Goal: Task Accomplishment & Management: Use online tool/utility

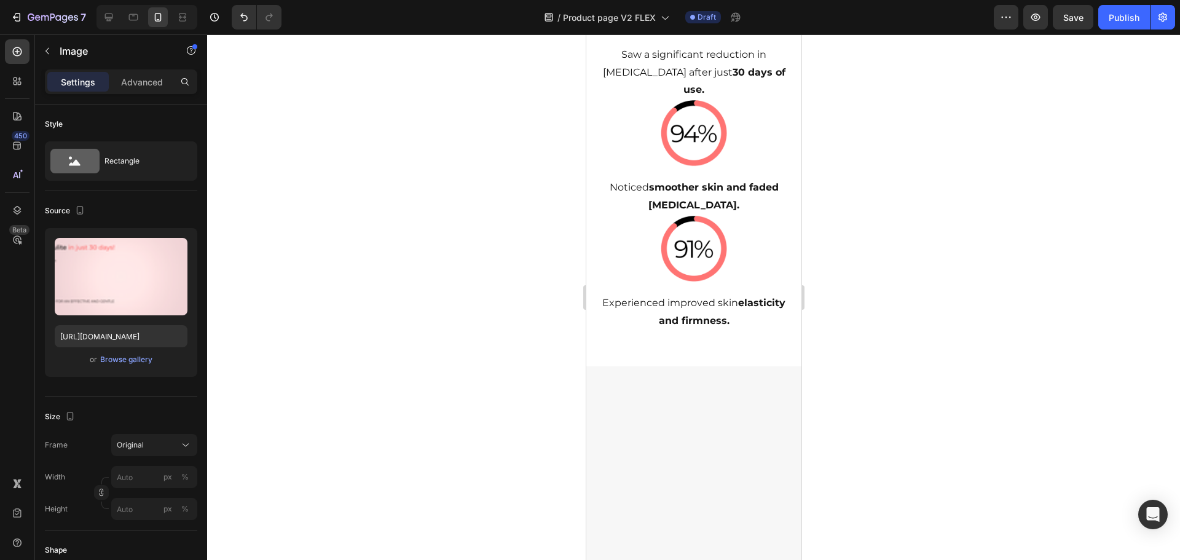
scroll to position [860, 0]
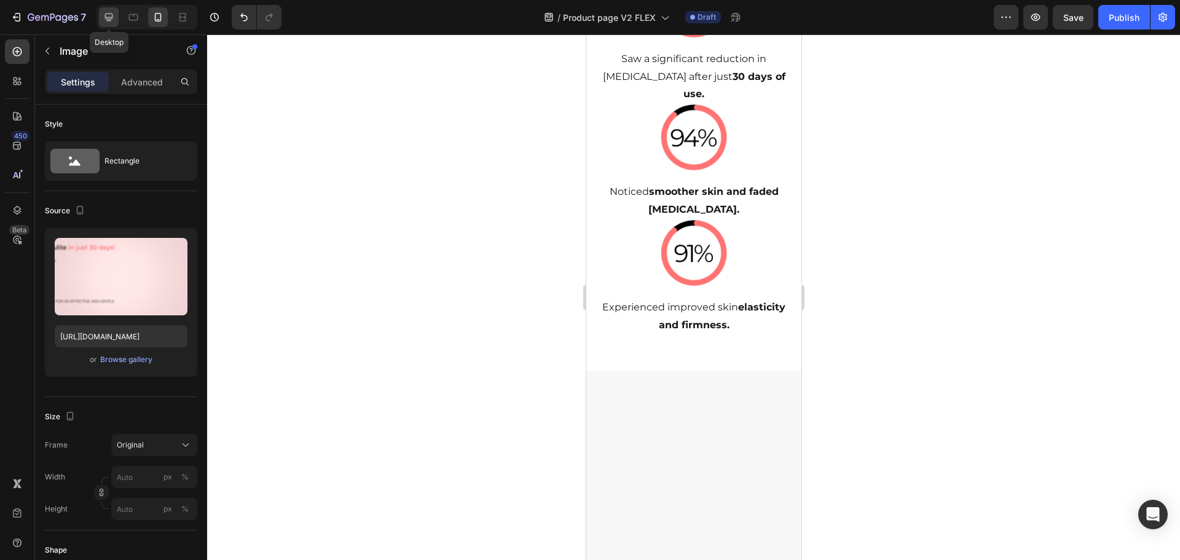
click at [115, 20] on icon at bounding box center [109, 17] width 12 height 12
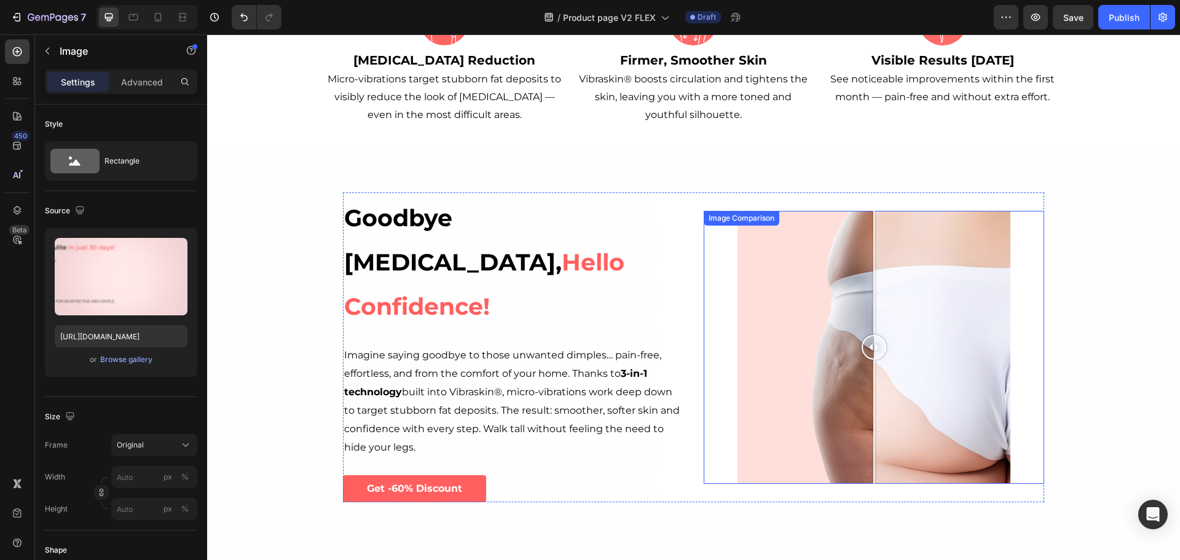
scroll to position [369, 0]
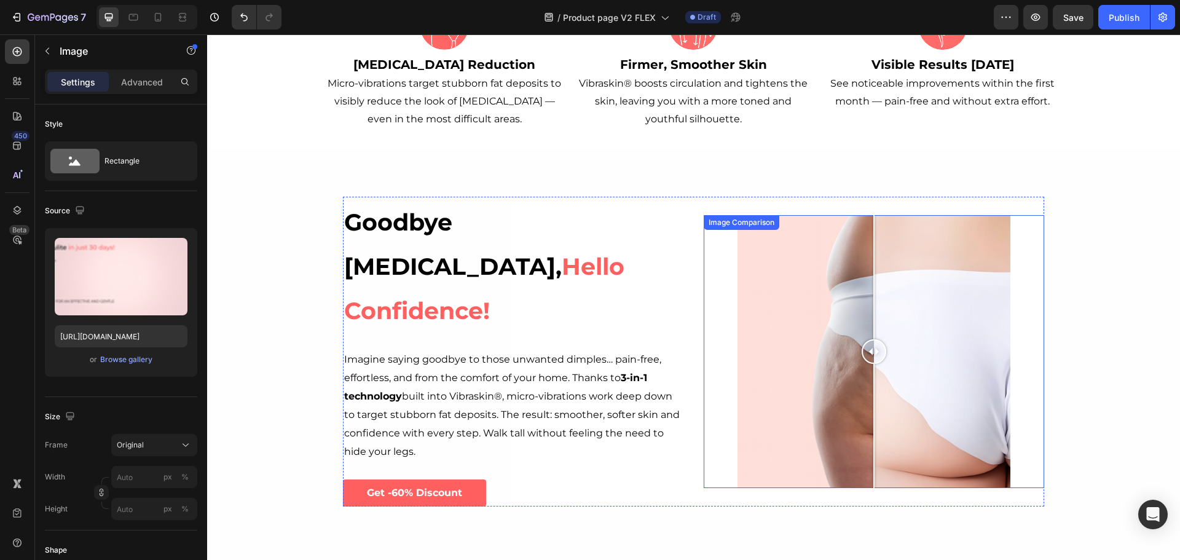
click at [1041, 303] on div "Goodbye [MEDICAL_DATA], Hello Confidence! Heading Imagine saying goodbye to tho…" at bounding box center [693, 352] width 737 height 310
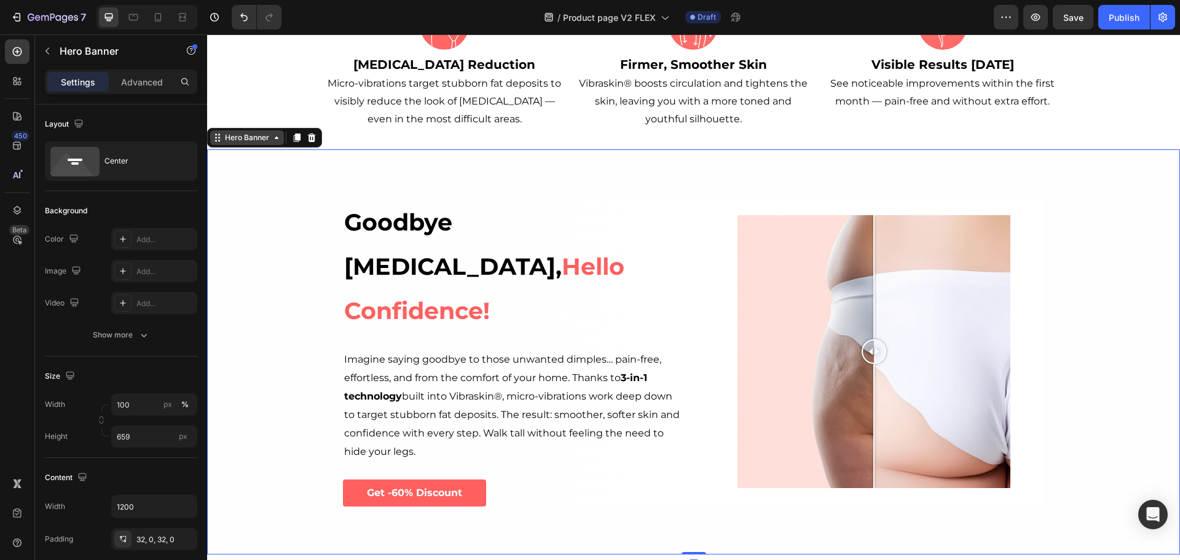
click at [259, 138] on div "Hero Banner" at bounding box center [246, 137] width 49 height 11
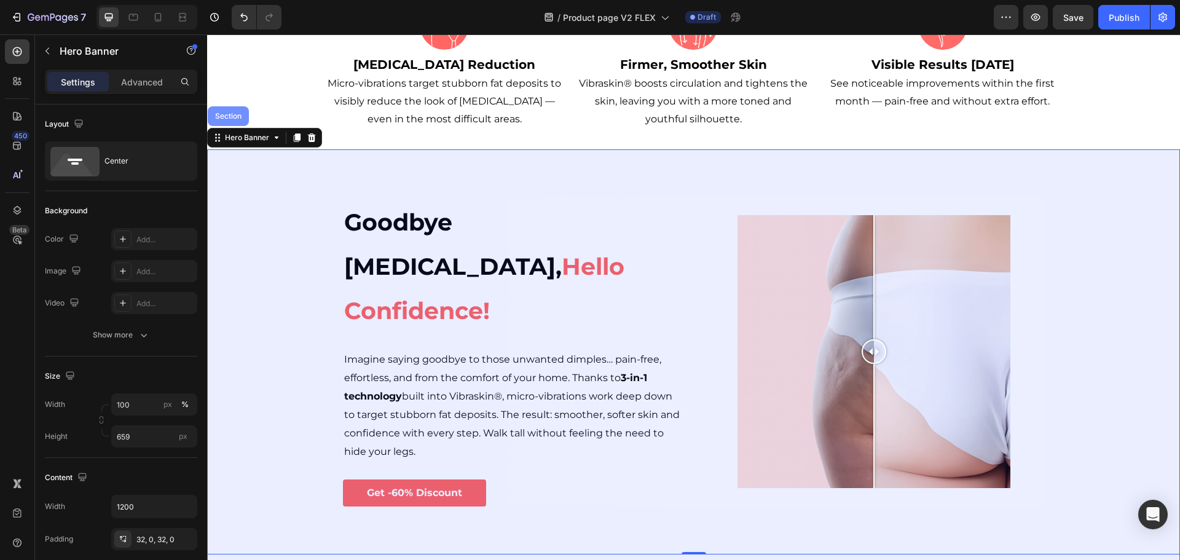
click at [237, 117] on div "Section" at bounding box center [228, 115] width 31 height 7
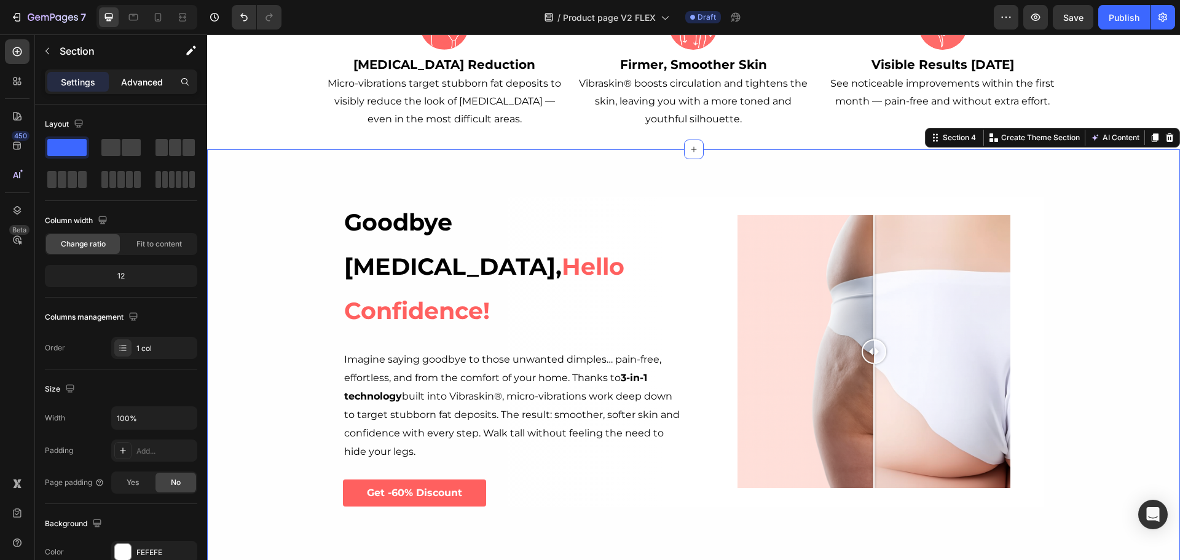
click at [144, 80] on p "Advanced" at bounding box center [142, 82] width 42 height 13
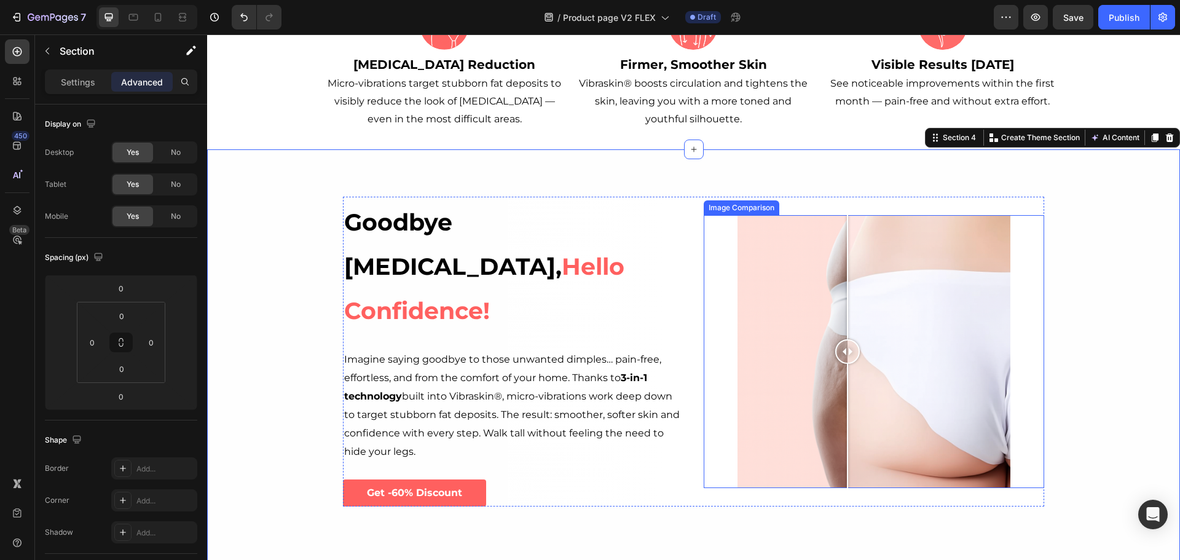
click at [842, 307] on div at bounding box center [873, 351] width 273 height 273
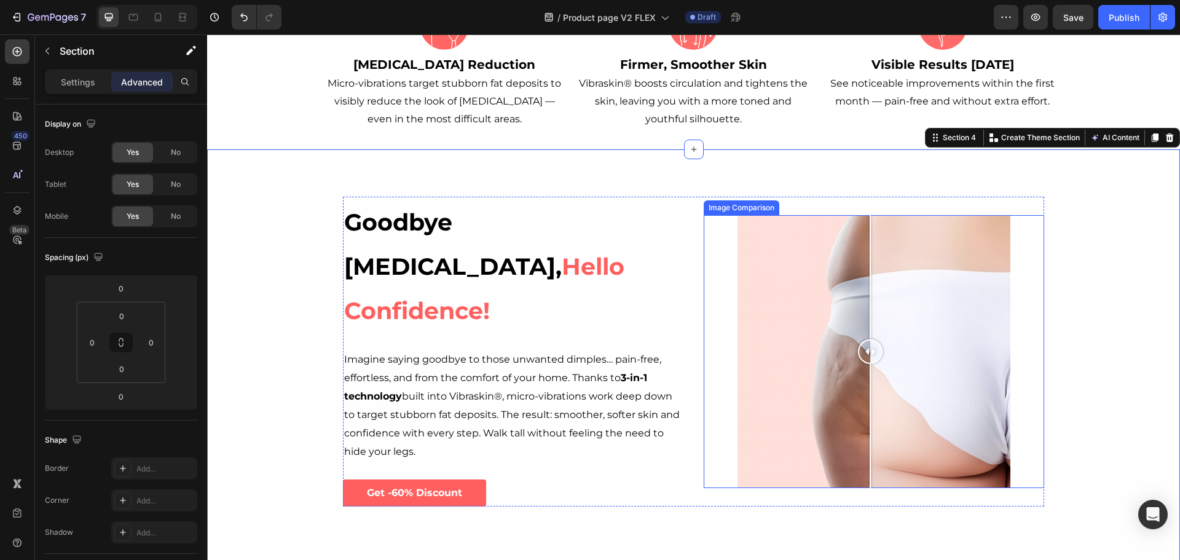
drag, startPoint x: 848, startPoint y: 346, endPoint x: 896, endPoint y: 347, distance: 47.3
click at [882, 347] on div at bounding box center [870, 351] width 25 height 25
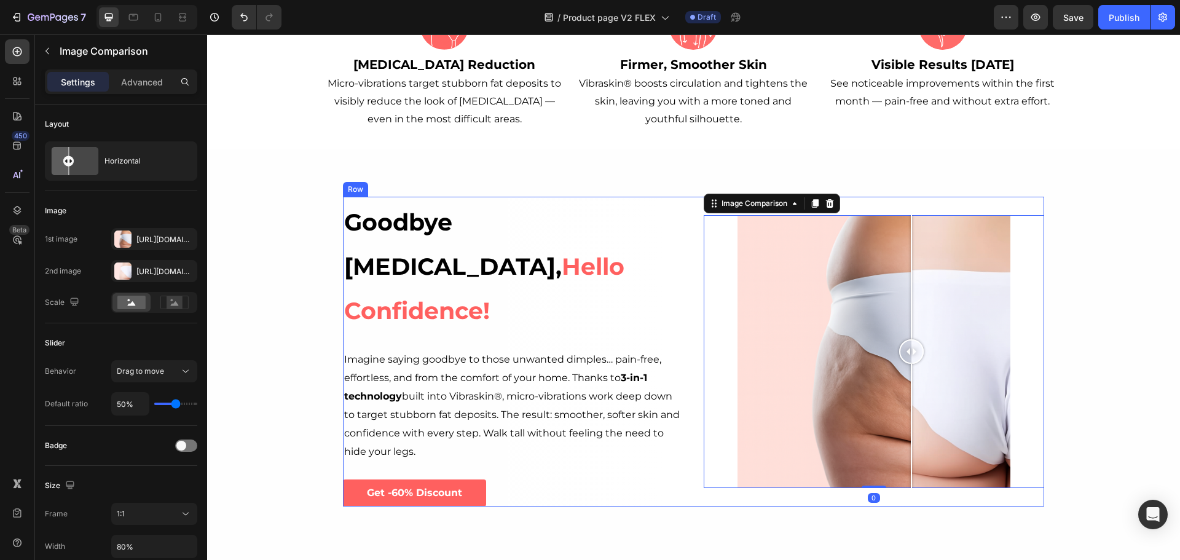
click at [692, 239] on div "Goodbye [MEDICAL_DATA], Hello Confidence! Heading Imagine saying goodbye to tho…" at bounding box center [693, 352] width 701 height 310
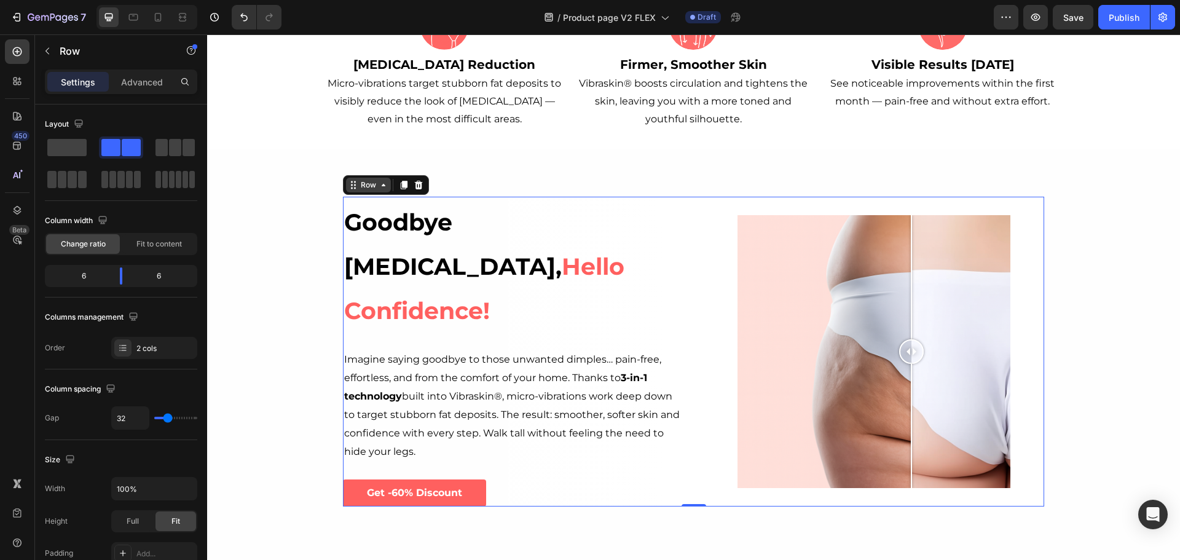
click at [368, 190] on div "Row" at bounding box center [368, 184] width 20 height 11
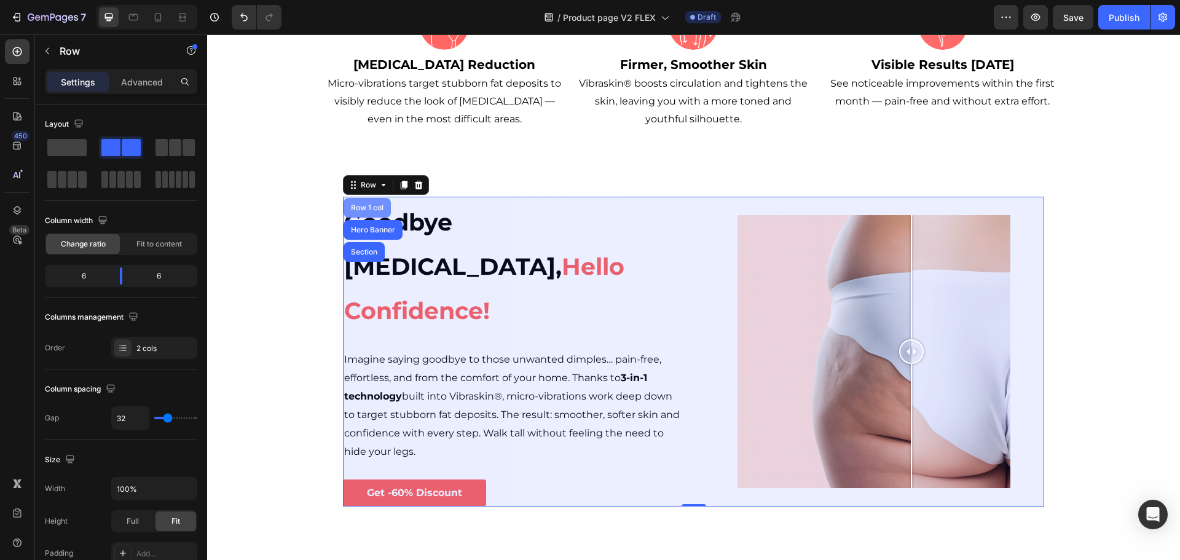
click at [361, 211] on div "Row 1 col" at bounding box center [366, 207] width 37 height 7
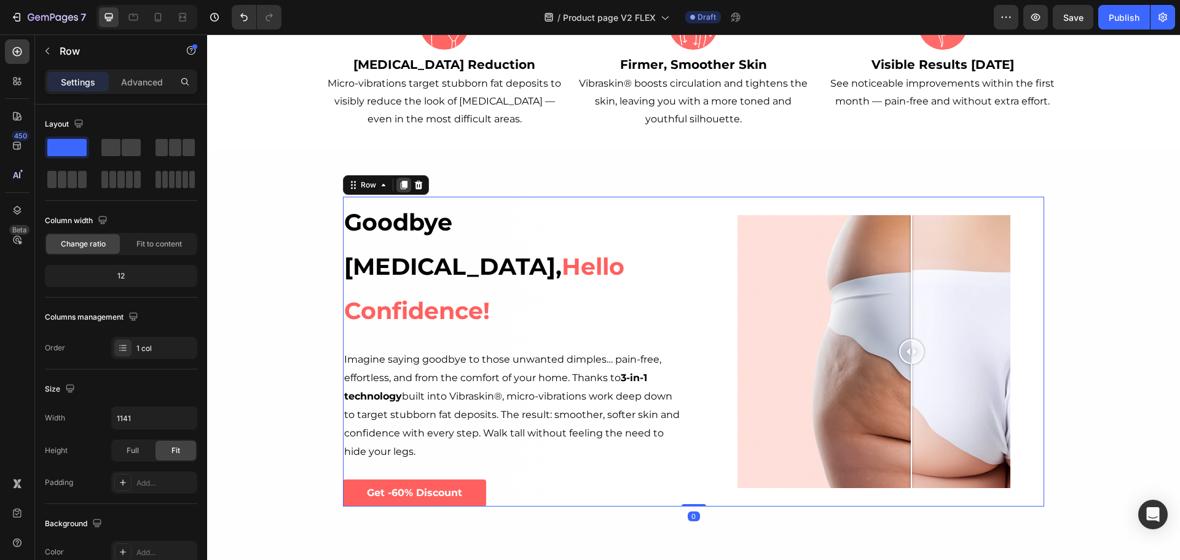
click at [401, 189] on icon at bounding box center [404, 185] width 7 height 9
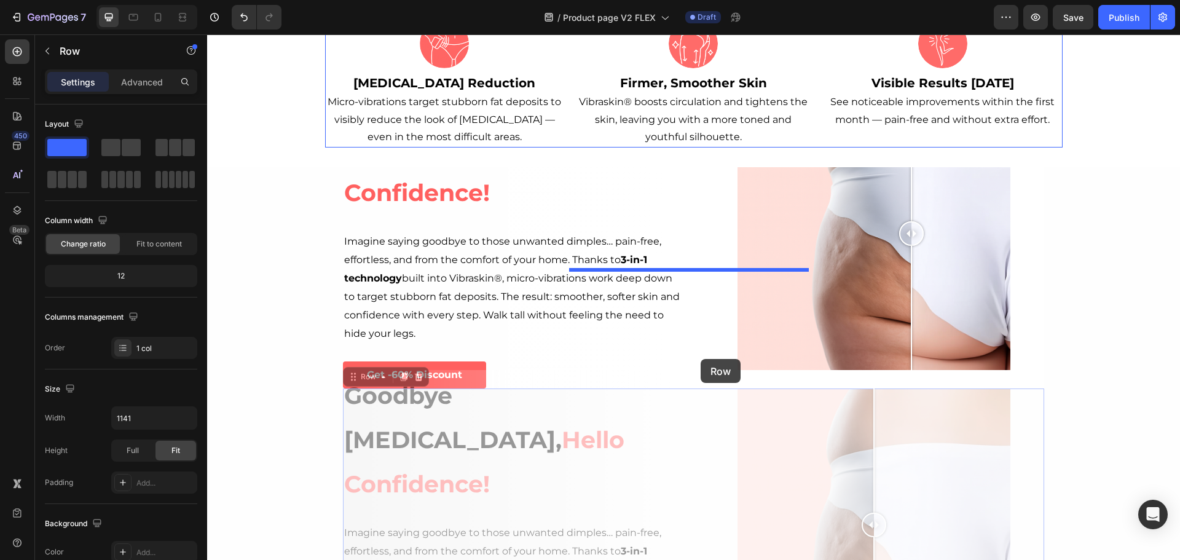
scroll to position [123, 0]
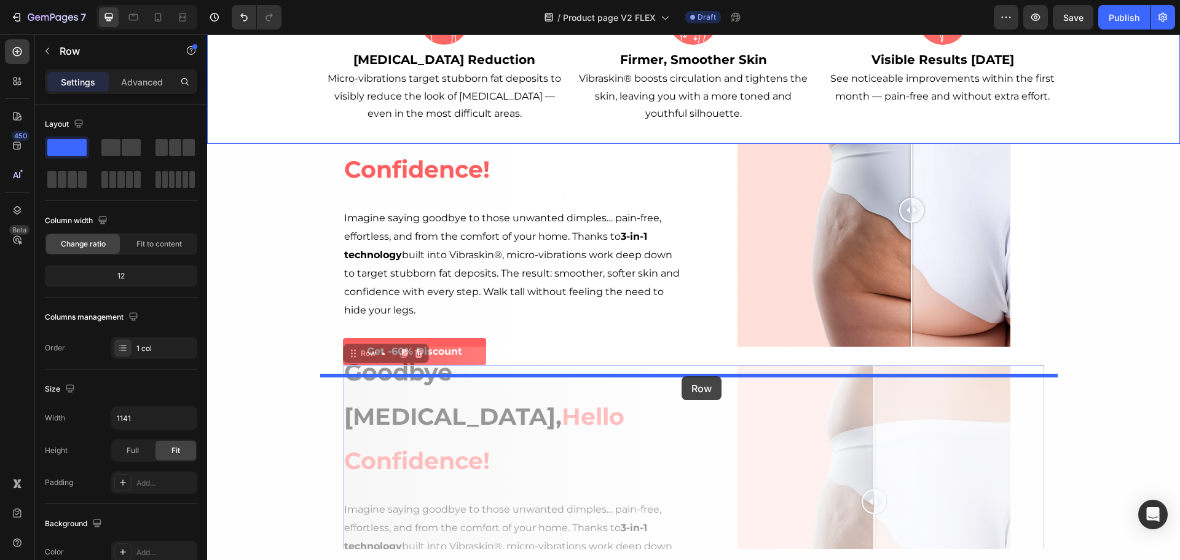
drag, startPoint x: 350, startPoint y: 342, endPoint x: 681, endPoint y: 376, distance: 333.5
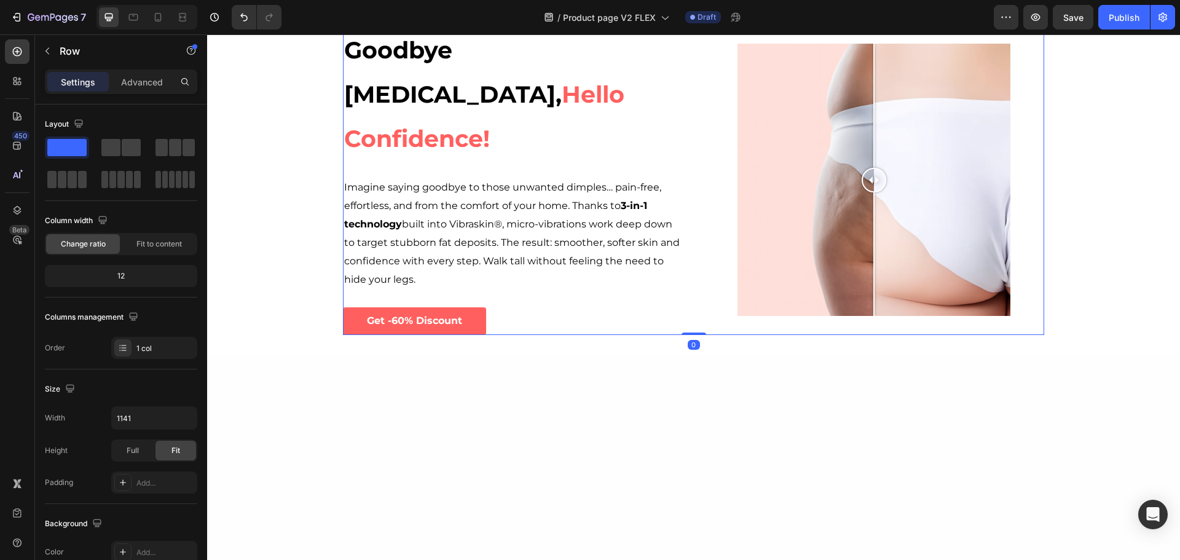
scroll to position [307, 0]
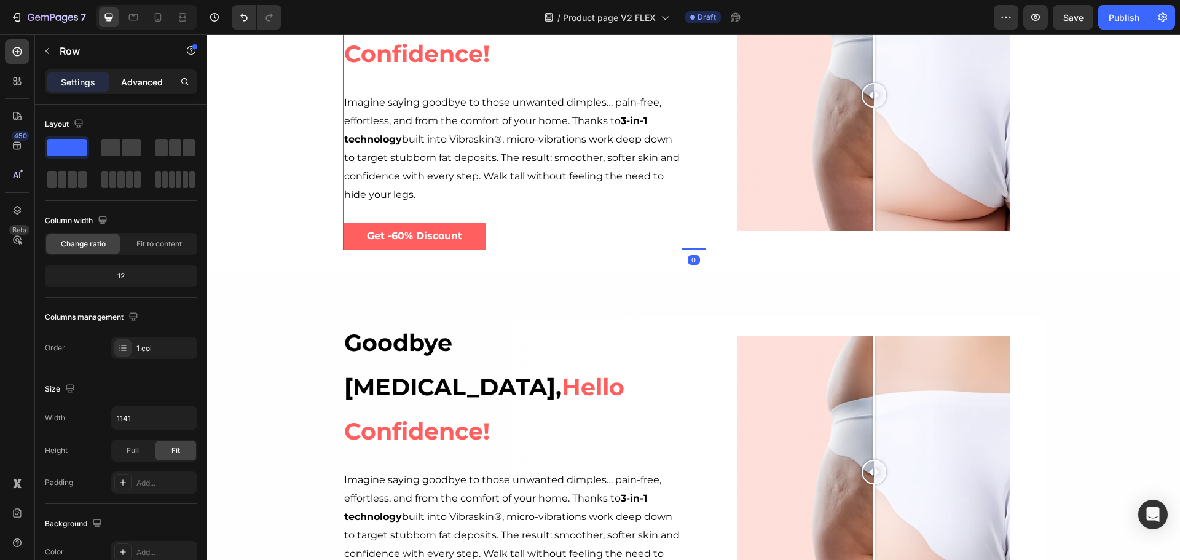
click at [132, 82] on p "Advanced" at bounding box center [142, 82] width 42 height 13
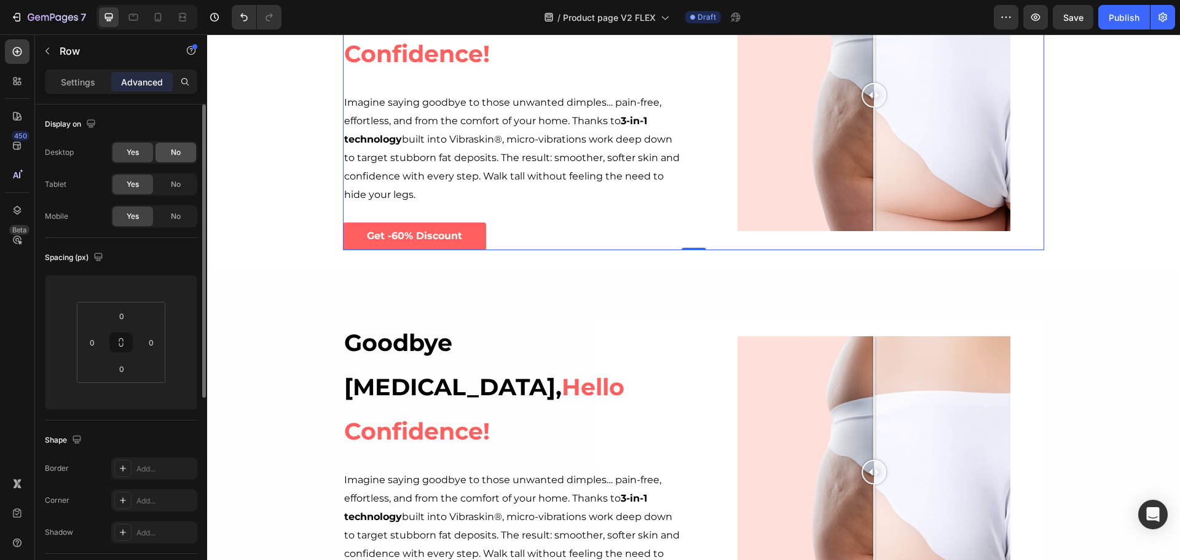
click at [174, 149] on span "No" at bounding box center [176, 152] width 10 height 11
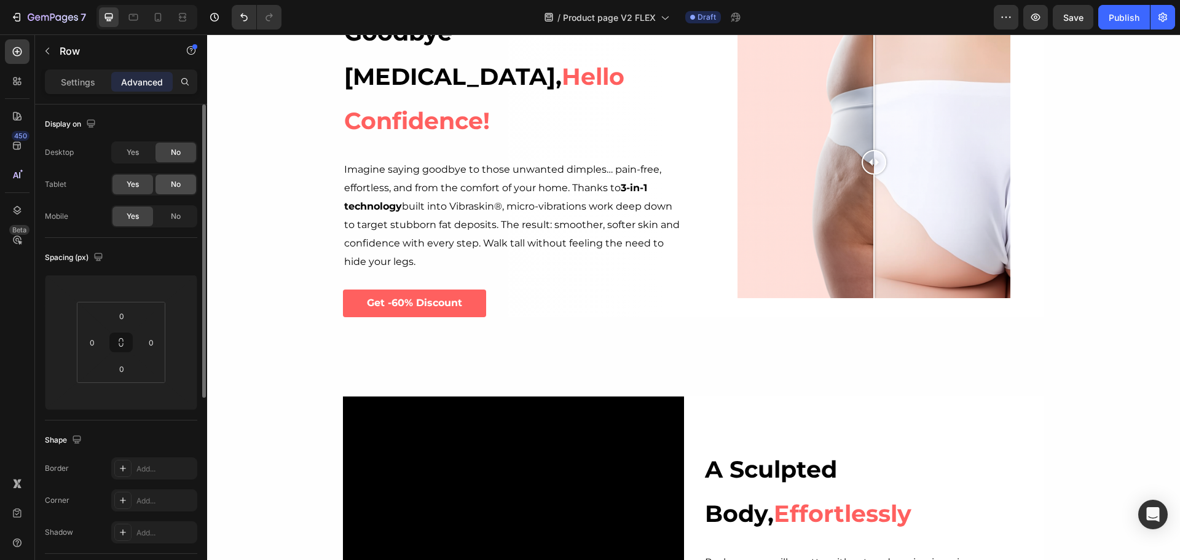
click at [172, 187] on span "No" at bounding box center [176, 184] width 10 height 11
click at [157, 16] on icon at bounding box center [158, 17] width 12 height 12
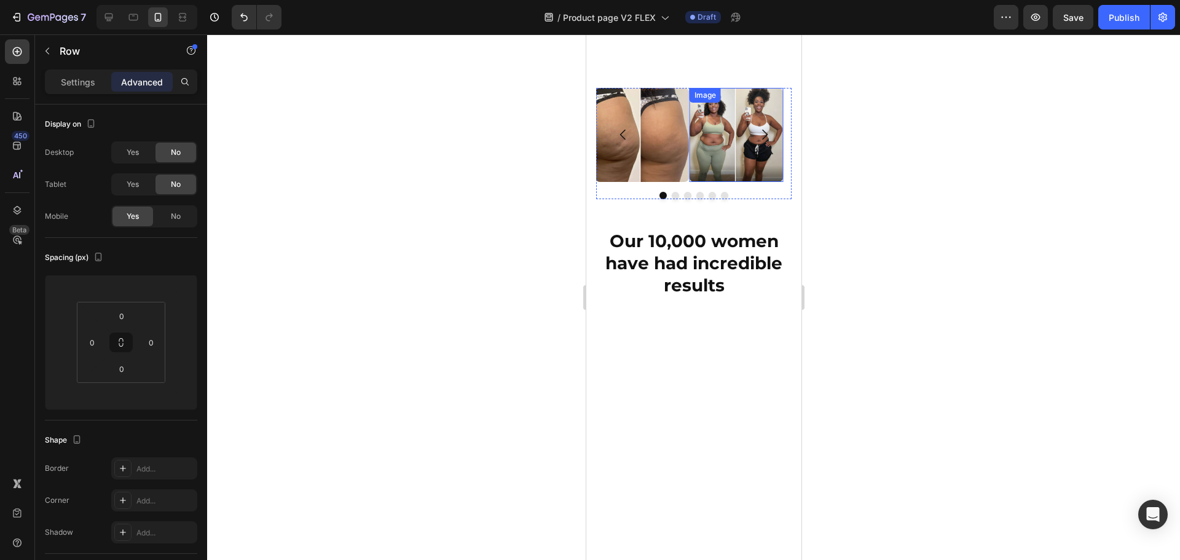
scroll to position [553, 0]
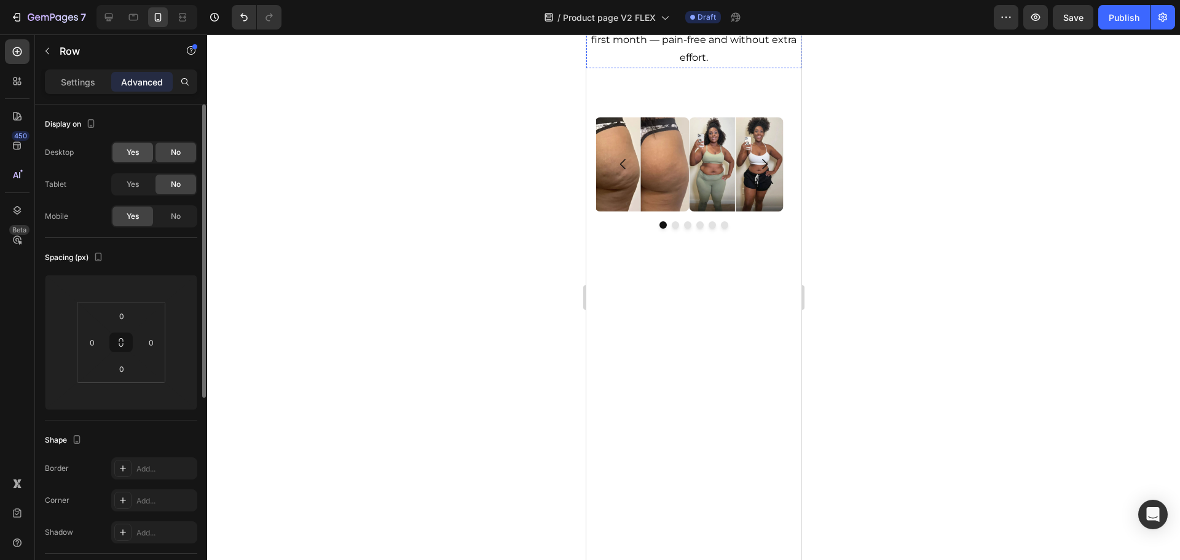
drag, startPoint x: 159, startPoint y: 154, endPoint x: 147, endPoint y: 154, distance: 11.7
click at [157, 154] on div "No" at bounding box center [175, 153] width 41 height 20
click at [143, 154] on div "Yes" at bounding box center [132, 153] width 41 height 20
click at [139, 179] on span "Yes" at bounding box center [133, 184] width 12 height 11
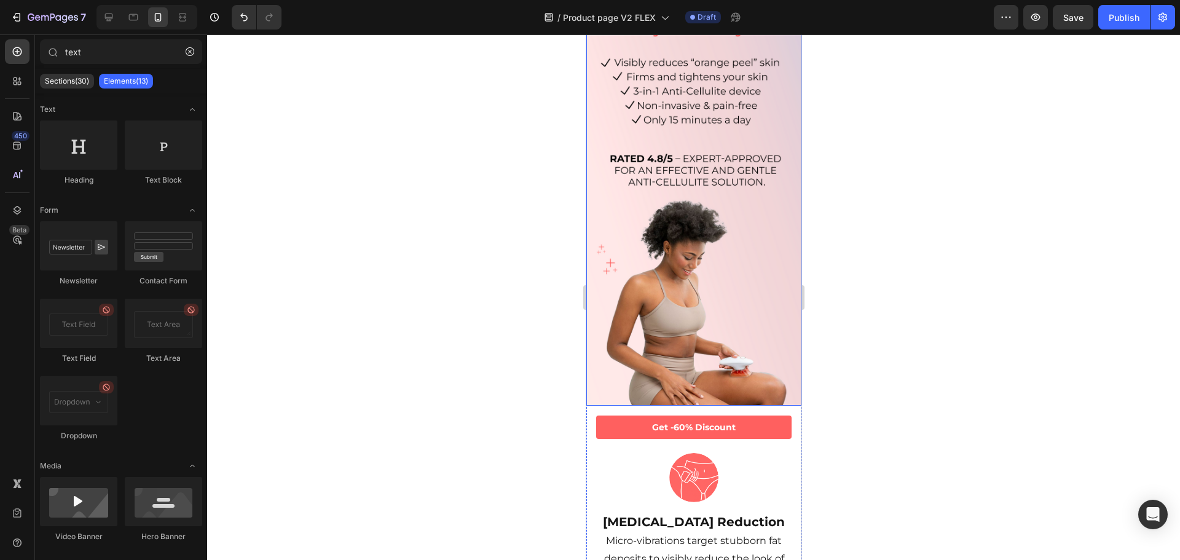
scroll to position [0, 0]
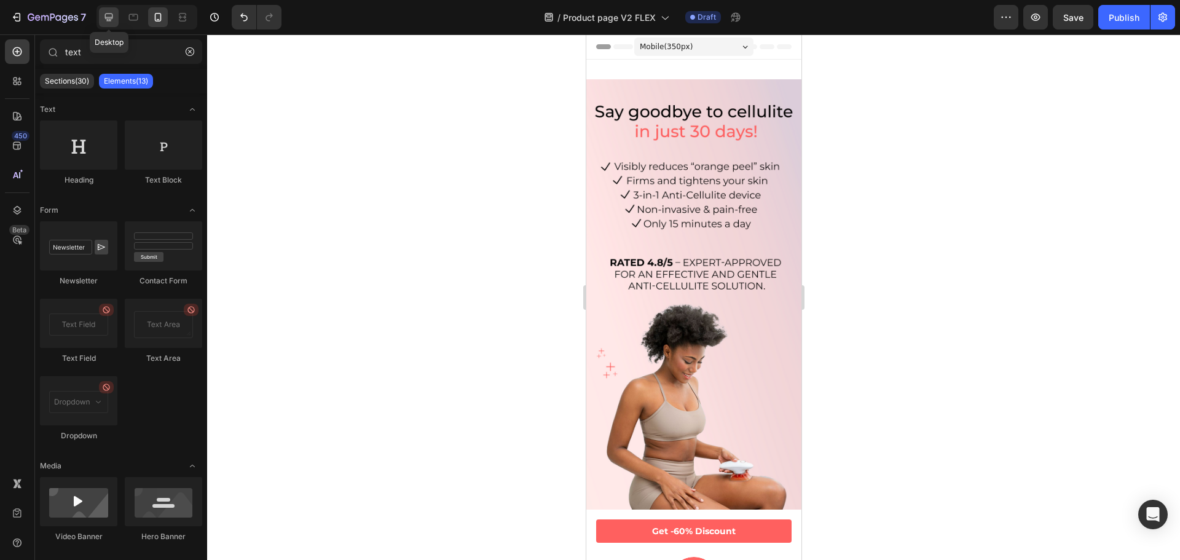
click at [112, 18] on icon at bounding box center [109, 18] width 8 height 8
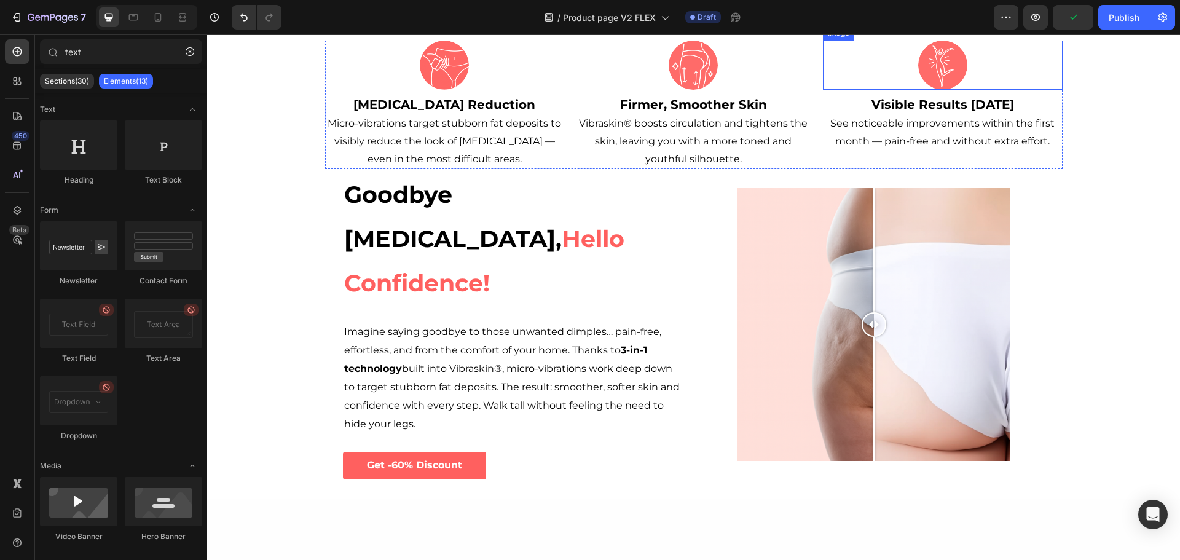
scroll to position [369, 0]
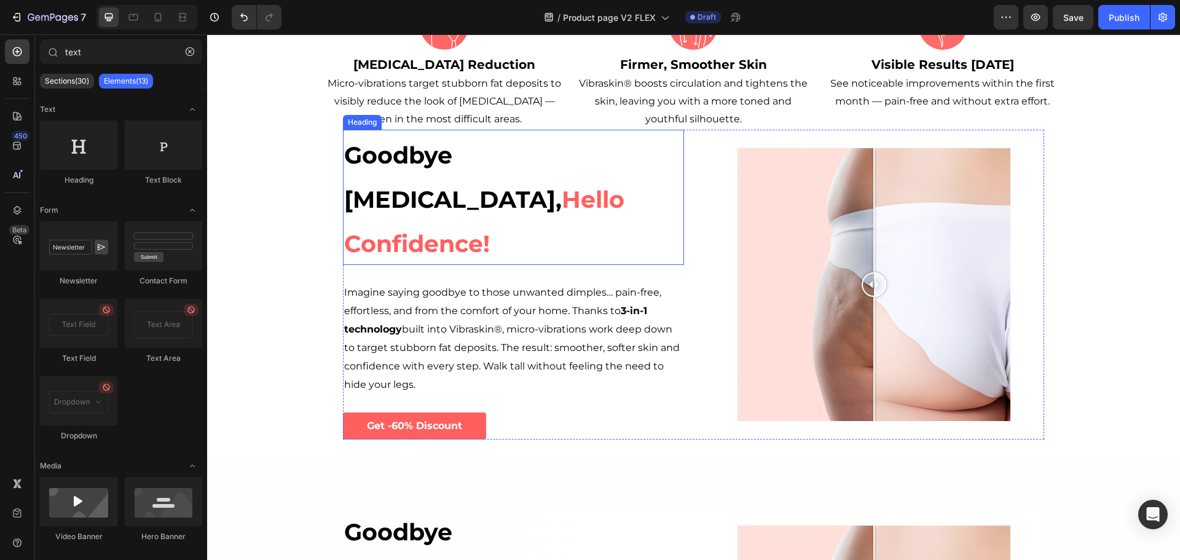
click at [480, 193] on span "Hello Confidence!" at bounding box center [484, 221] width 280 height 73
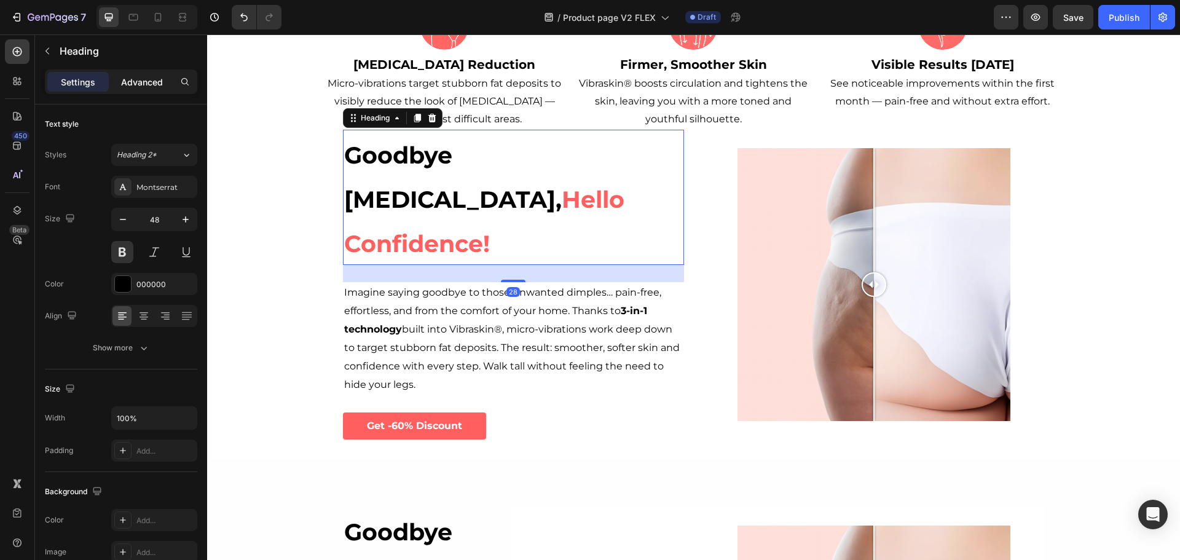
click at [140, 76] on p "Advanced" at bounding box center [142, 82] width 42 height 13
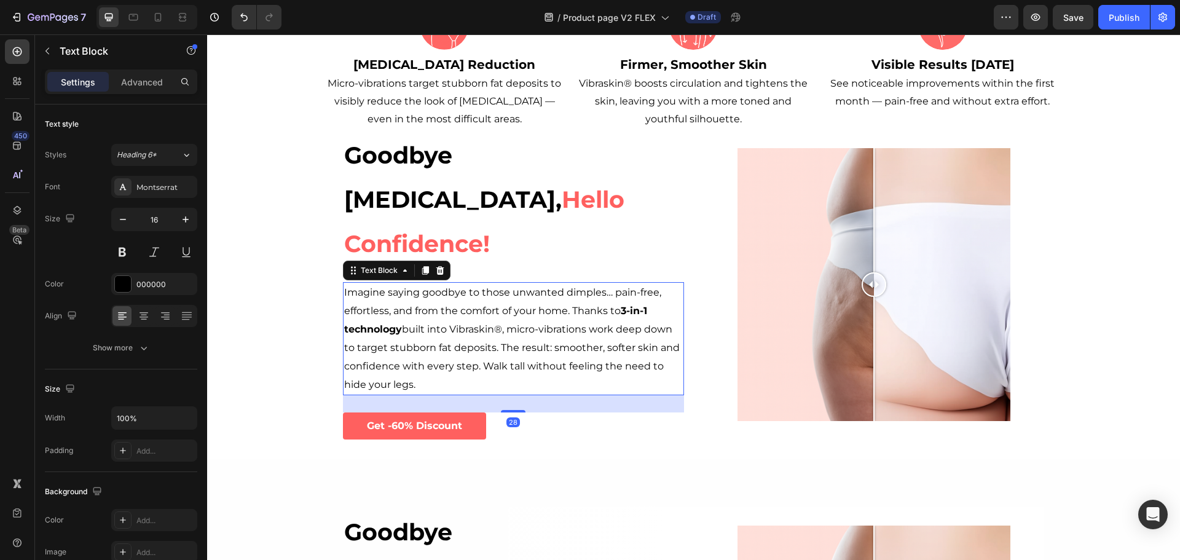
click at [531, 305] on p "Imagine saying goodbye to those unwanted dimples… pain-free, effortless, and fr…" at bounding box center [513, 338] width 339 height 111
click at [144, 88] on div "Advanced" at bounding box center [141, 82] width 61 height 20
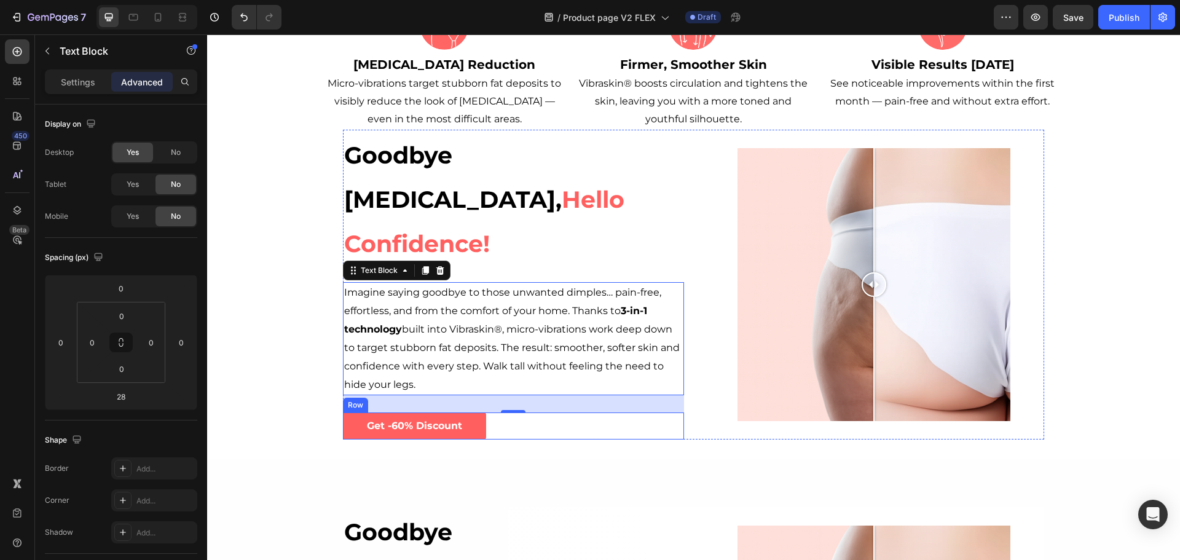
click at [558, 412] on div "Get -60% Discount Button Row" at bounding box center [513, 426] width 341 height 28
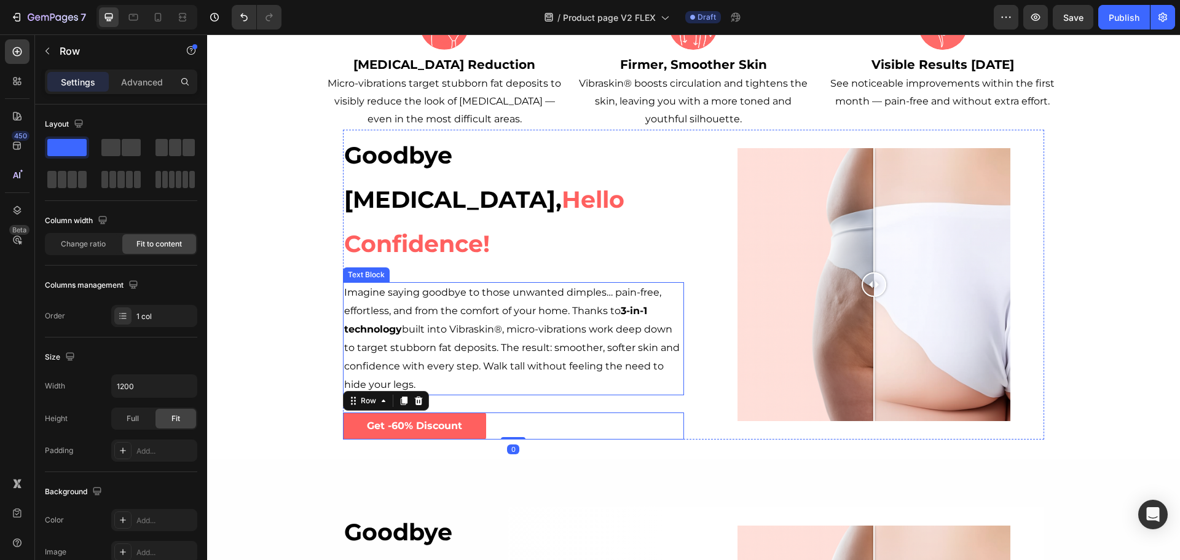
click at [557, 300] on p "Imagine saying goodbye to those unwanted dimples… pain-free, effortless, and fr…" at bounding box center [513, 338] width 339 height 111
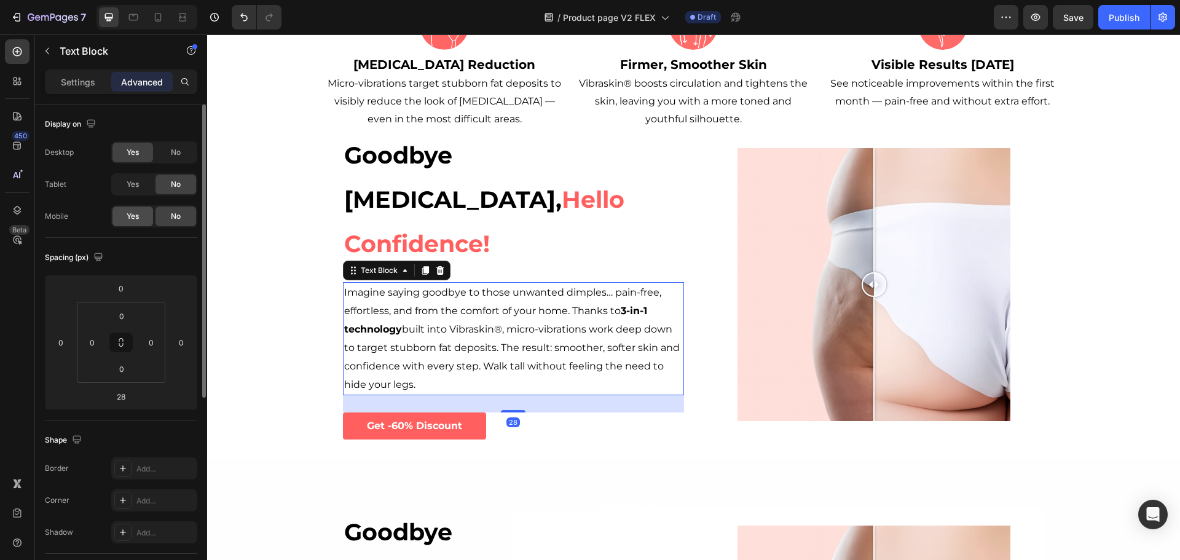
click at [125, 216] on div "Yes" at bounding box center [132, 216] width 41 height 20
click at [524, 203] on h2 "Goodbye [MEDICAL_DATA], Hello Confidence!" at bounding box center [513, 197] width 341 height 135
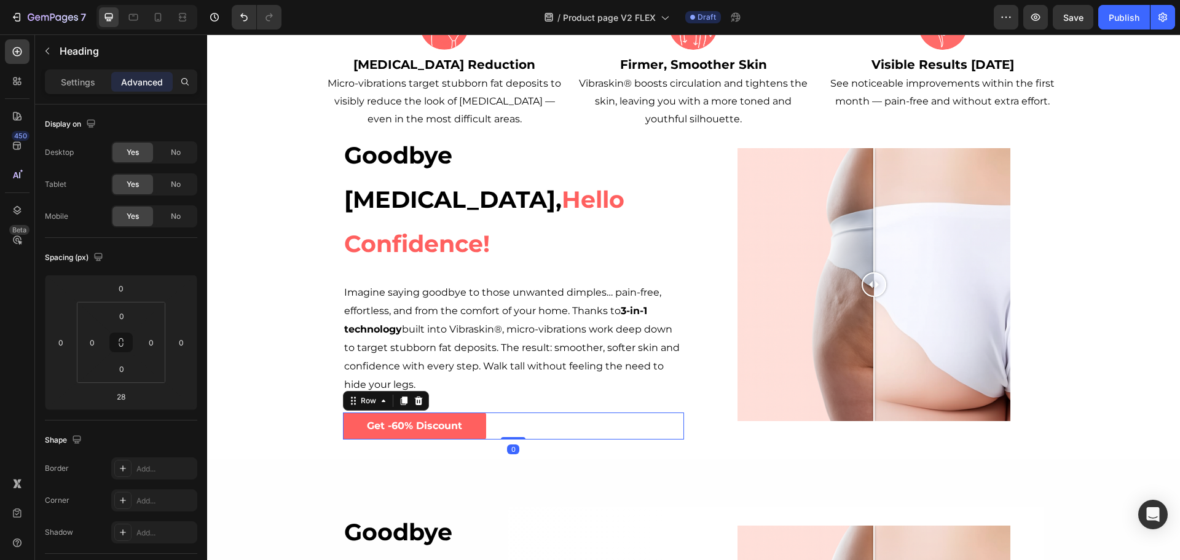
click at [572, 412] on div "Get -60% Discount Button Row 0" at bounding box center [513, 426] width 341 height 28
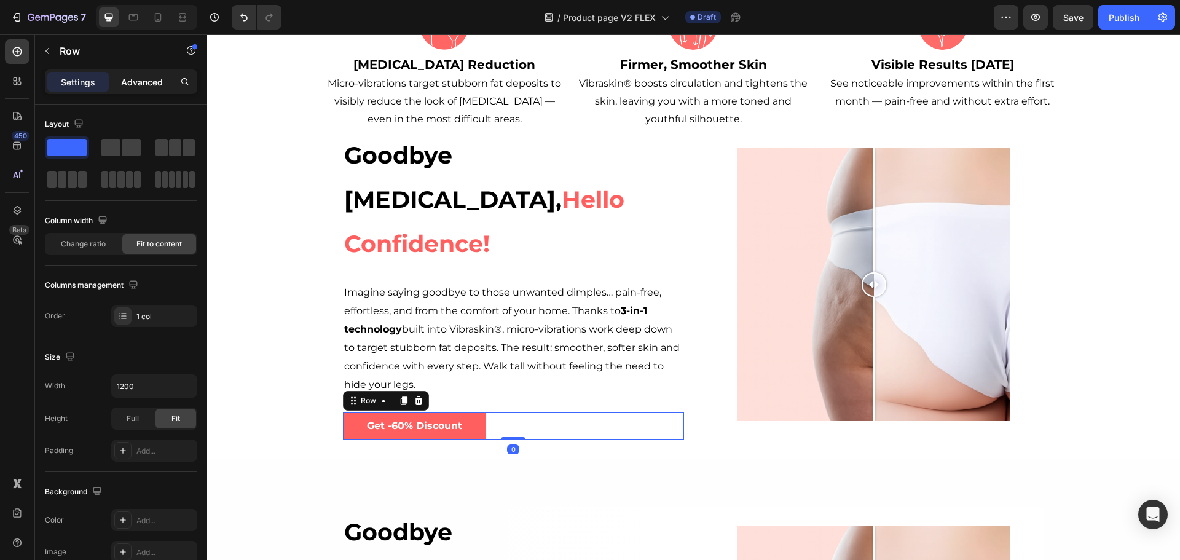
click at [138, 84] on p "Advanced" at bounding box center [142, 82] width 42 height 13
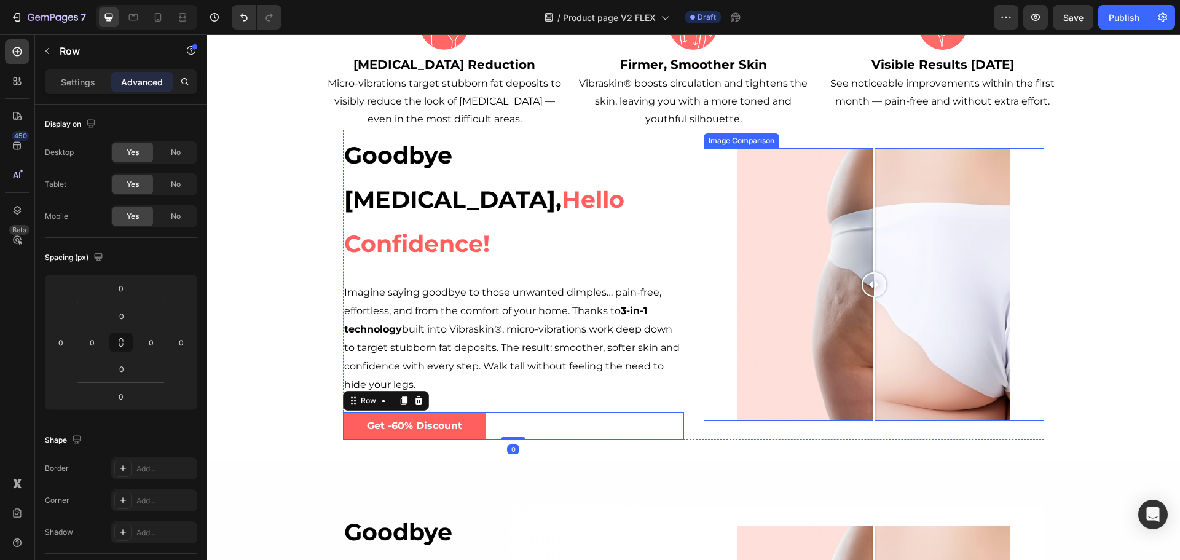
click at [931, 308] on div at bounding box center [873, 284] width 273 height 273
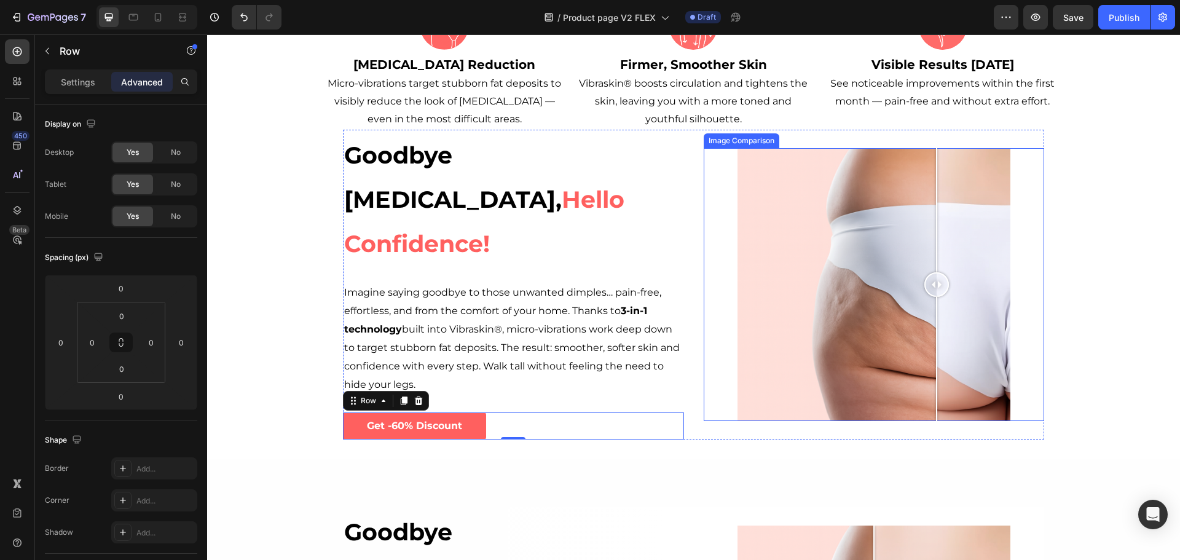
click at [788, 271] on div at bounding box center [873, 284] width 273 height 273
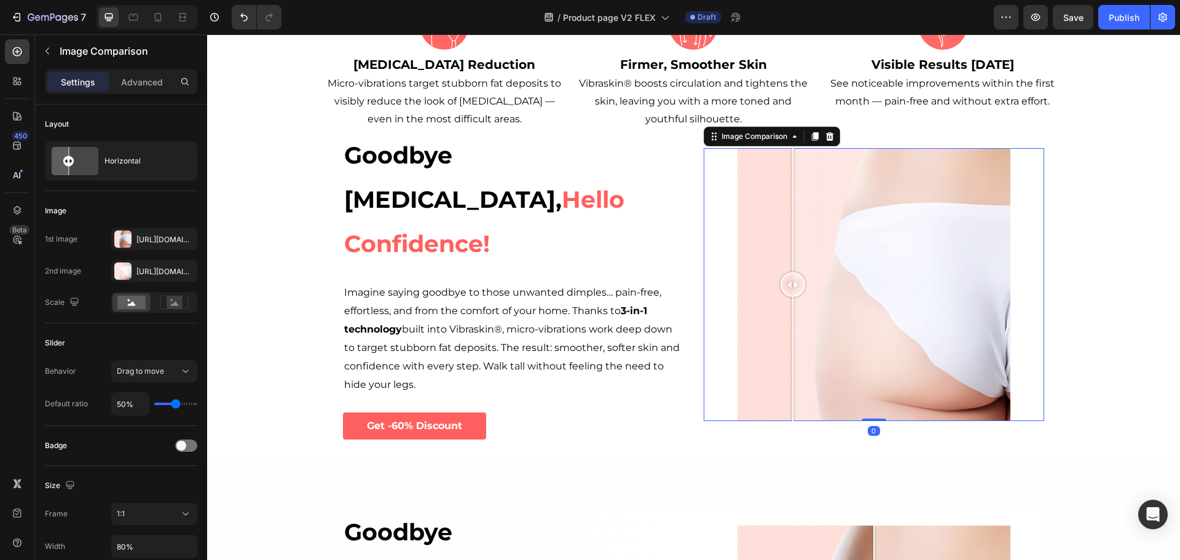
click at [703, 224] on div at bounding box center [873, 284] width 341 height 273
click at [144, 80] on p "Advanced" at bounding box center [142, 82] width 42 height 13
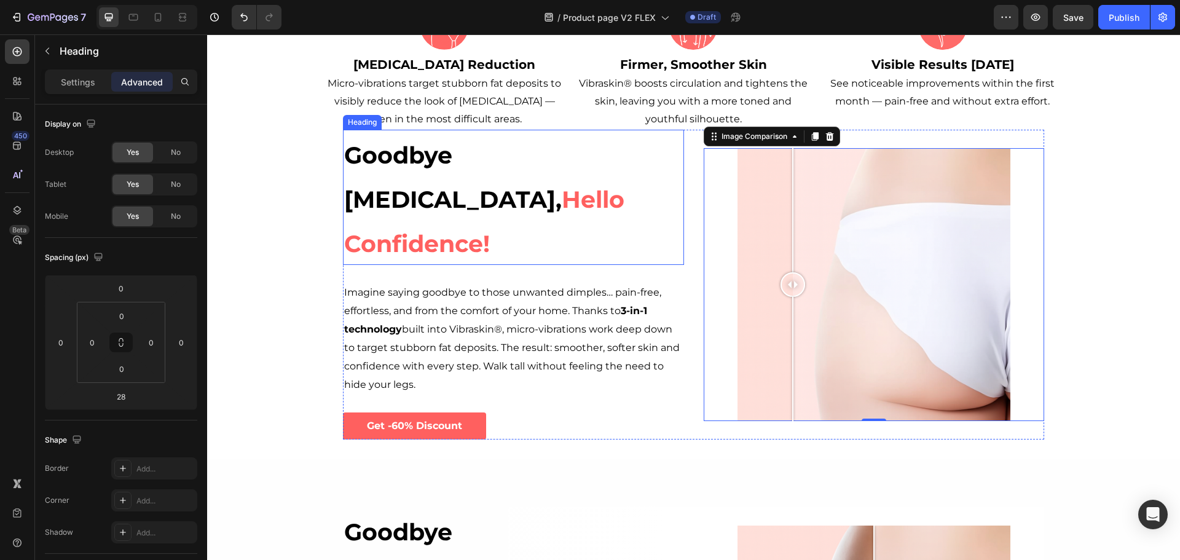
click at [477, 164] on span "Goodbye [MEDICAL_DATA]," at bounding box center [452, 177] width 217 height 73
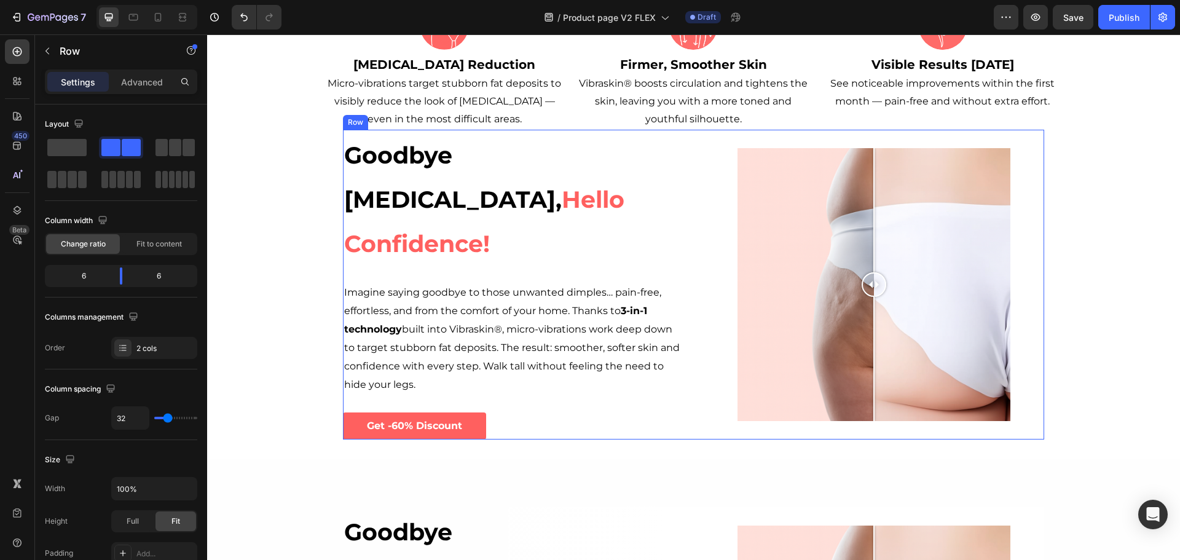
click at [697, 323] on div "Goodbye [MEDICAL_DATA], Hello Confidence! Heading Imagine saying goodbye to tho…" at bounding box center [693, 285] width 701 height 310
click at [154, 86] on p "Advanced" at bounding box center [142, 82] width 42 height 13
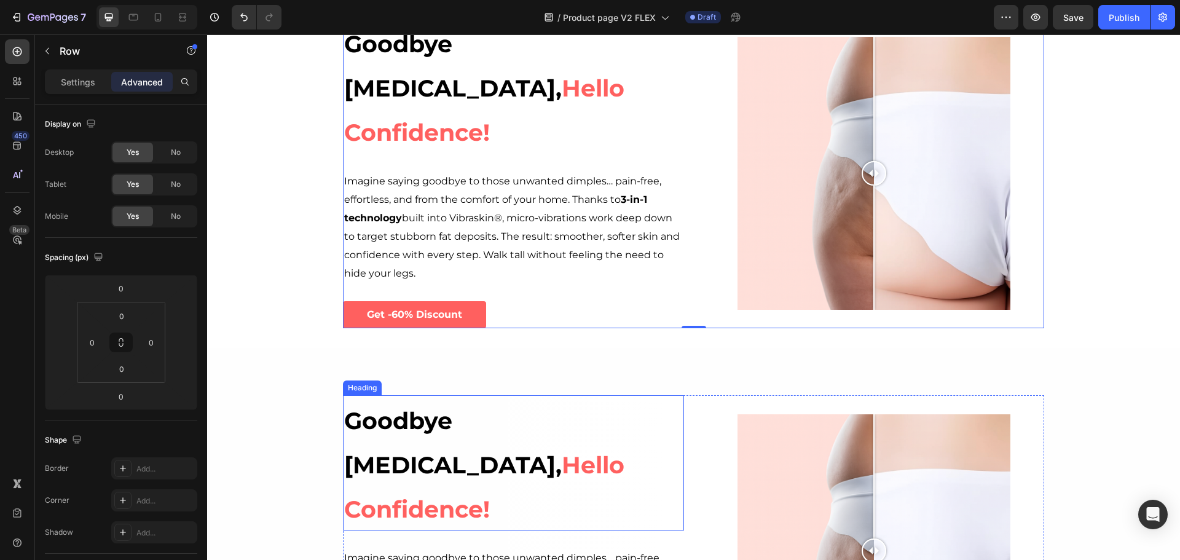
scroll to position [307, 0]
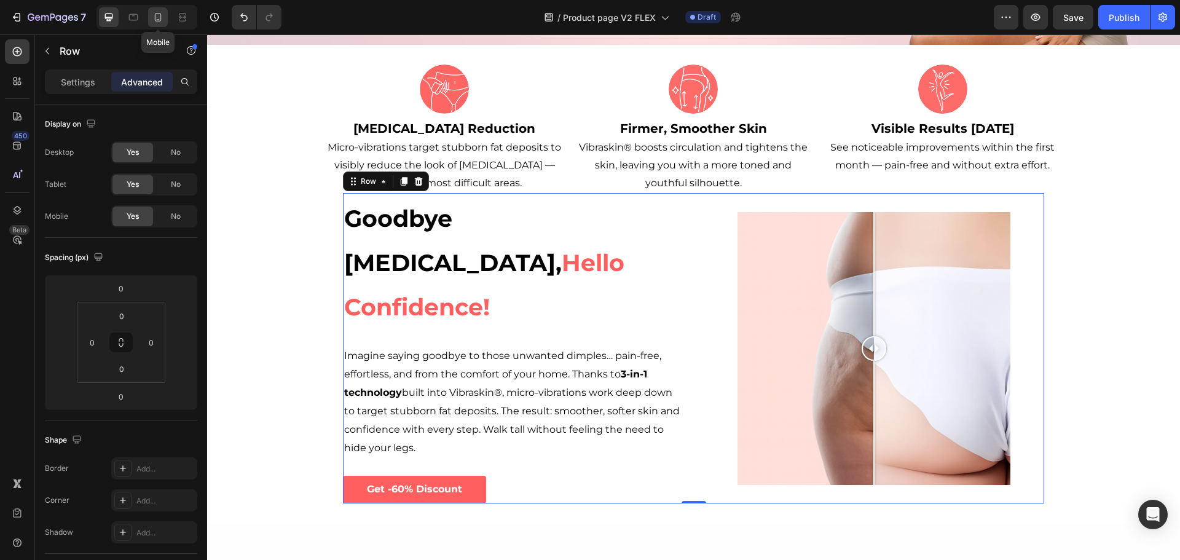
click at [150, 18] on div at bounding box center [158, 17] width 20 height 20
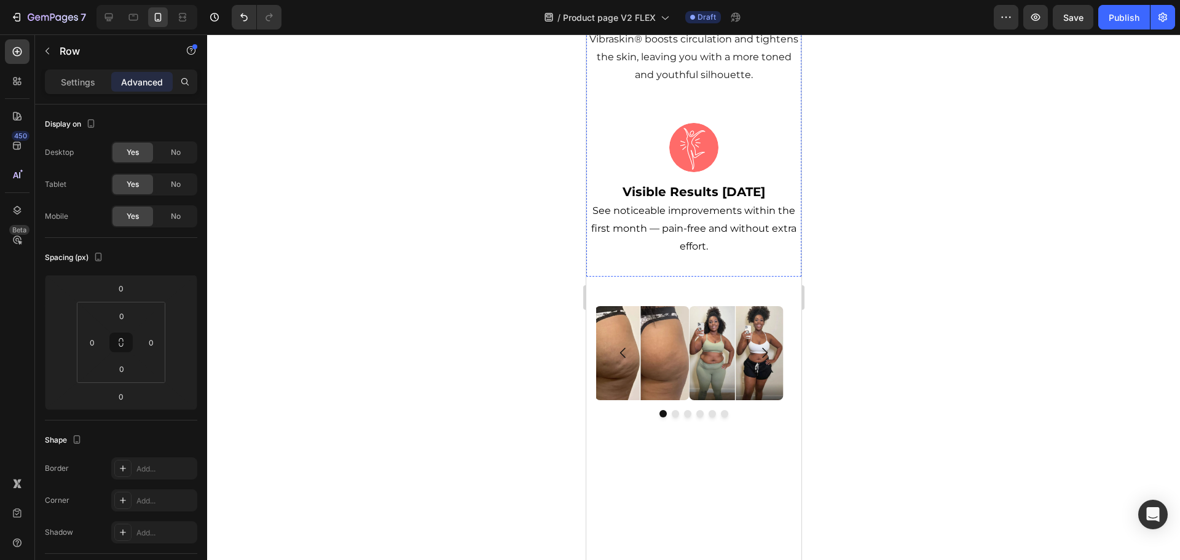
scroll to position [799, 0]
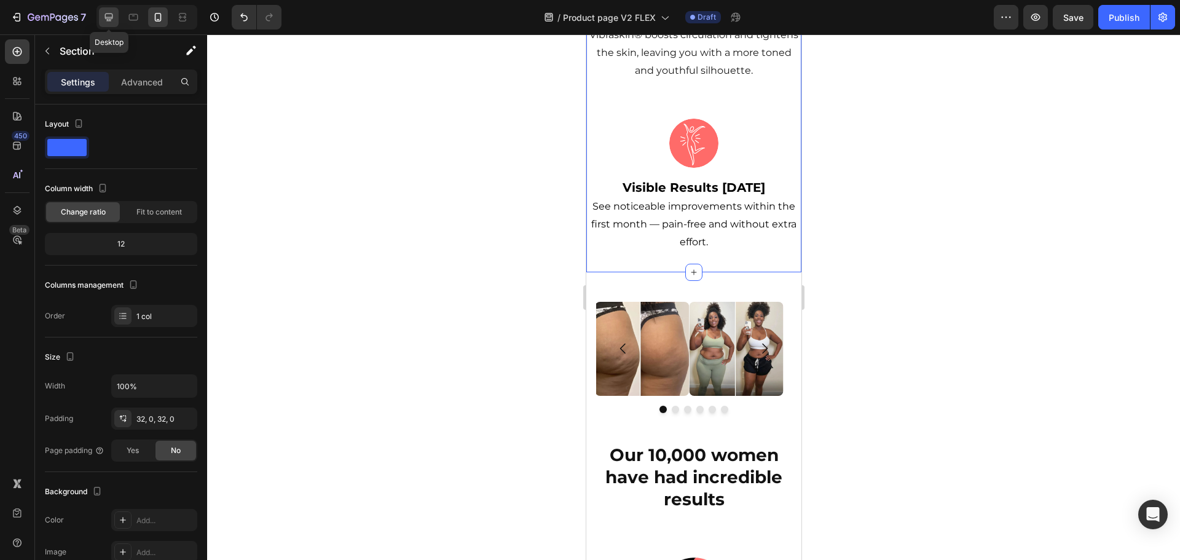
click at [110, 14] on icon at bounding box center [109, 18] width 8 height 8
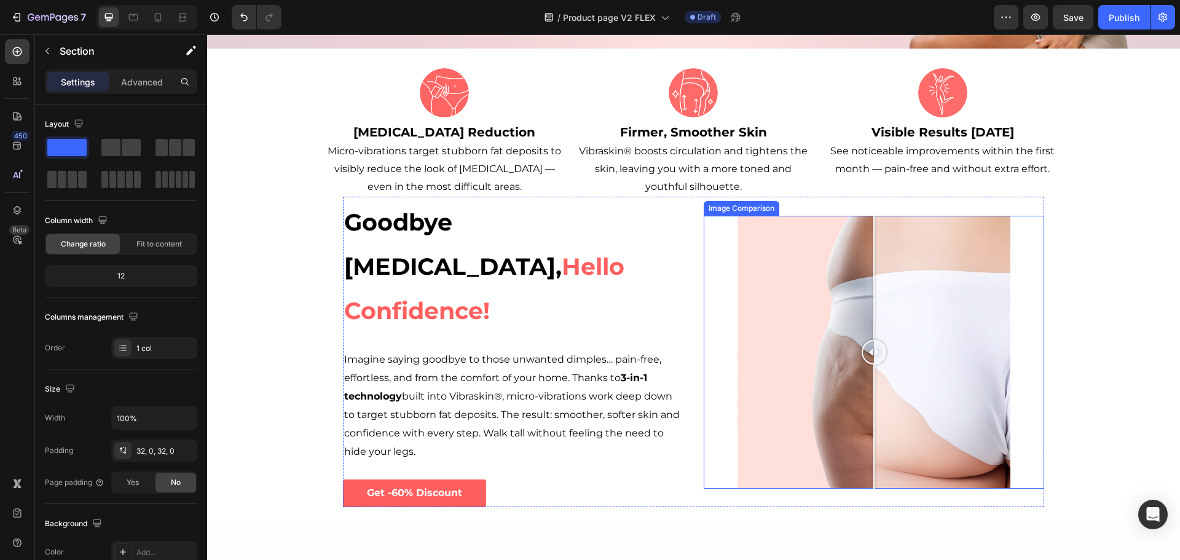
scroll to position [307, 0]
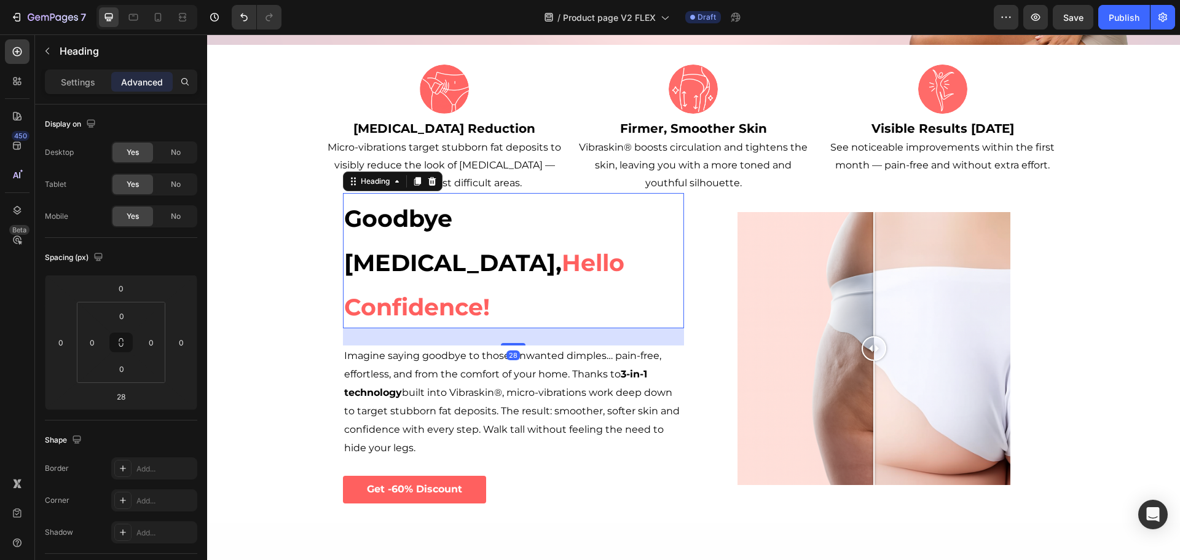
click at [425, 231] on span "Goodbye [MEDICAL_DATA]," at bounding box center [452, 240] width 217 height 73
click at [376, 190] on div "Heading" at bounding box center [393, 181] width 100 height 20
click at [374, 178] on div "Heading" at bounding box center [375, 181] width 34 height 11
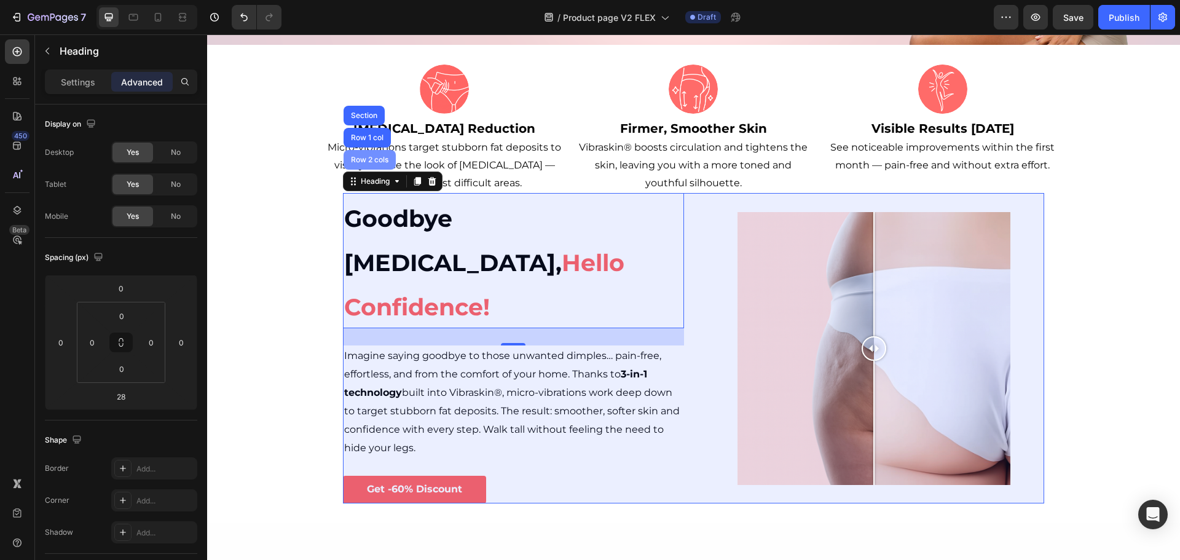
click at [368, 157] on div "Row 2 cols" at bounding box center [369, 159] width 42 height 7
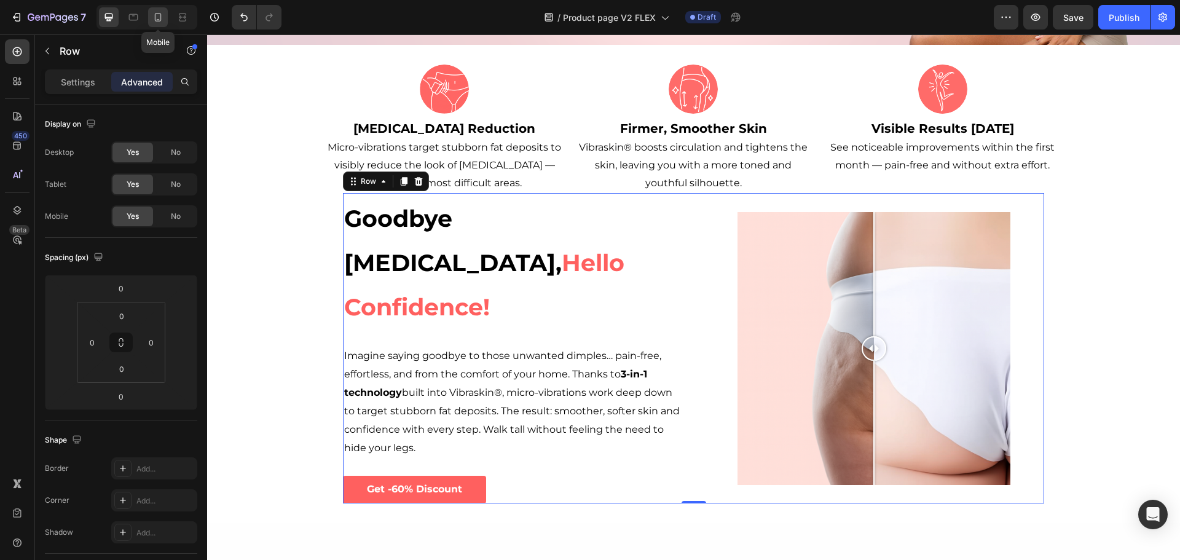
click at [159, 18] on icon at bounding box center [158, 17] width 12 height 12
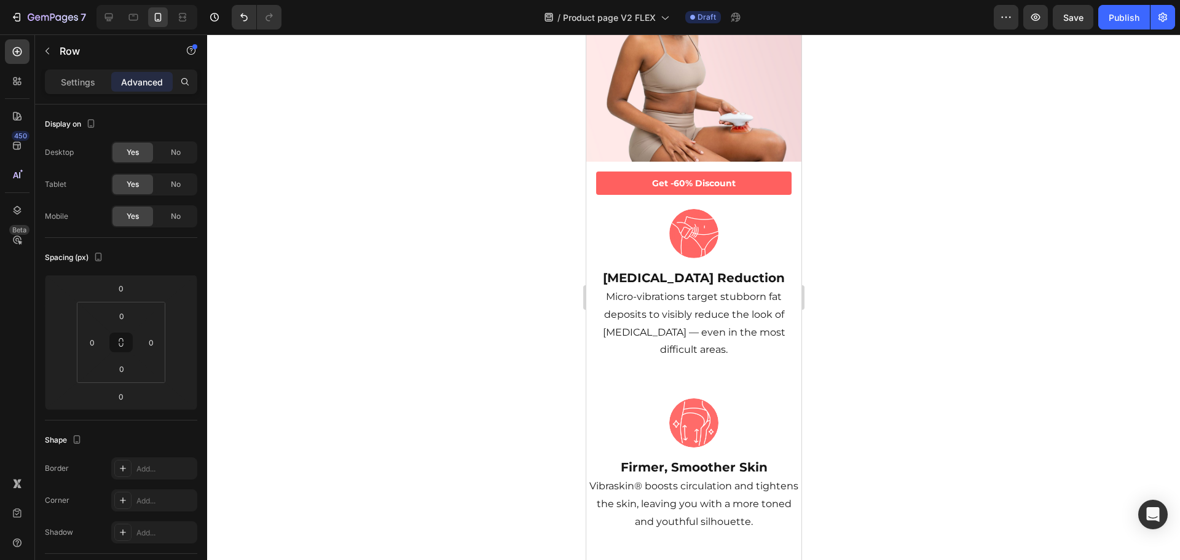
scroll to position [369, 0]
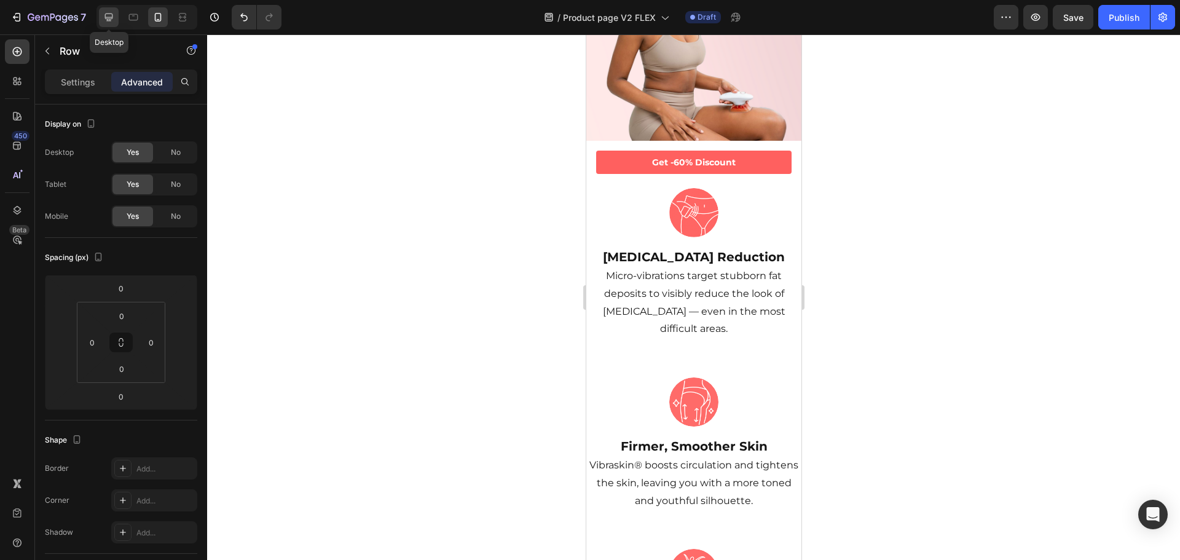
click at [108, 12] on icon at bounding box center [109, 17] width 12 height 12
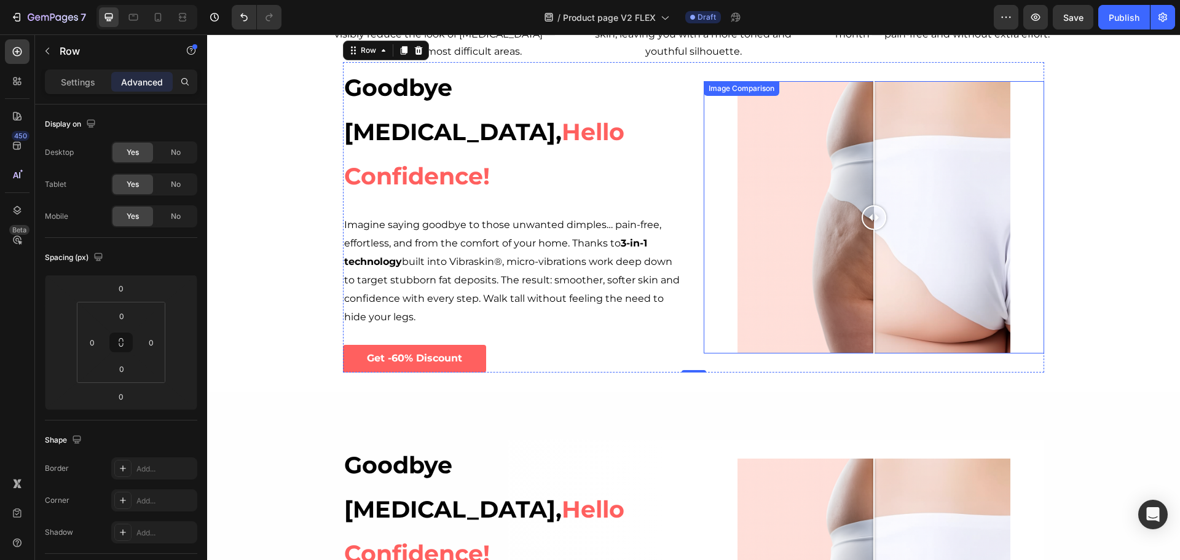
scroll to position [170, 0]
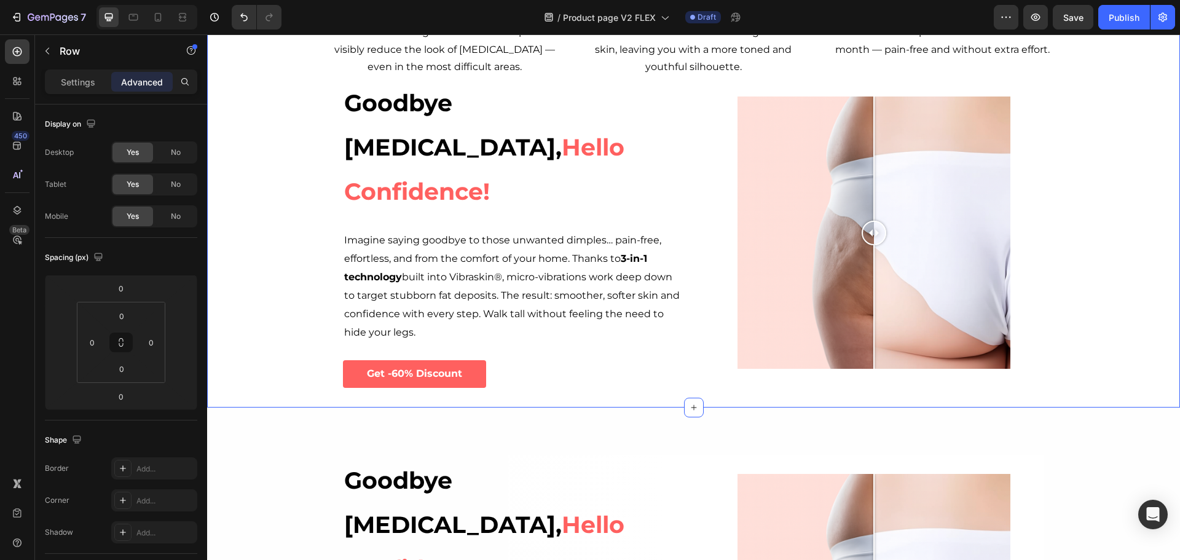
click at [324, 138] on div "Image [MEDICAL_DATA] Reduction Micro-vibrations target stubborn fat deposits to…" at bounding box center [693, 168] width 973 height 439
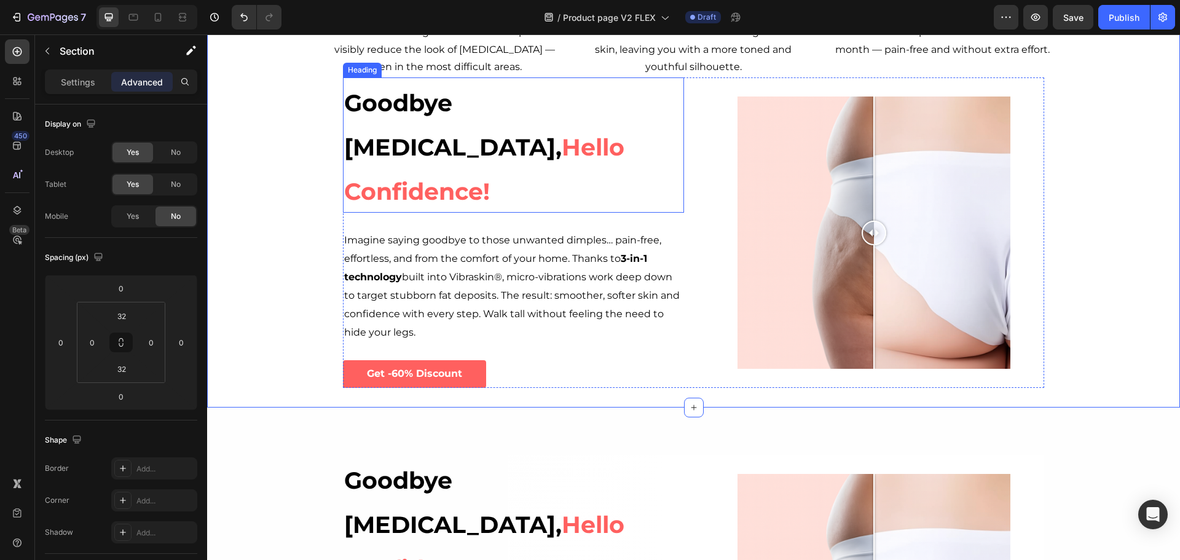
click at [562, 134] on h2 "Goodbye [MEDICAL_DATA], Hello Confidence!" at bounding box center [513, 144] width 341 height 135
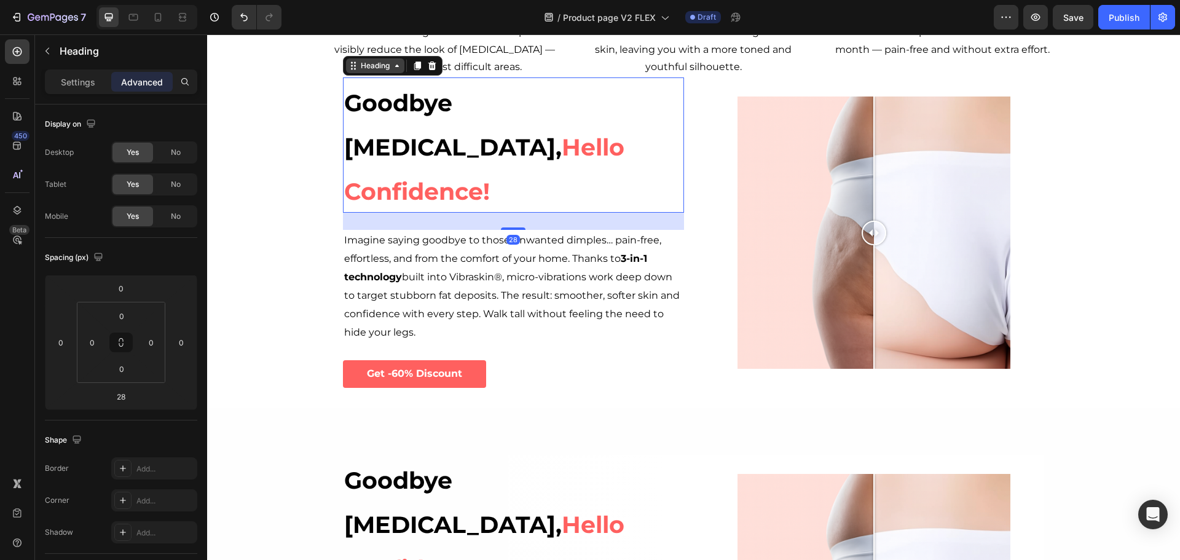
click at [380, 69] on div "Heading" at bounding box center [375, 65] width 34 height 11
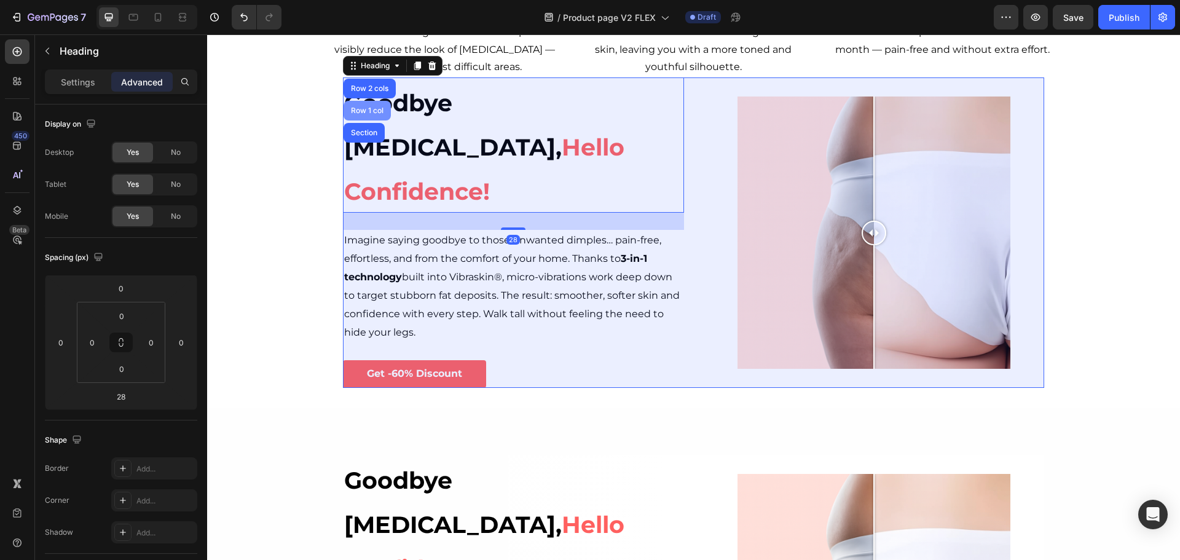
click at [361, 111] on div "Row 1 col" at bounding box center [366, 110] width 37 height 7
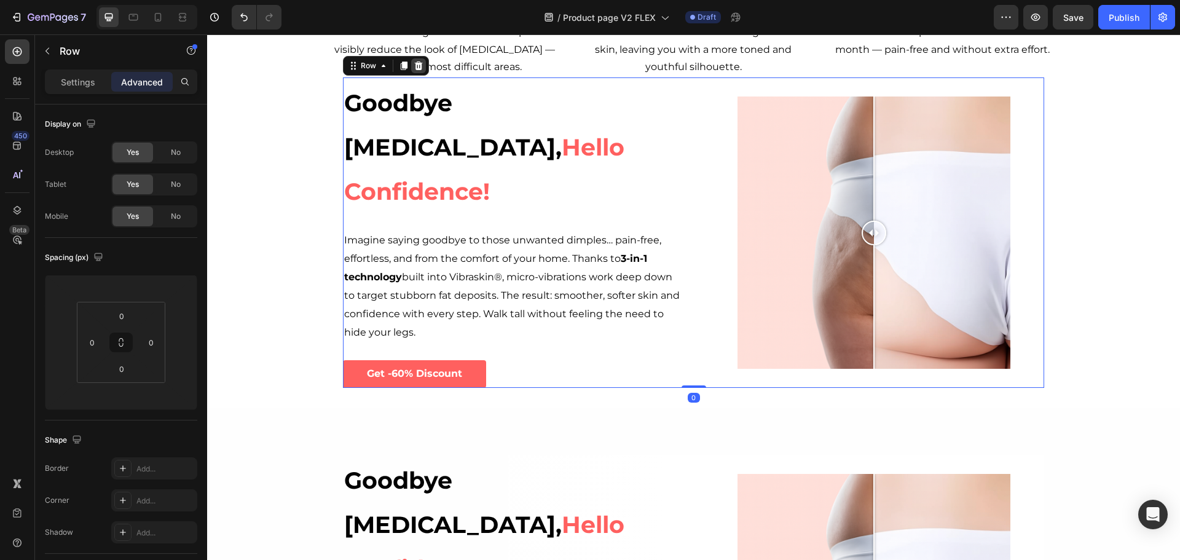
click at [413, 66] on icon at bounding box center [418, 66] width 10 height 10
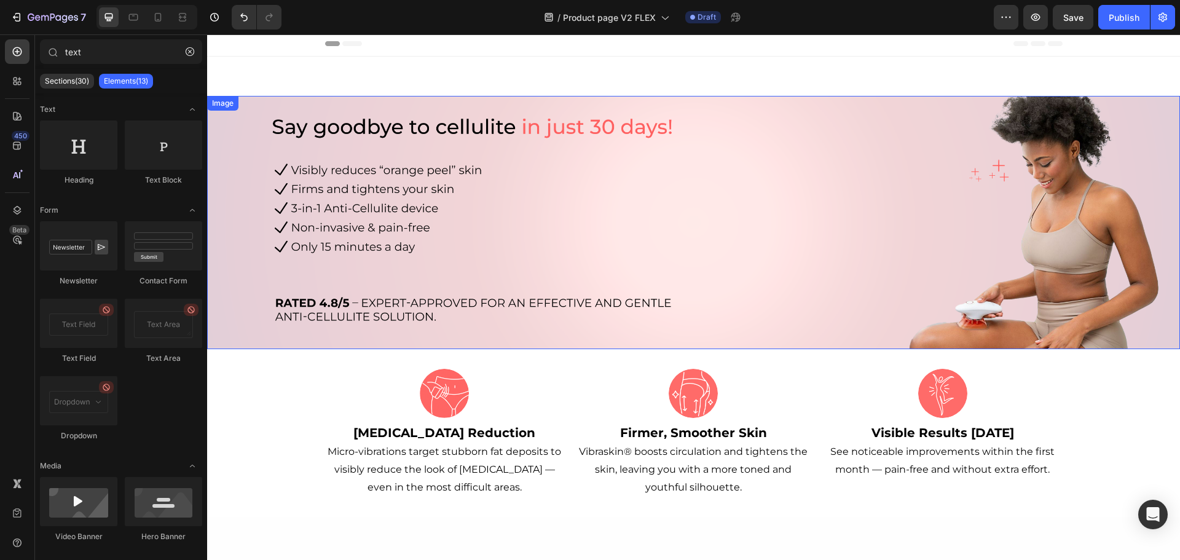
scroll to position [0, 0]
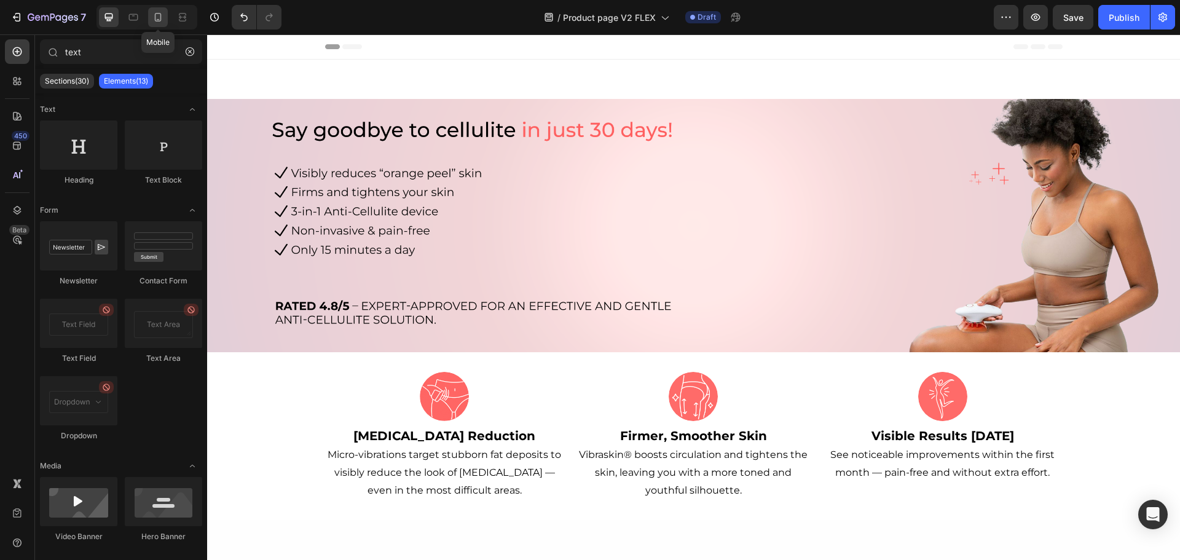
click at [153, 14] on icon at bounding box center [158, 17] width 12 height 12
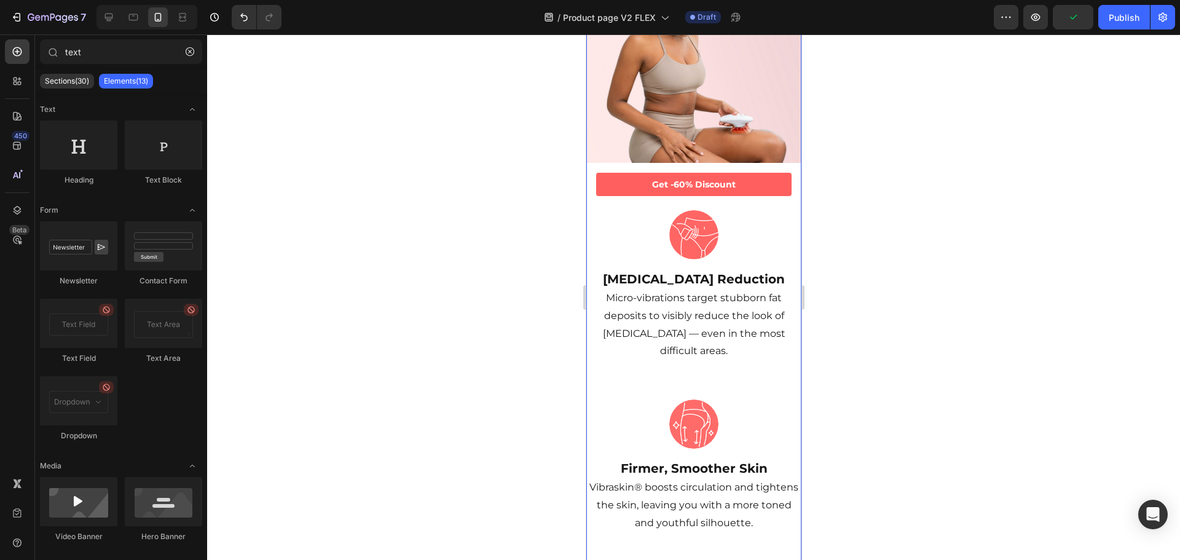
scroll to position [676, 0]
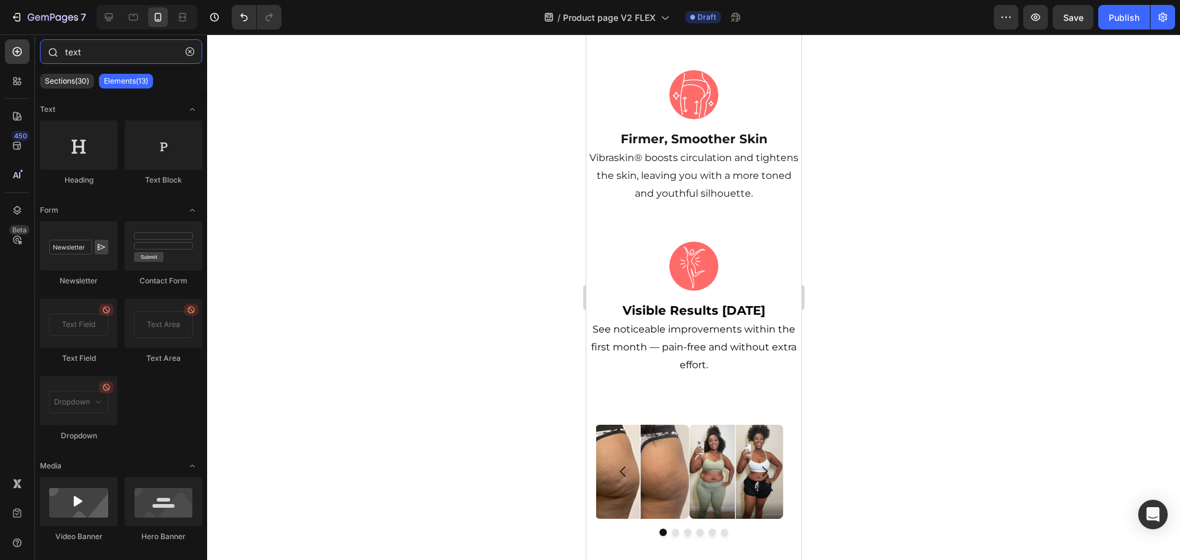
click at [94, 50] on input "text" at bounding box center [121, 51] width 162 height 25
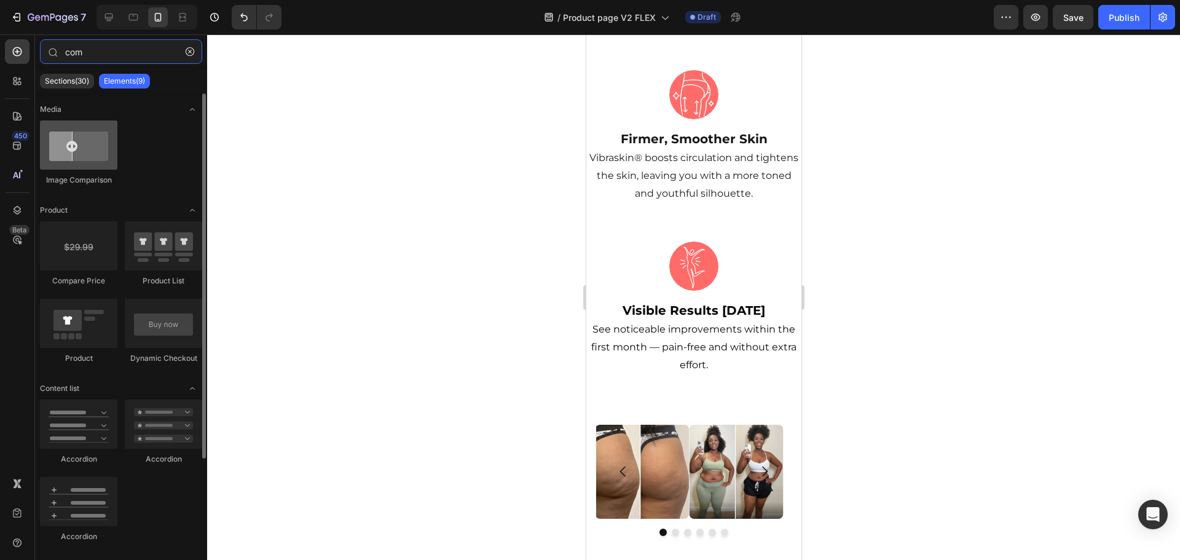
type input "com"
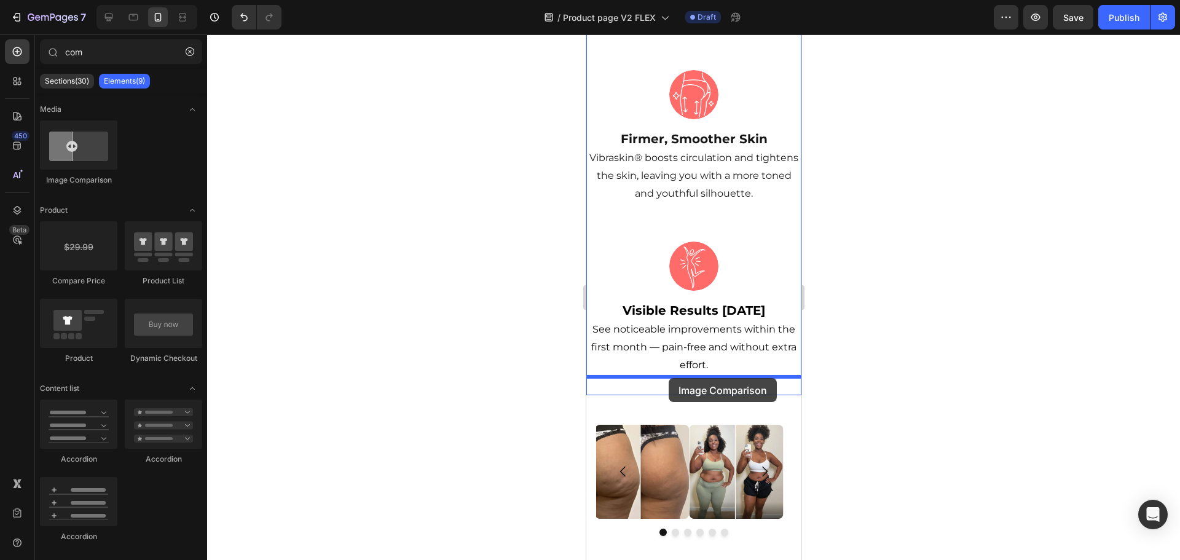
drag, startPoint x: 681, startPoint y: 191, endPoint x: 668, endPoint y: 378, distance: 187.2
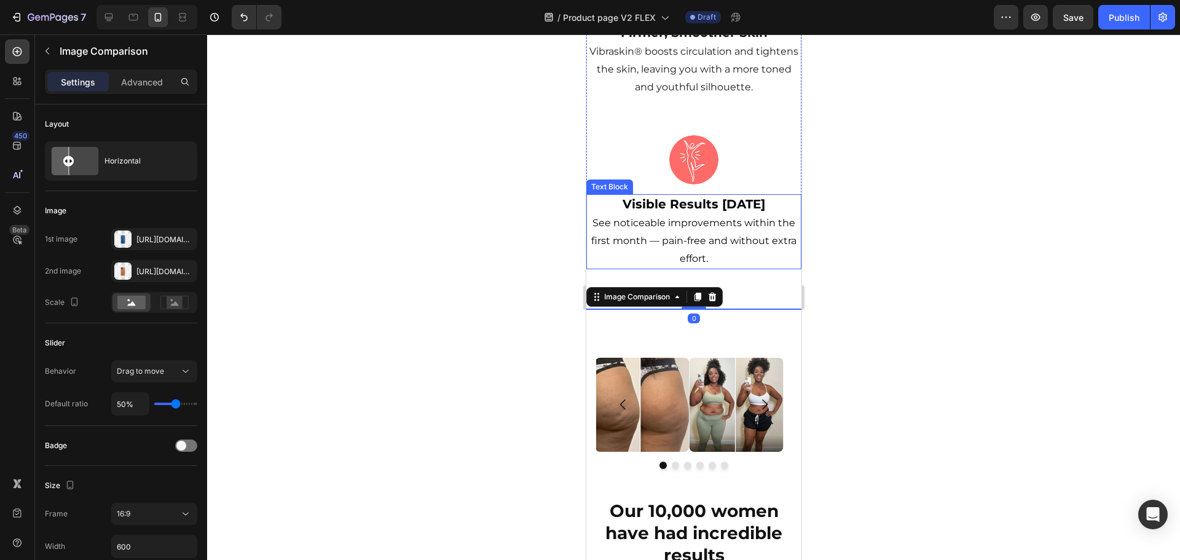
scroll to position [799, 0]
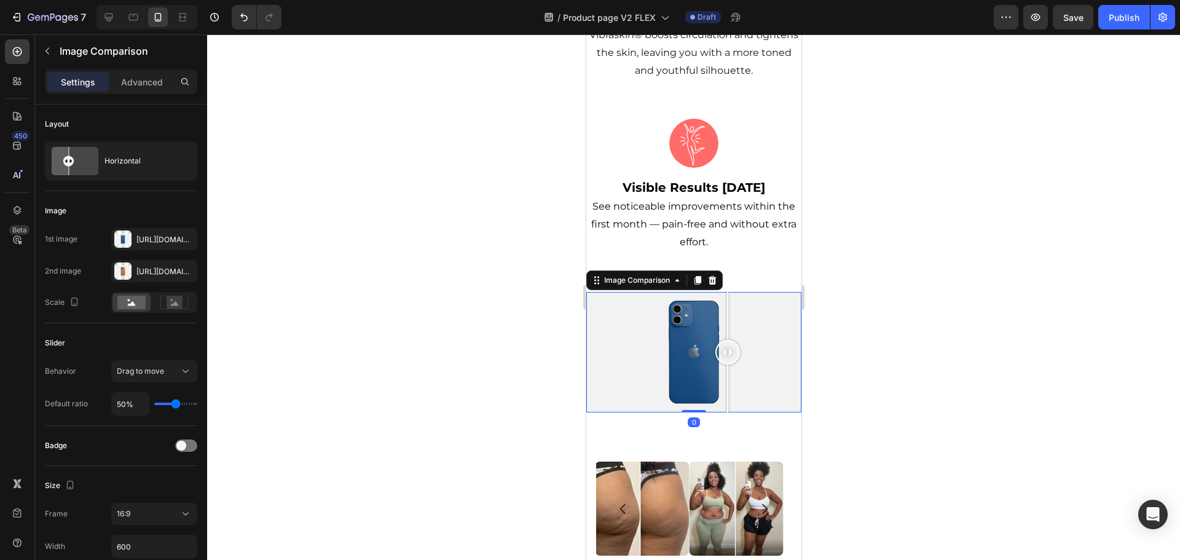
click at [727, 323] on div at bounding box center [692, 352] width 215 height 121
click at [140, 241] on div "[URL][DOMAIN_NAME]" at bounding box center [154, 239] width 36 height 11
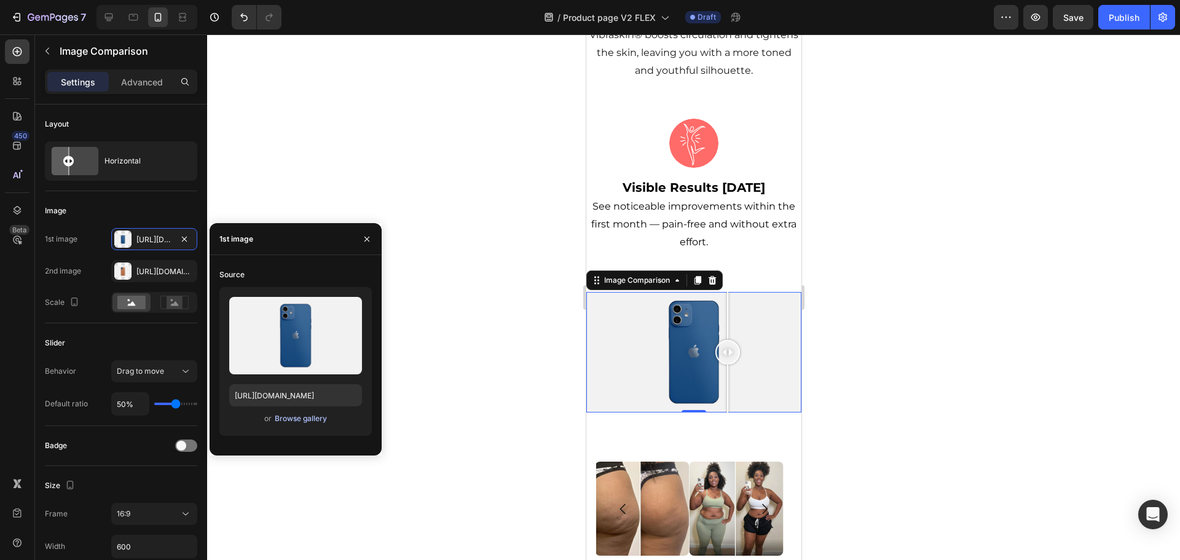
click at [290, 416] on div "Browse gallery" at bounding box center [301, 418] width 52 height 11
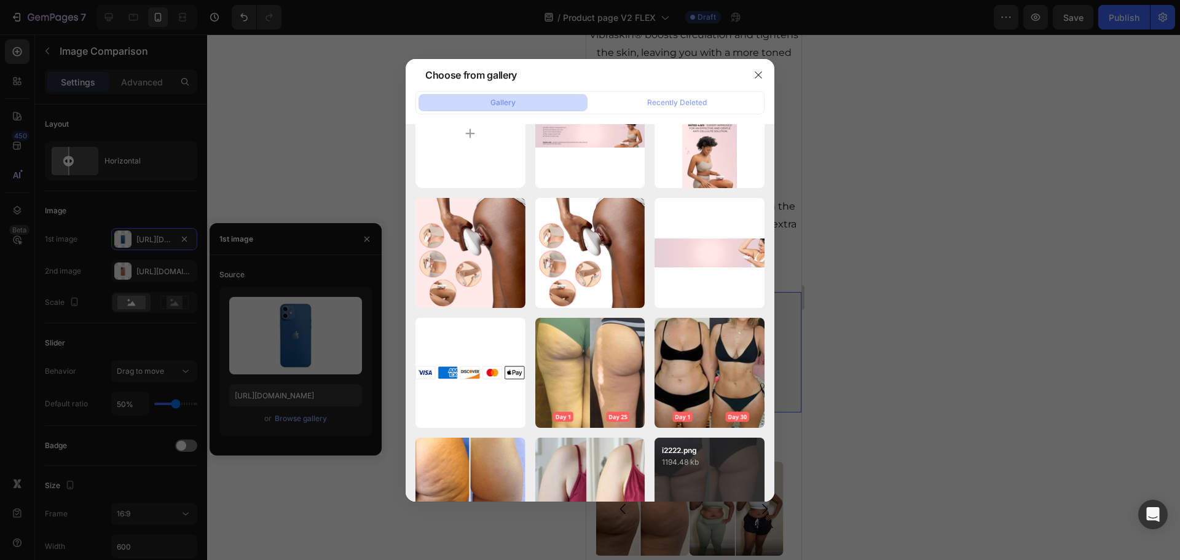
scroll to position [0, 0]
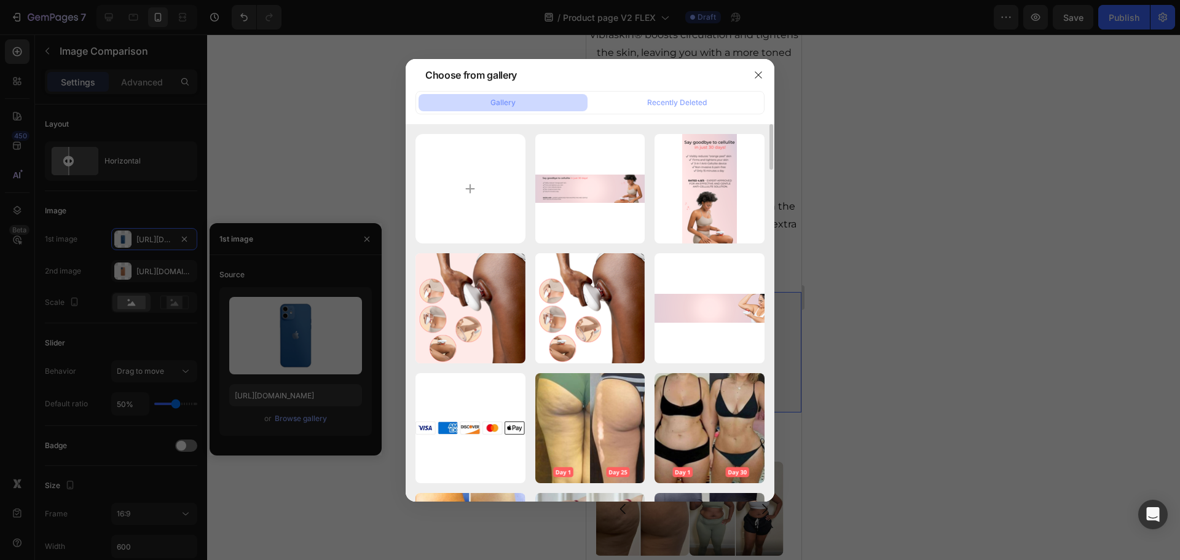
click at [856, 254] on div at bounding box center [590, 280] width 1180 height 560
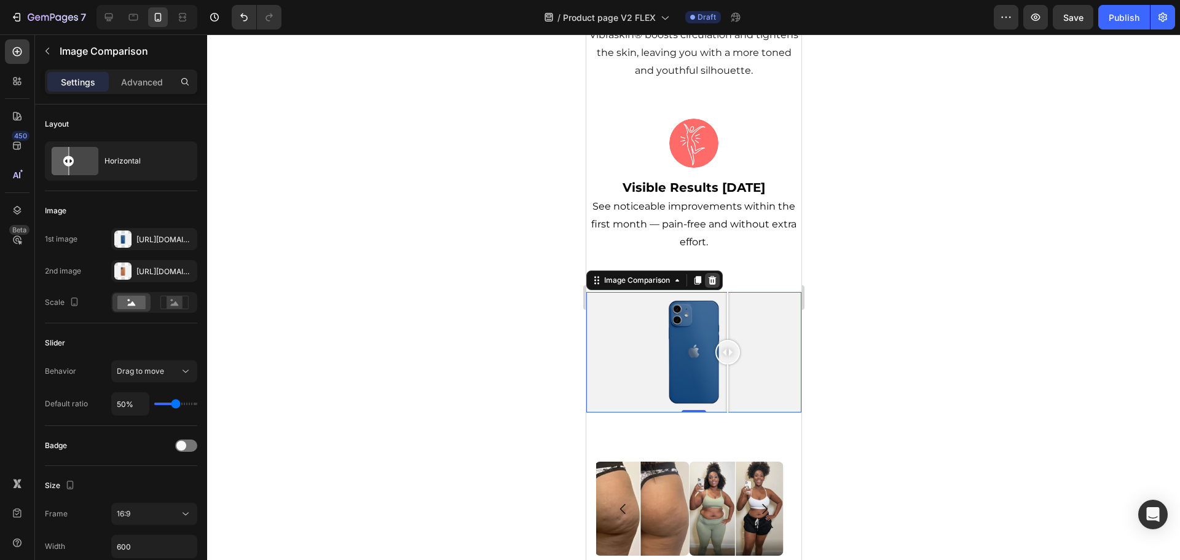
click at [713, 275] on icon at bounding box center [711, 280] width 10 height 10
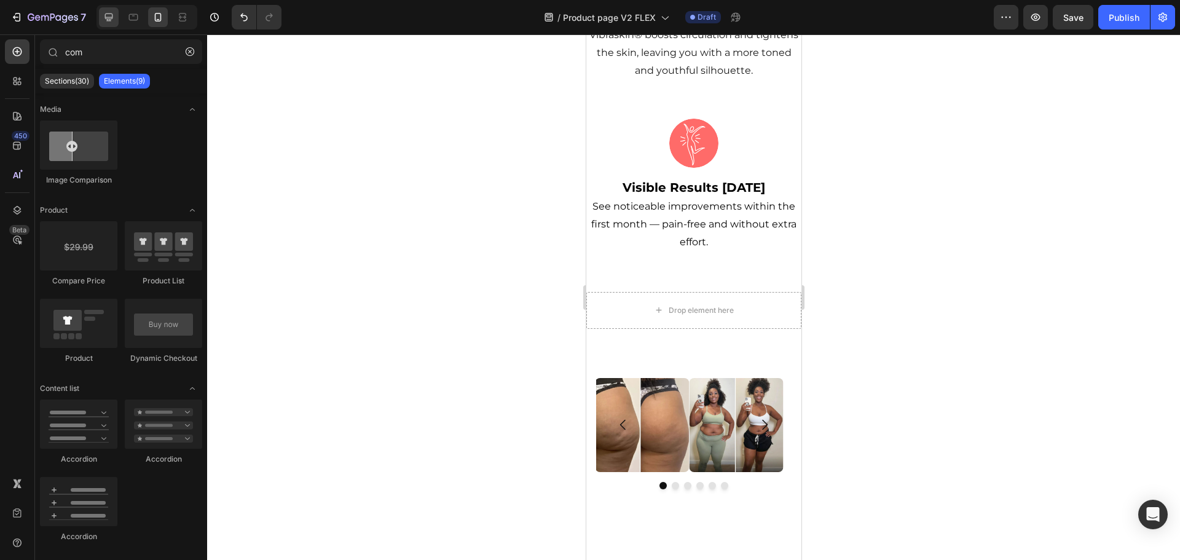
click at [108, 22] on icon at bounding box center [109, 17] width 12 height 12
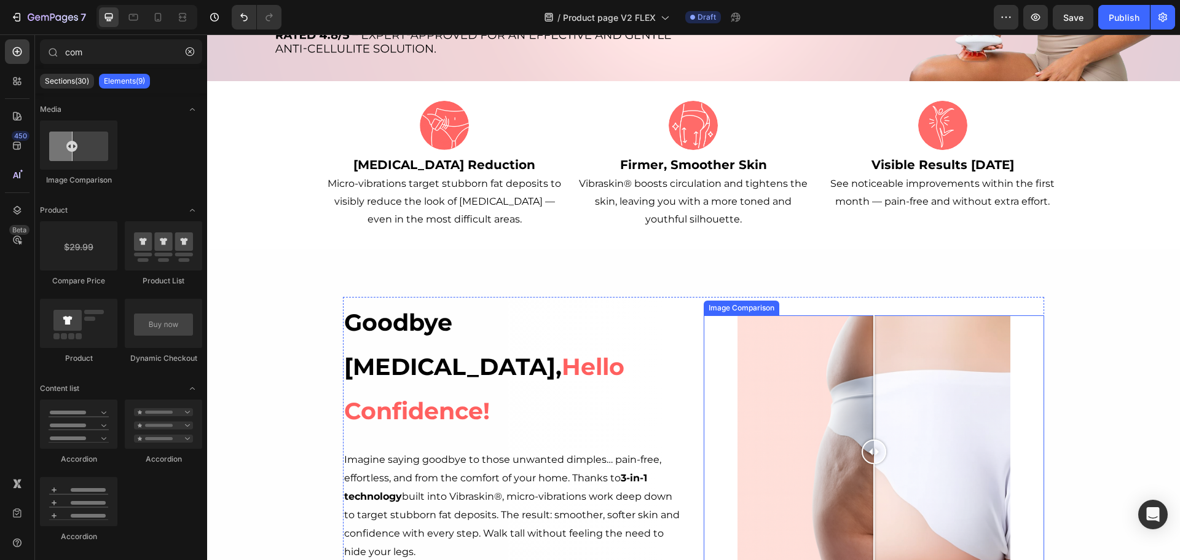
scroll to position [351, 0]
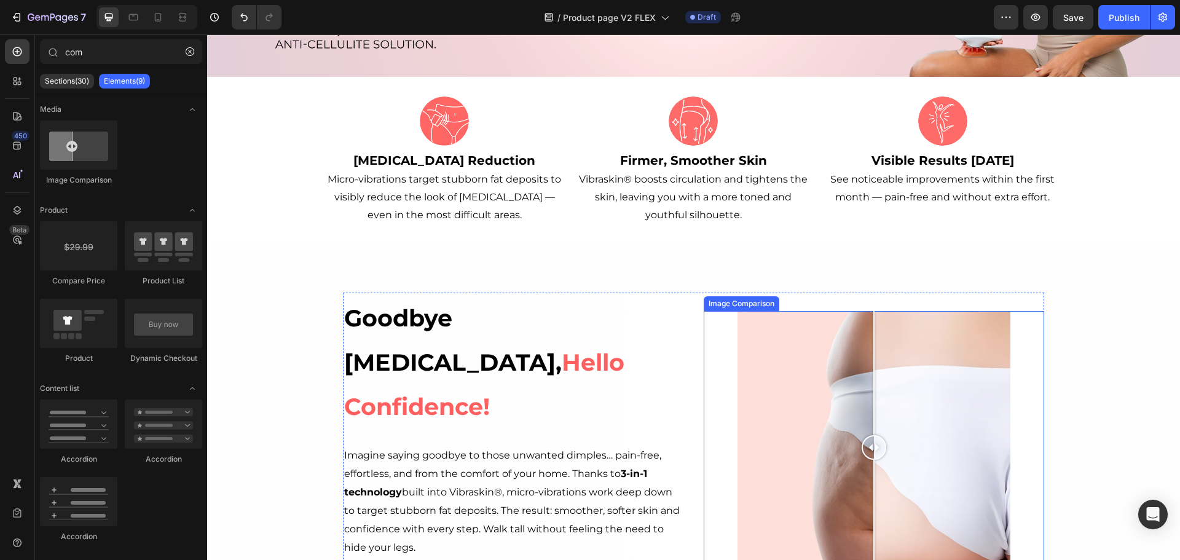
click at [907, 389] on div at bounding box center [873, 447] width 273 height 273
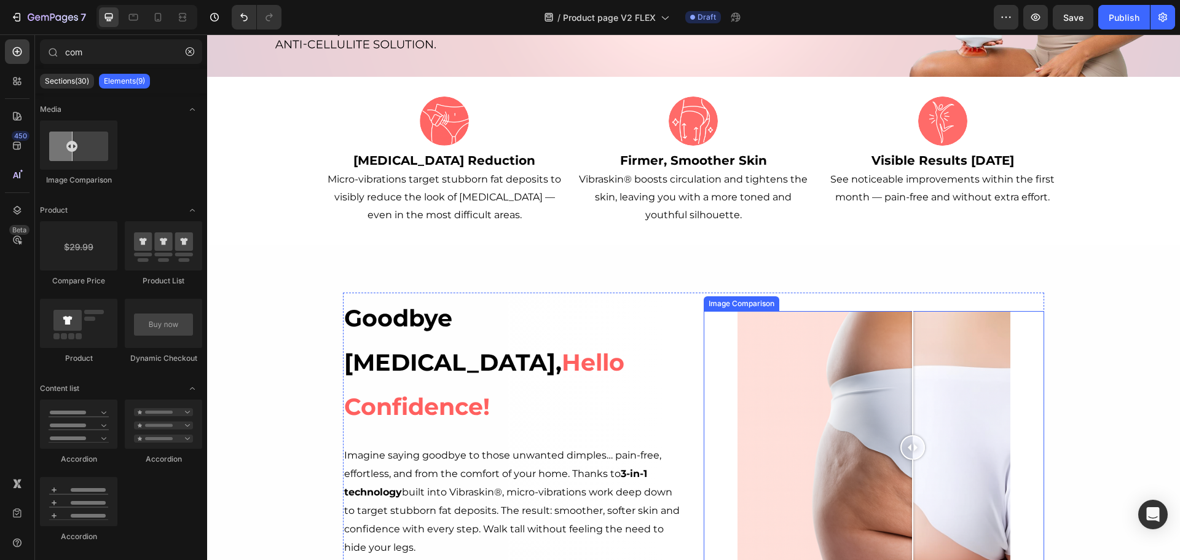
click at [964, 369] on div at bounding box center [873, 447] width 273 height 273
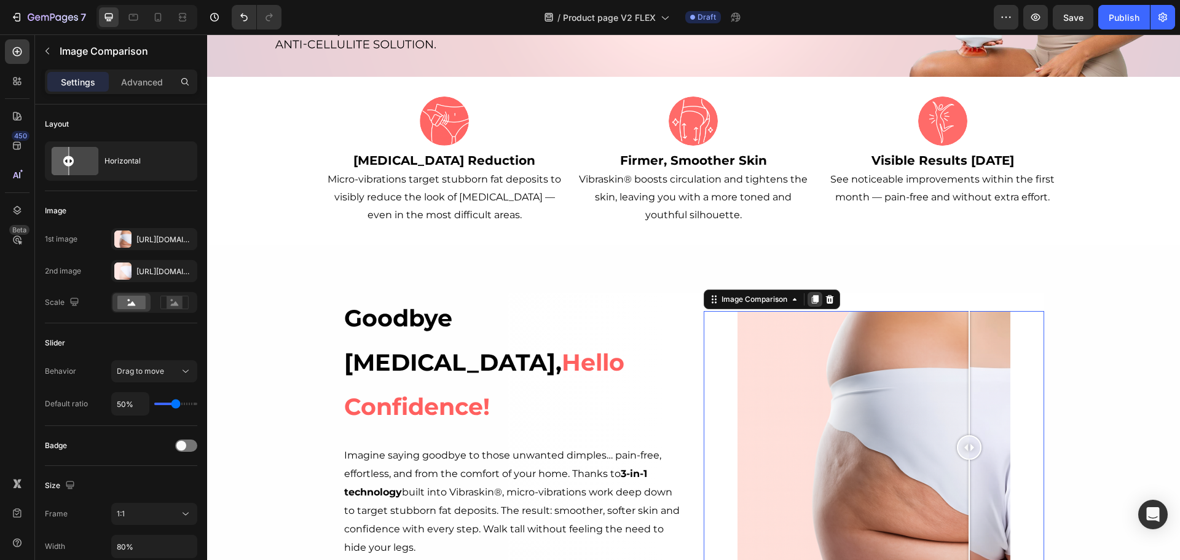
click at [807, 299] on div at bounding box center [814, 299] width 15 height 15
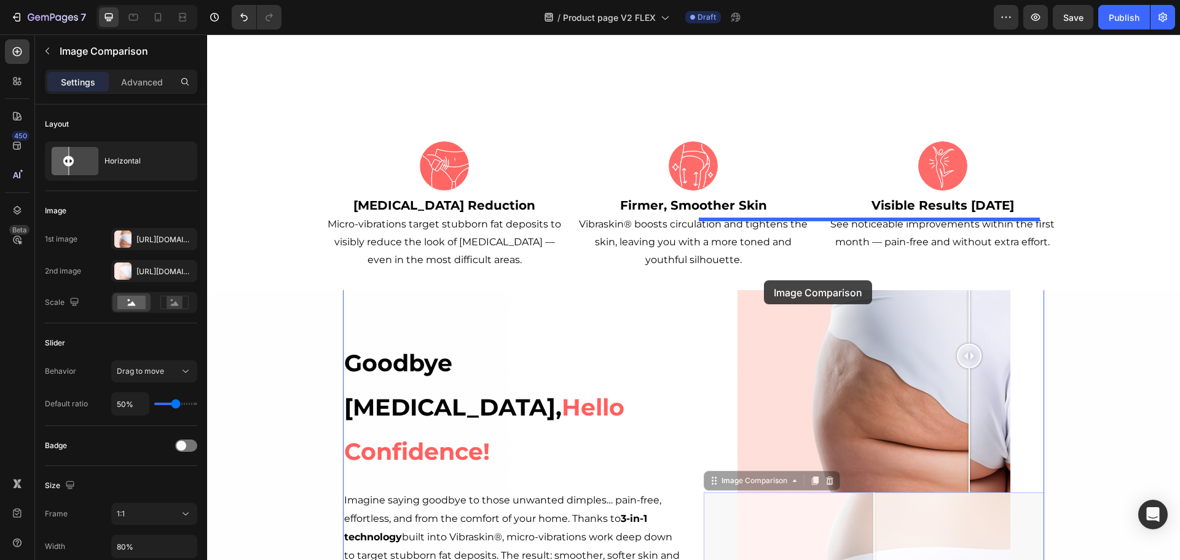
scroll to position [57, 0]
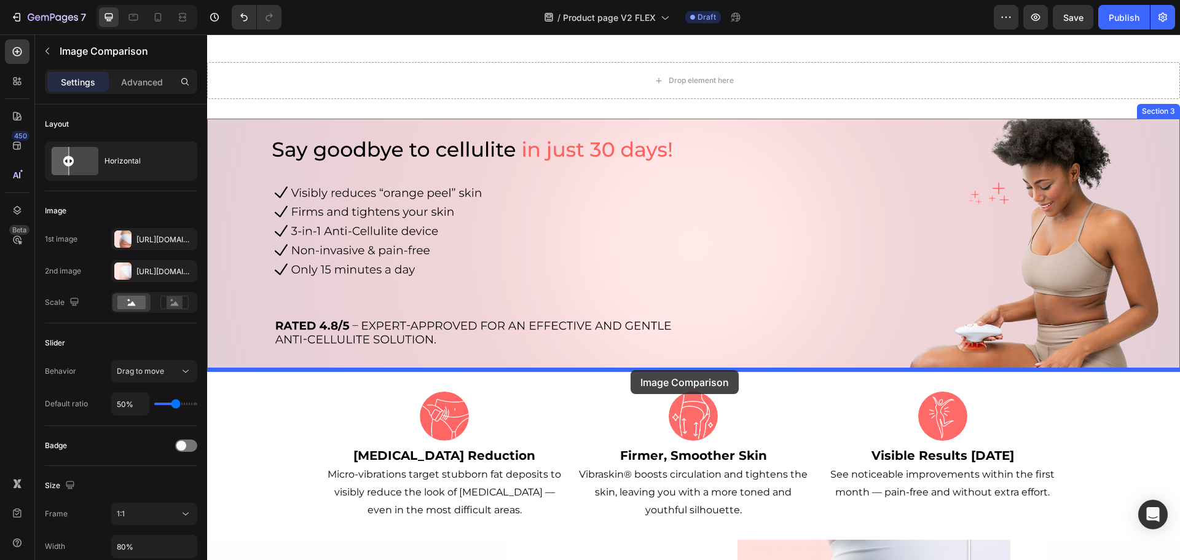
drag, startPoint x: 708, startPoint y: 361, endPoint x: 630, endPoint y: 370, distance: 77.9
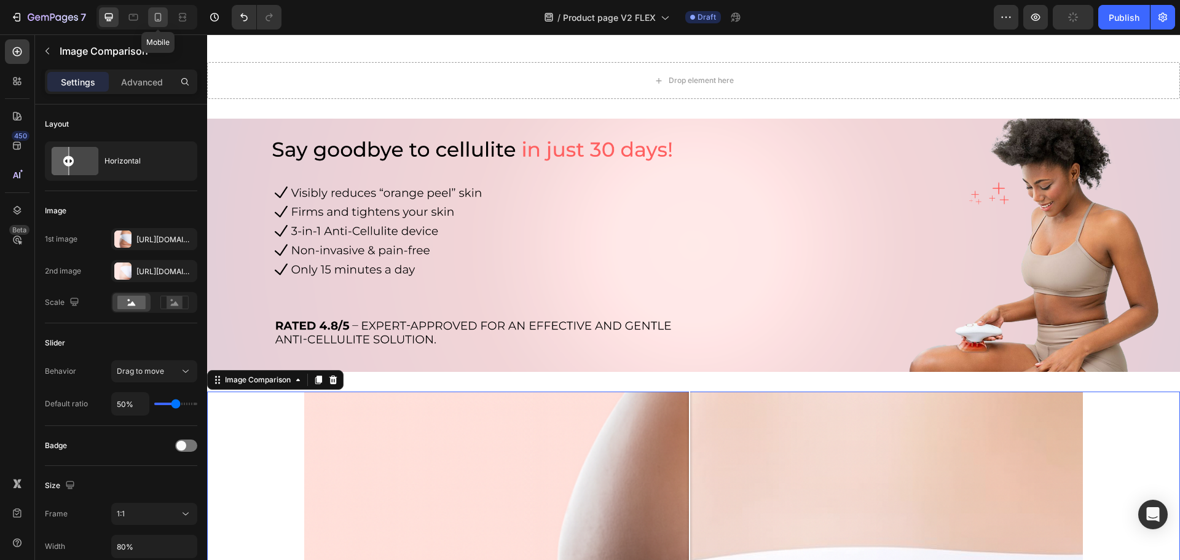
click at [163, 16] on icon at bounding box center [158, 17] width 12 height 12
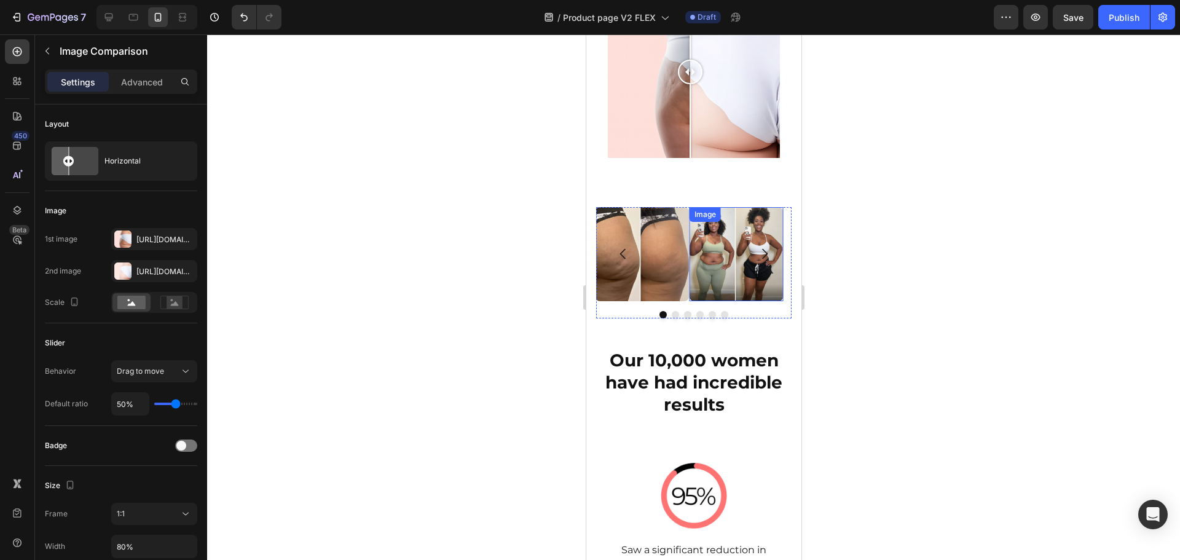
scroll to position [794, 0]
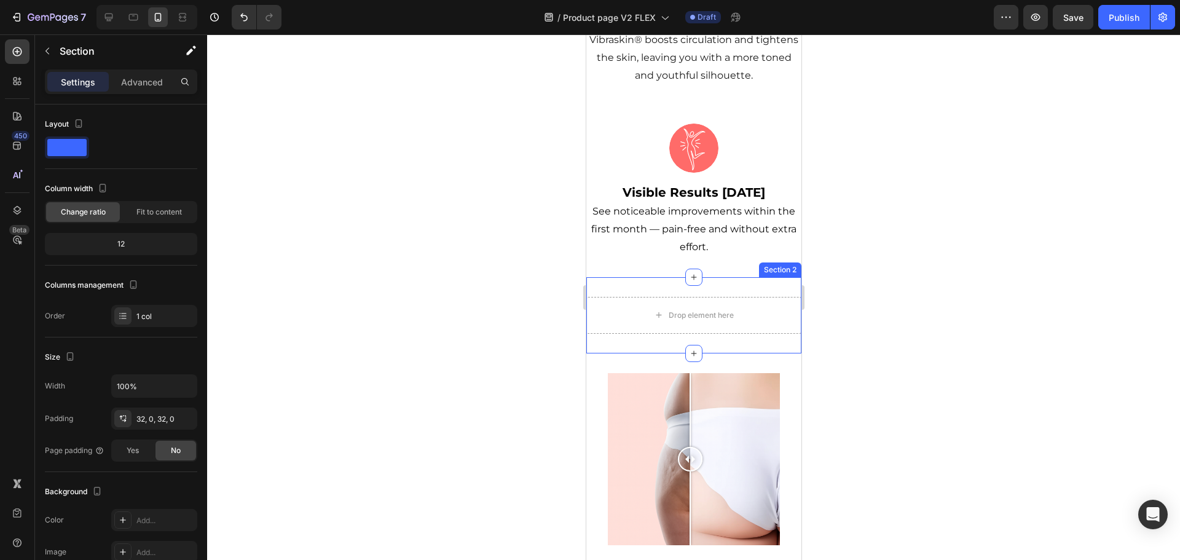
click at [696, 277] on div "Drop element here Section 2" at bounding box center [692, 315] width 215 height 76
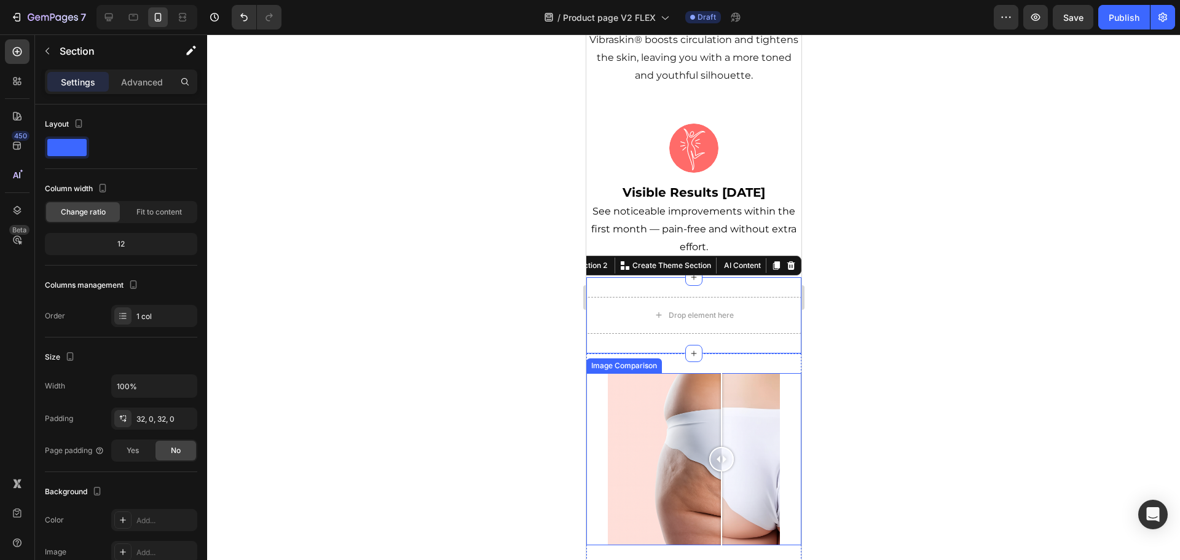
click at [719, 374] on div at bounding box center [693, 459] width 172 height 172
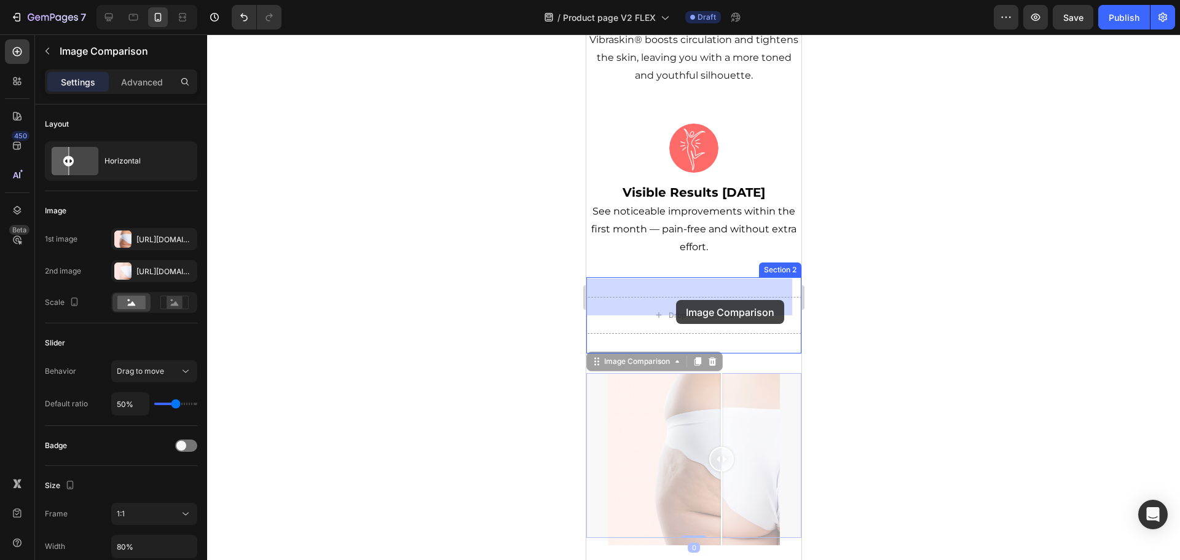
drag, startPoint x: 598, startPoint y: 346, endPoint x: 668, endPoint y: 303, distance: 82.4
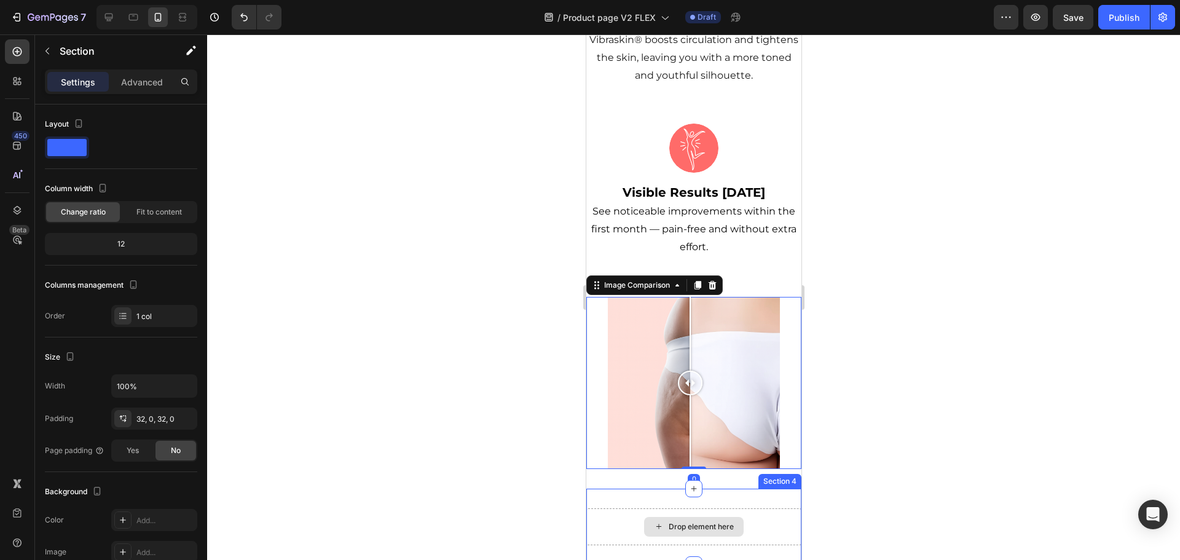
click at [721, 508] on div "Drop element here" at bounding box center [692, 526] width 215 height 37
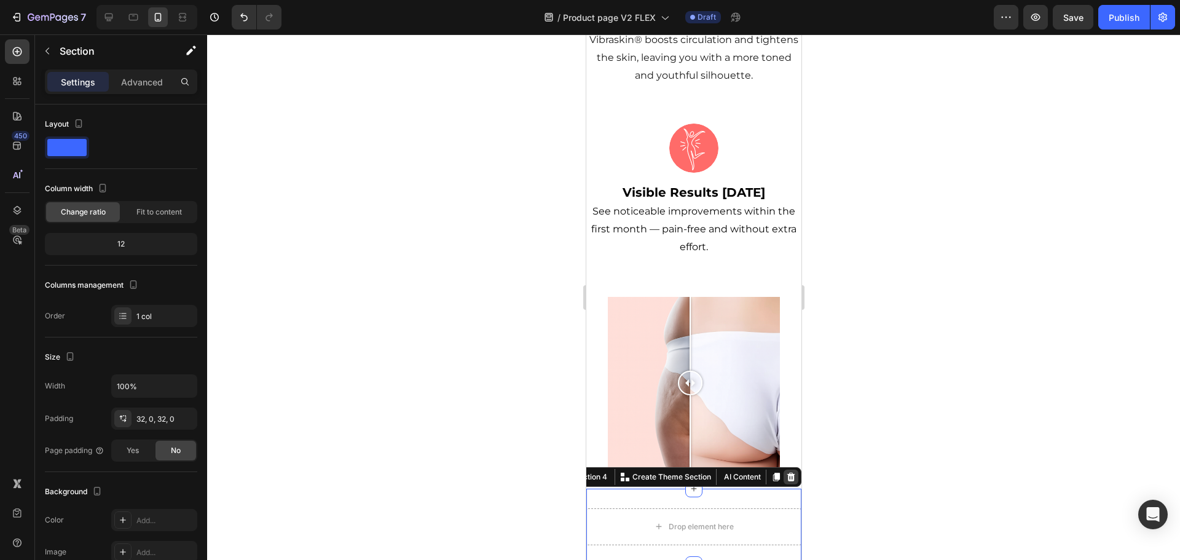
click at [786, 472] on icon at bounding box center [790, 476] width 8 height 9
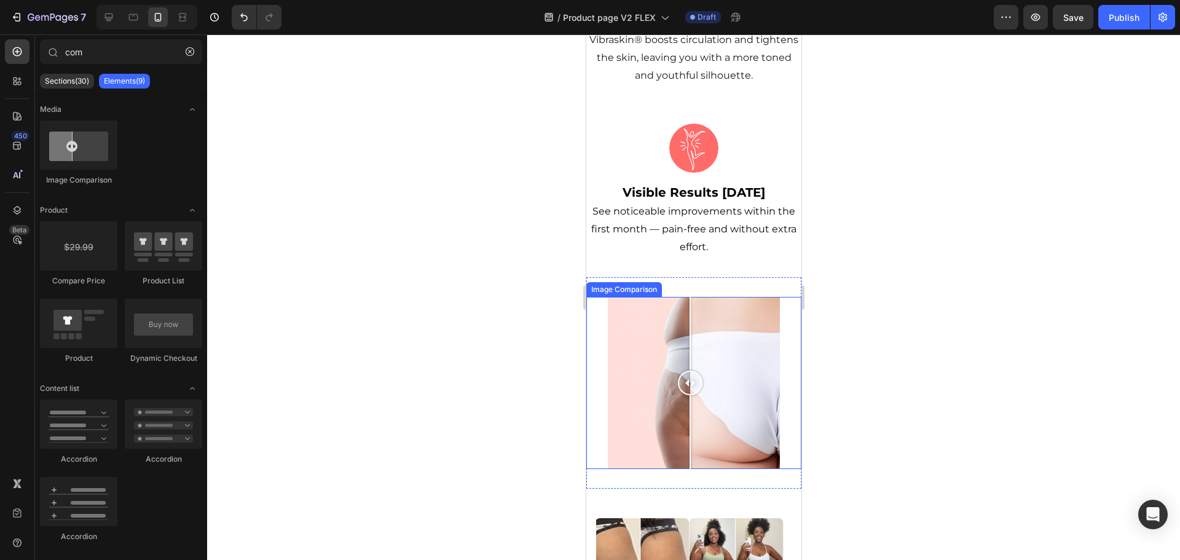
click at [722, 368] on div at bounding box center [693, 383] width 172 height 172
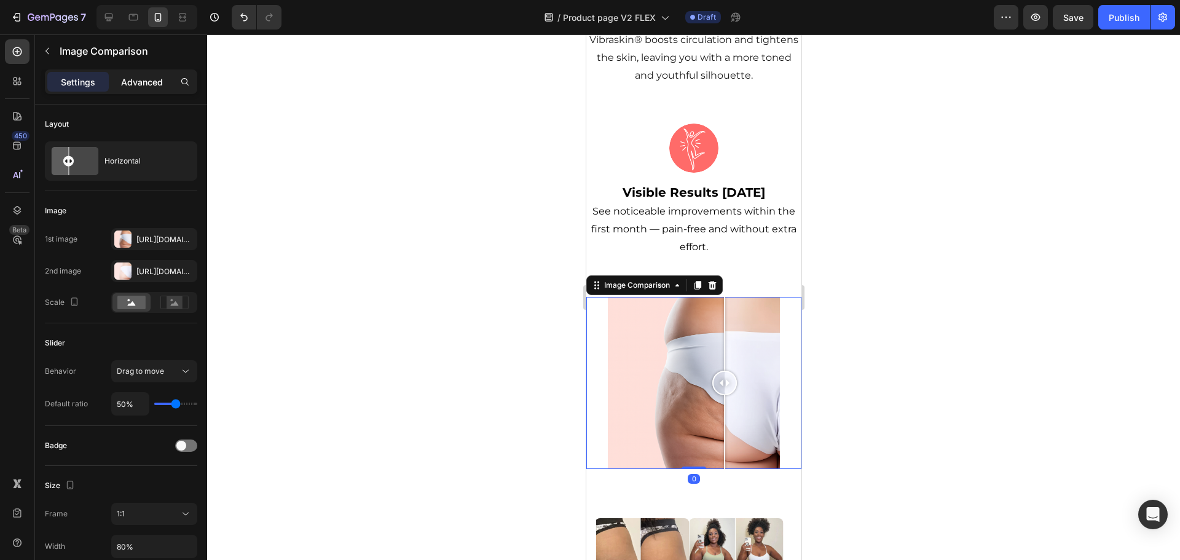
click at [146, 73] on div "Advanced" at bounding box center [141, 82] width 61 height 20
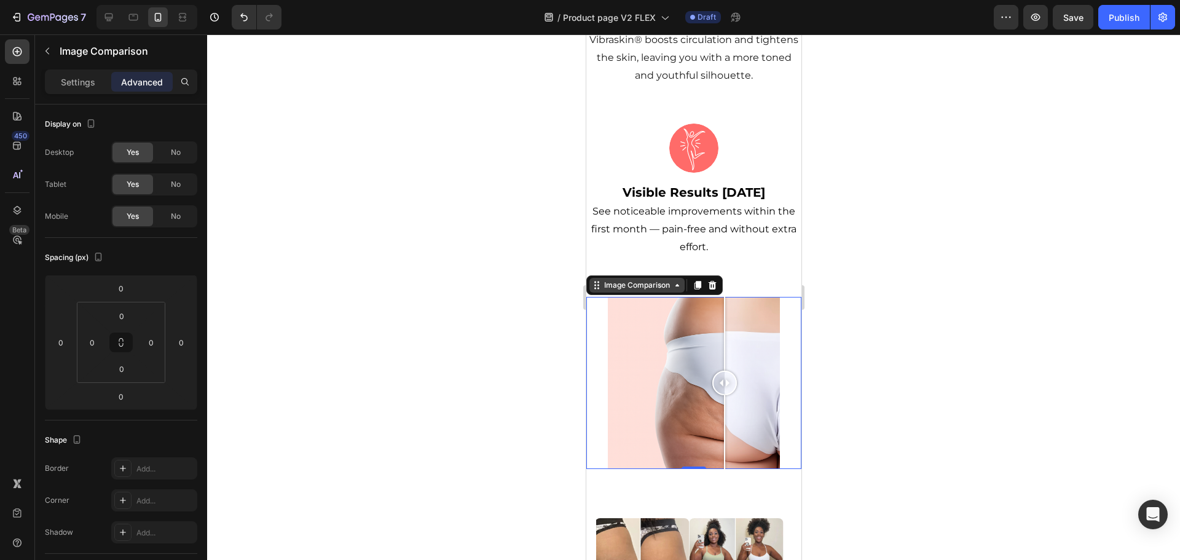
click at [658, 280] on div "Image Comparison" at bounding box center [636, 285] width 71 height 11
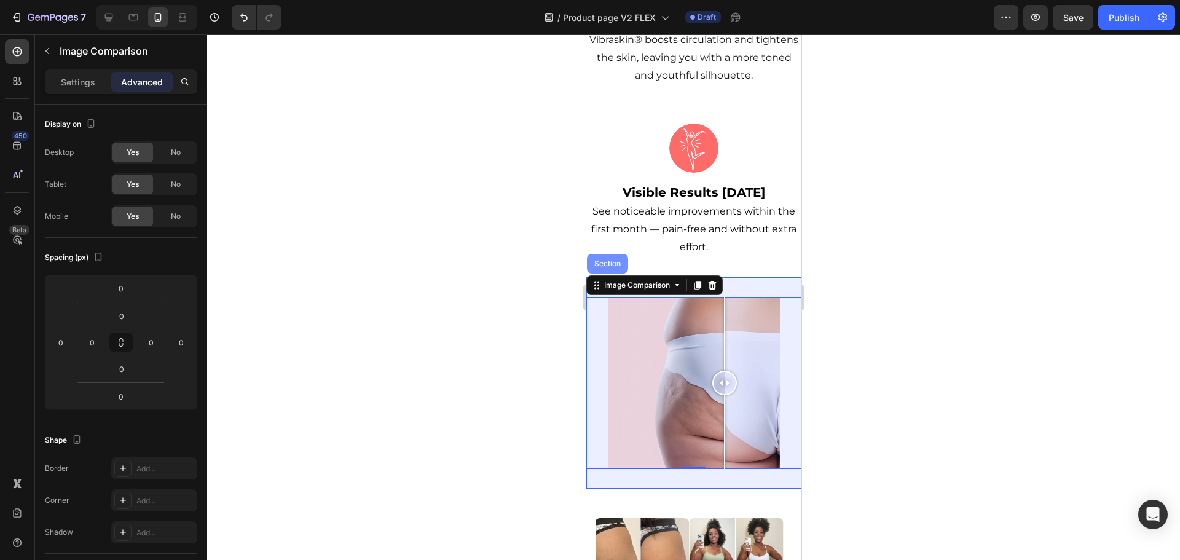
click at [607, 254] on div "Section" at bounding box center [606, 264] width 41 height 20
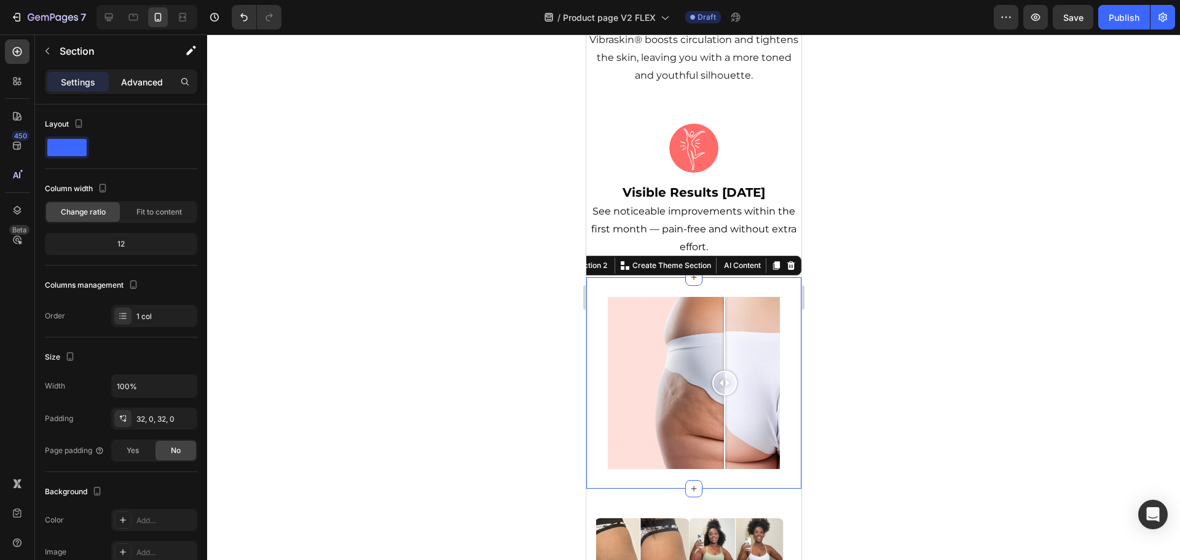
click at [144, 76] on p "Advanced" at bounding box center [142, 82] width 42 height 13
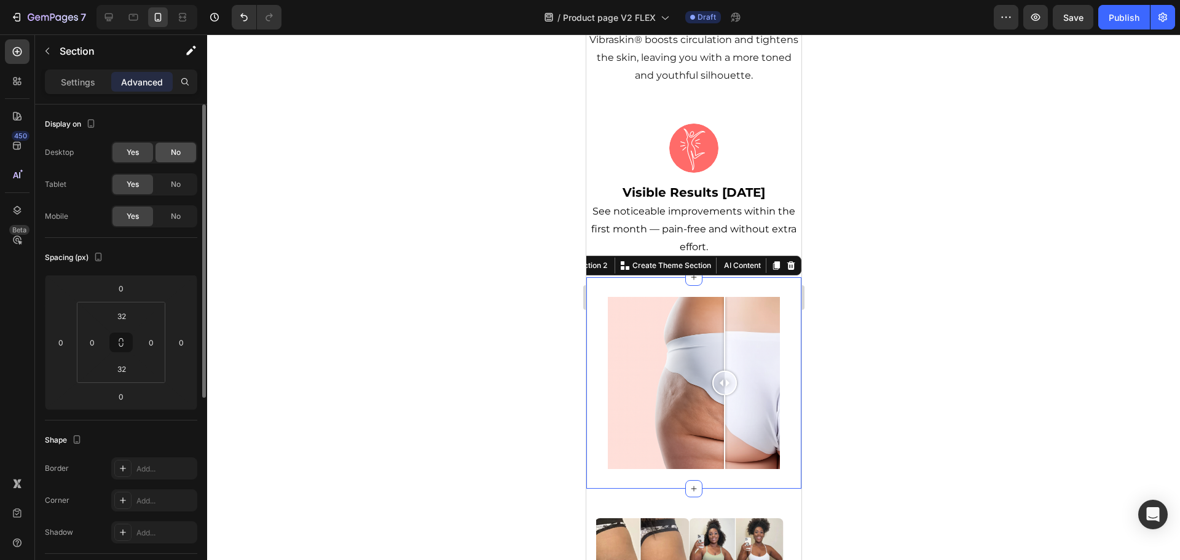
click at [176, 151] on span "No" at bounding box center [176, 152] width 10 height 11
click at [177, 181] on span "No" at bounding box center [176, 184] width 10 height 11
click at [925, 297] on div at bounding box center [693, 296] width 973 height 525
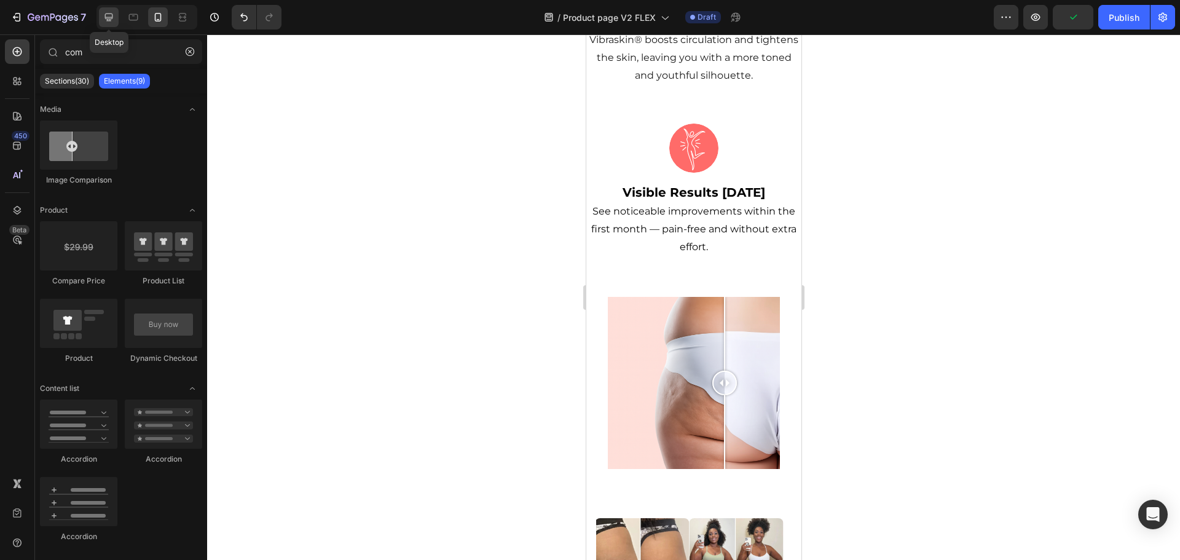
click at [114, 15] on icon at bounding box center [109, 17] width 12 height 12
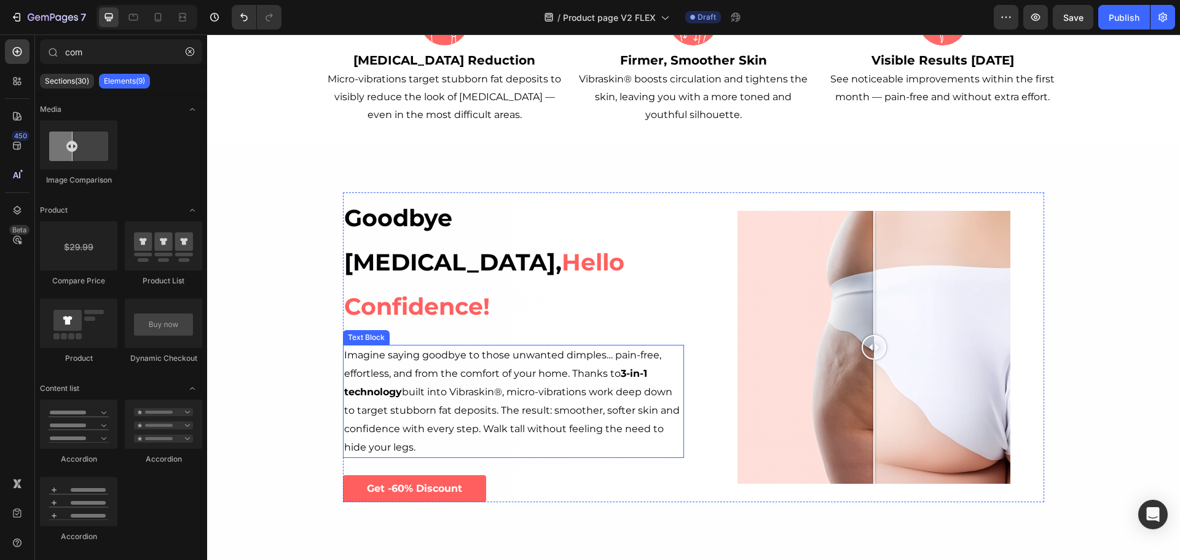
scroll to position [369, 0]
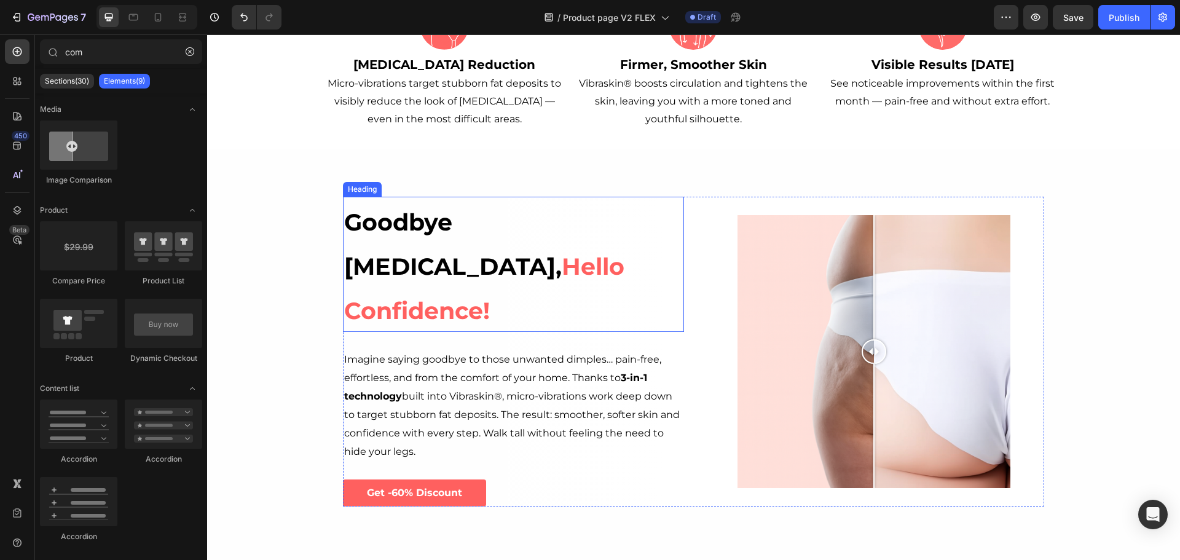
click at [479, 272] on h2 "Goodbye [MEDICAL_DATA], Hello Confidence!" at bounding box center [513, 264] width 341 height 135
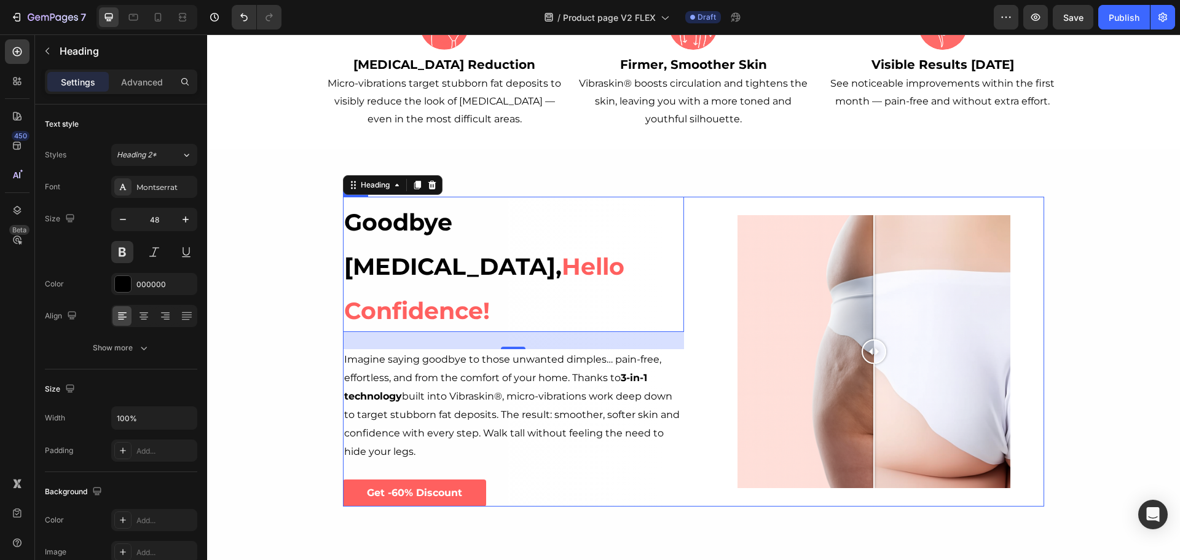
click at [694, 297] on div "Goodbye [MEDICAL_DATA], Hello Confidence! Heading 28 Imagine saying goodbye to …" at bounding box center [693, 352] width 701 height 310
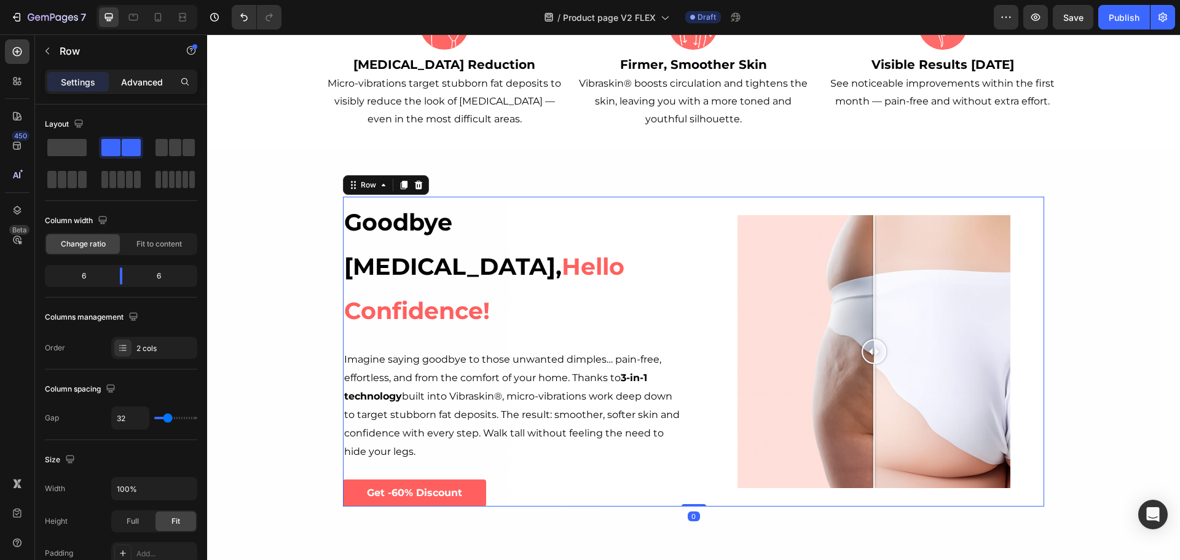
click at [131, 79] on p "Advanced" at bounding box center [142, 82] width 42 height 13
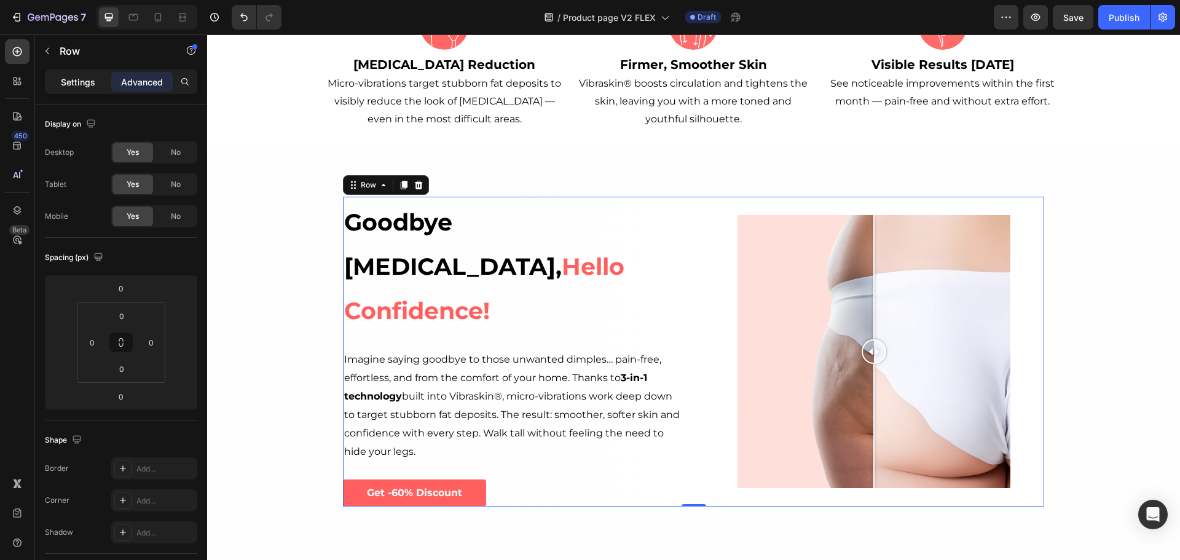
click at [96, 76] on div "Settings" at bounding box center [77, 82] width 61 height 20
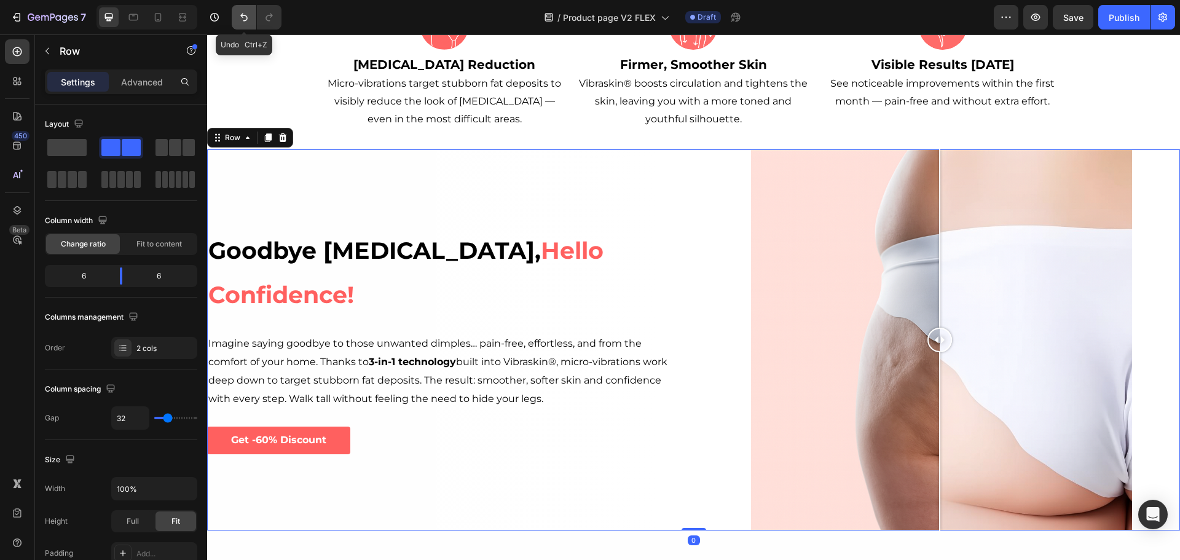
click at [245, 17] on icon "Undo/Redo" at bounding box center [244, 17] width 12 height 12
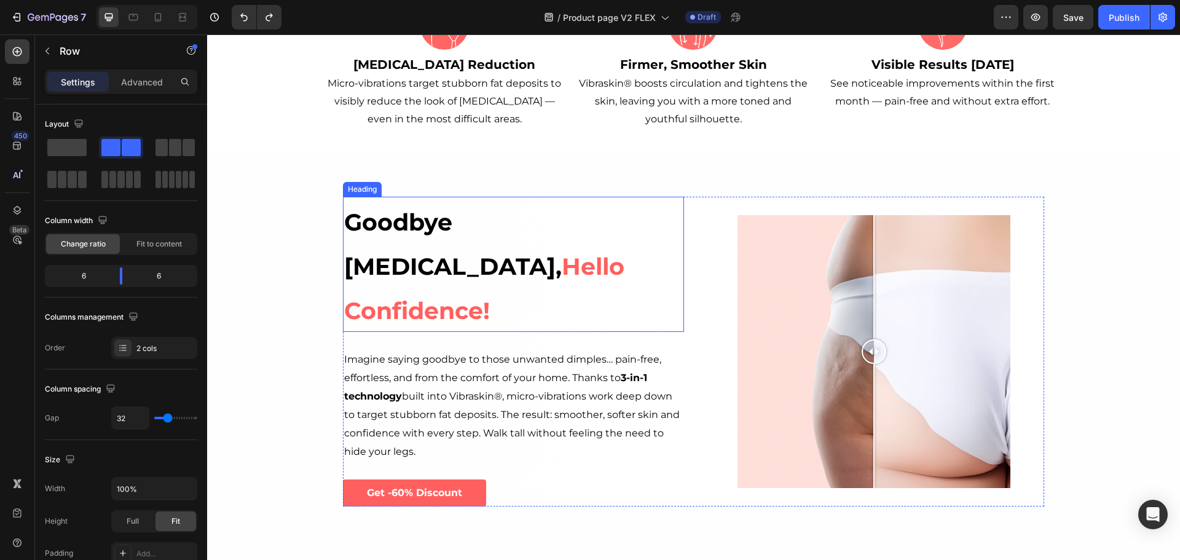
click at [617, 259] on h2 "Goodbye [MEDICAL_DATA], Hello Confidence!" at bounding box center [513, 264] width 341 height 135
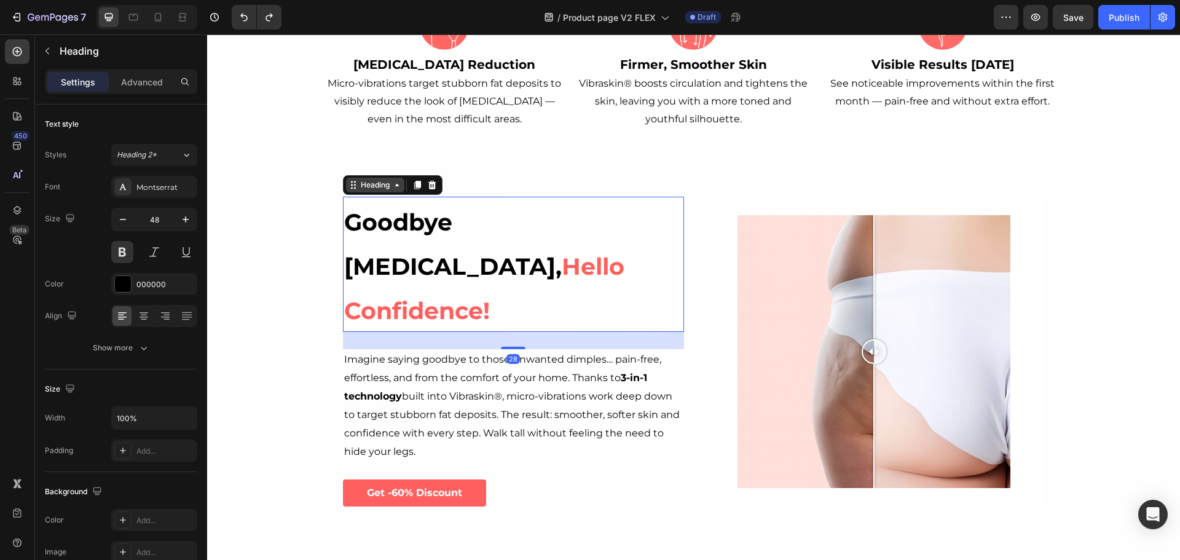
click at [394, 190] on icon at bounding box center [397, 185] width 10 height 10
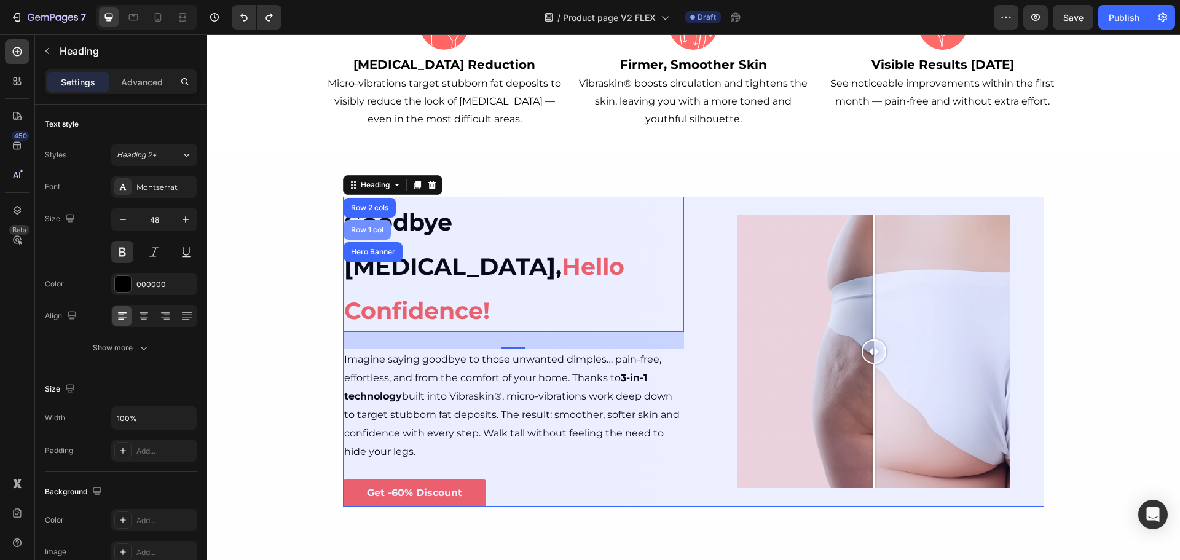
click at [359, 233] on div "Row 1 col" at bounding box center [366, 229] width 37 height 7
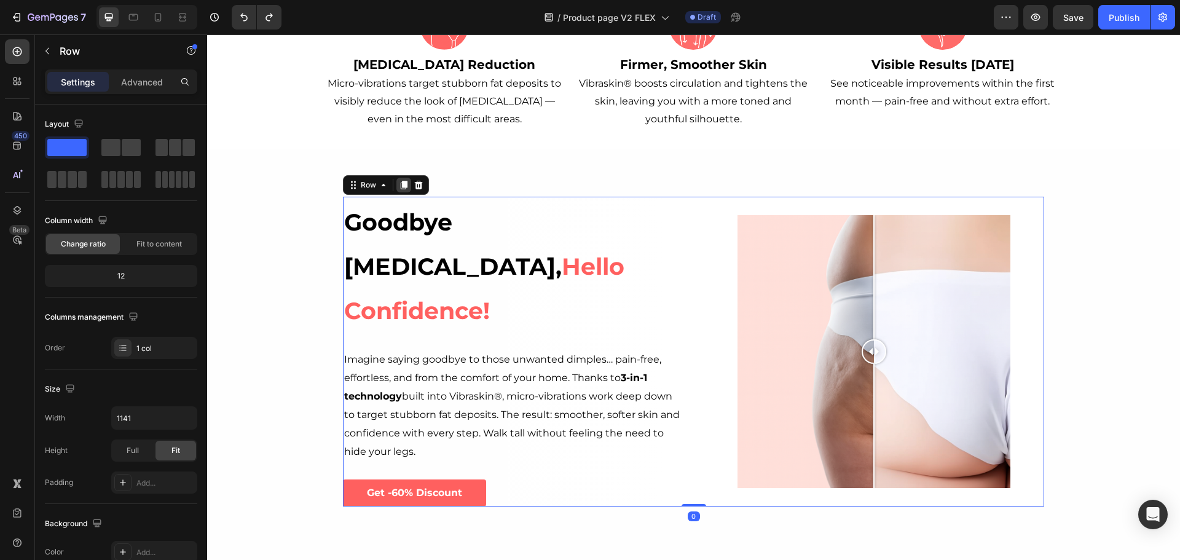
click at [399, 190] on icon at bounding box center [404, 185] width 10 height 10
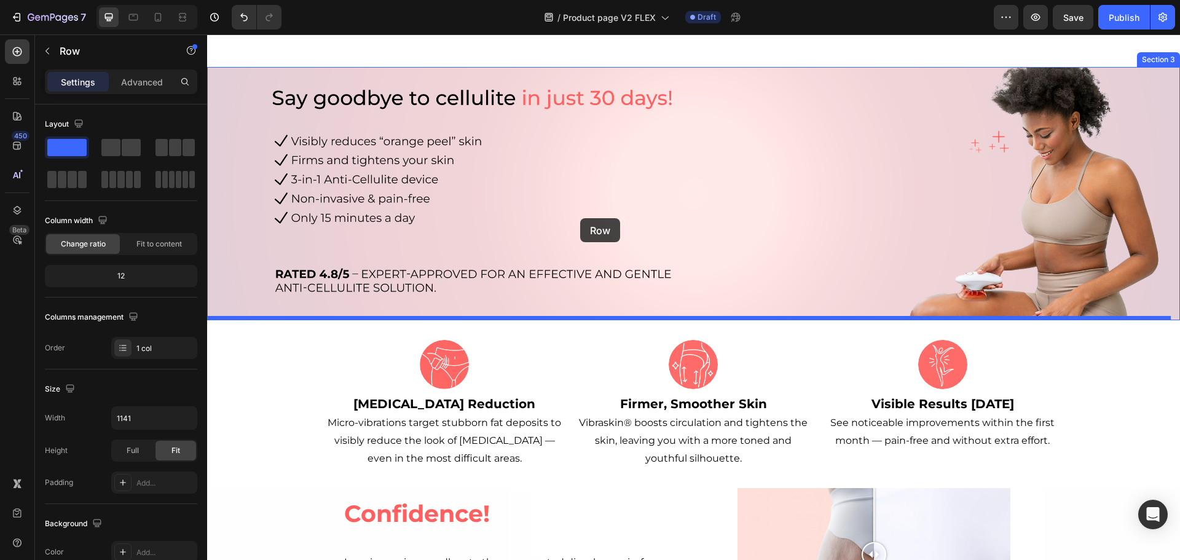
scroll to position [0, 0]
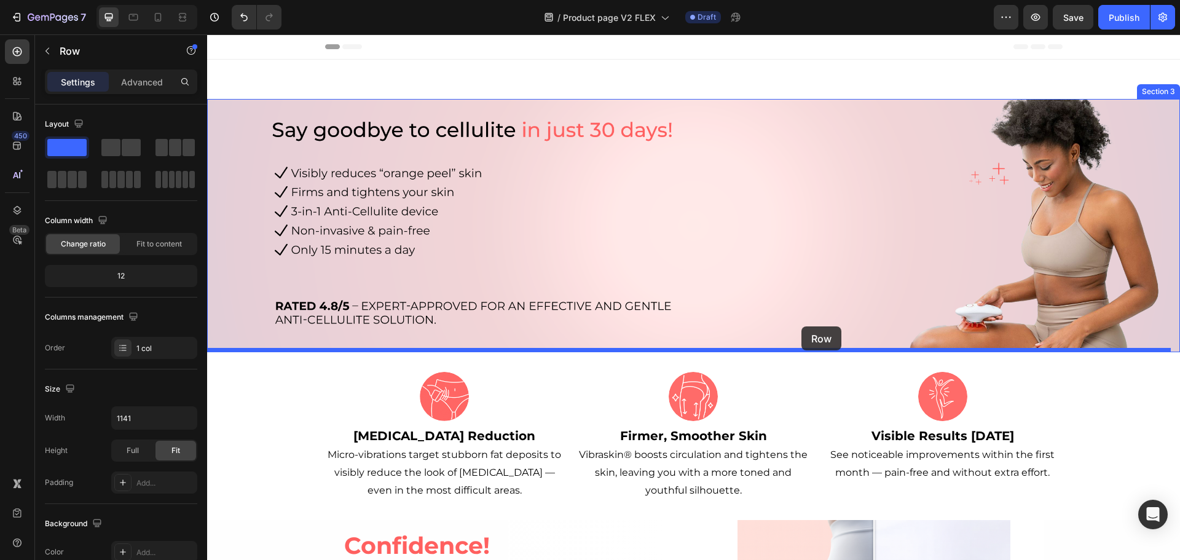
drag, startPoint x: 350, startPoint y: 343, endPoint x: 801, endPoint y: 326, distance: 451.9
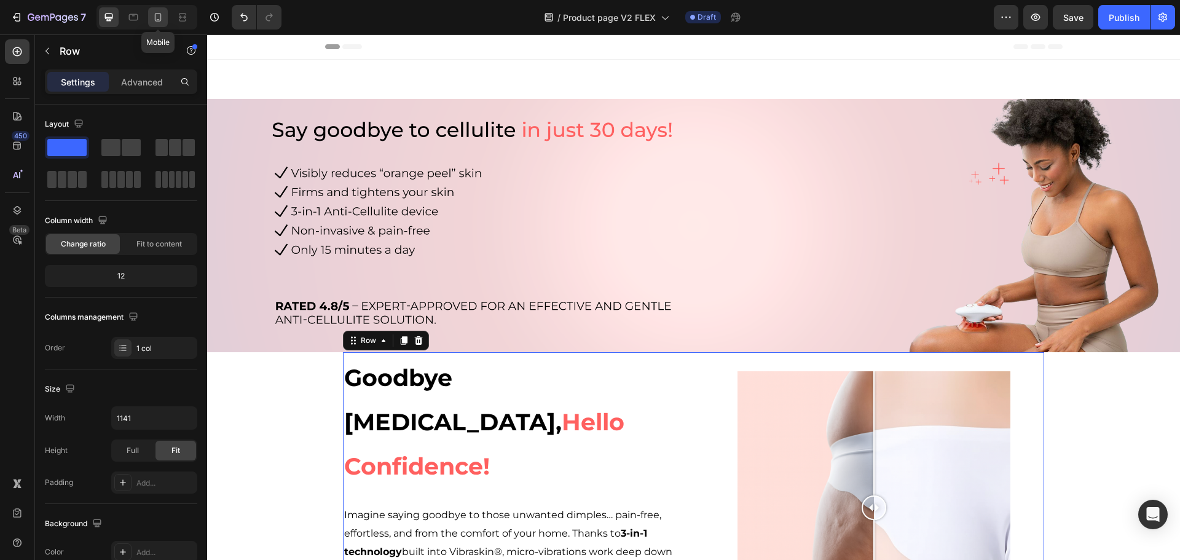
click at [154, 16] on icon at bounding box center [158, 17] width 12 height 12
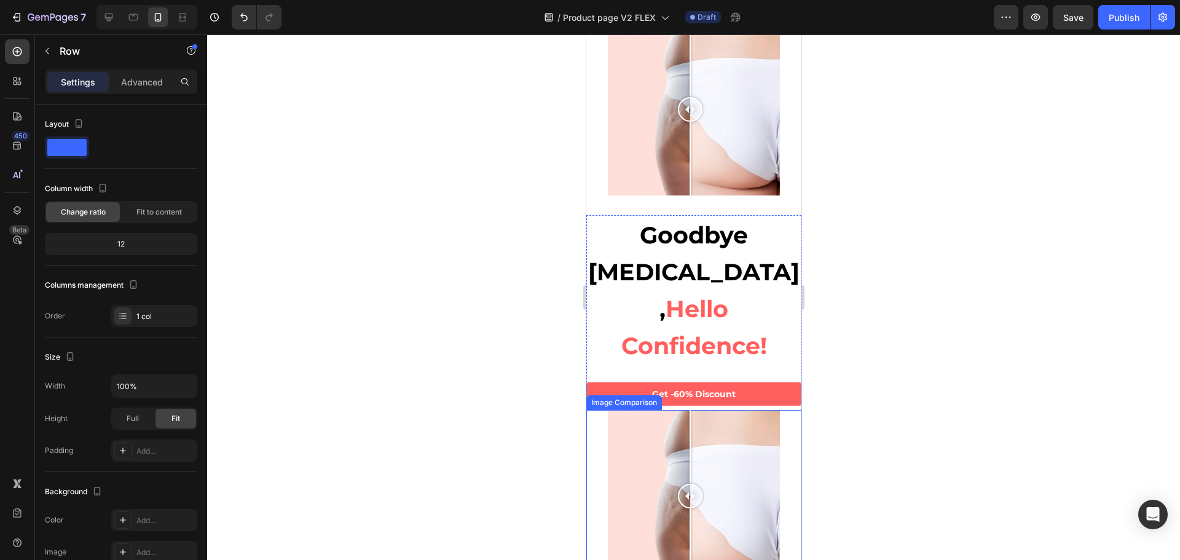
scroll to position [1044, 0]
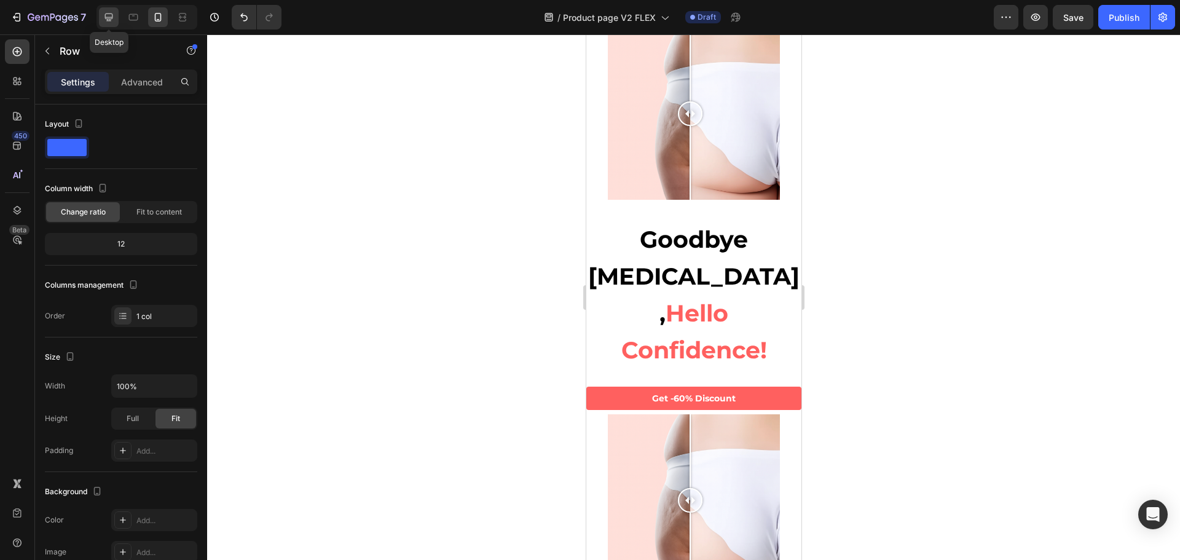
click at [109, 16] on icon at bounding box center [109, 17] width 12 height 12
type input "1141"
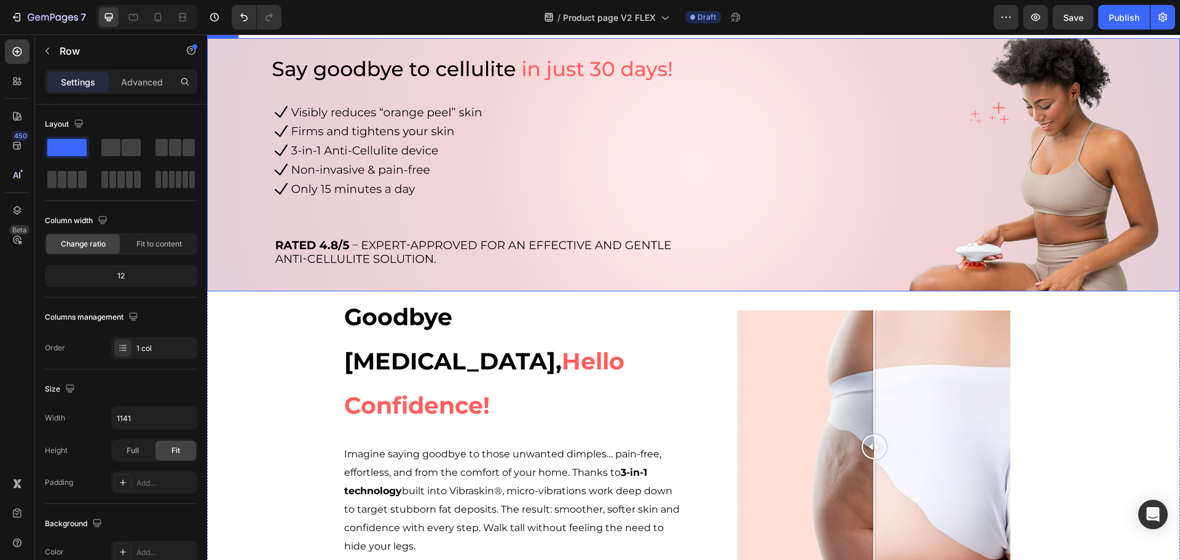
scroll to position [307, 0]
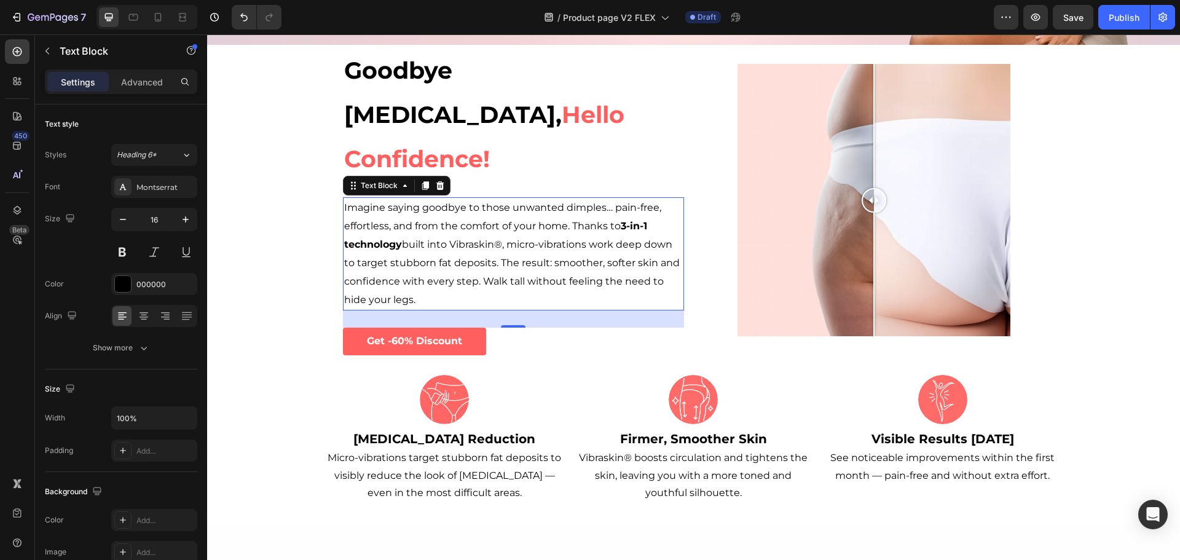
click at [465, 198] on p "Imagine saying goodbye to those unwanted dimples… pain-free, effortless, and fr…" at bounding box center [513, 253] width 339 height 111
click at [135, 76] on p "Advanced" at bounding box center [142, 82] width 42 height 13
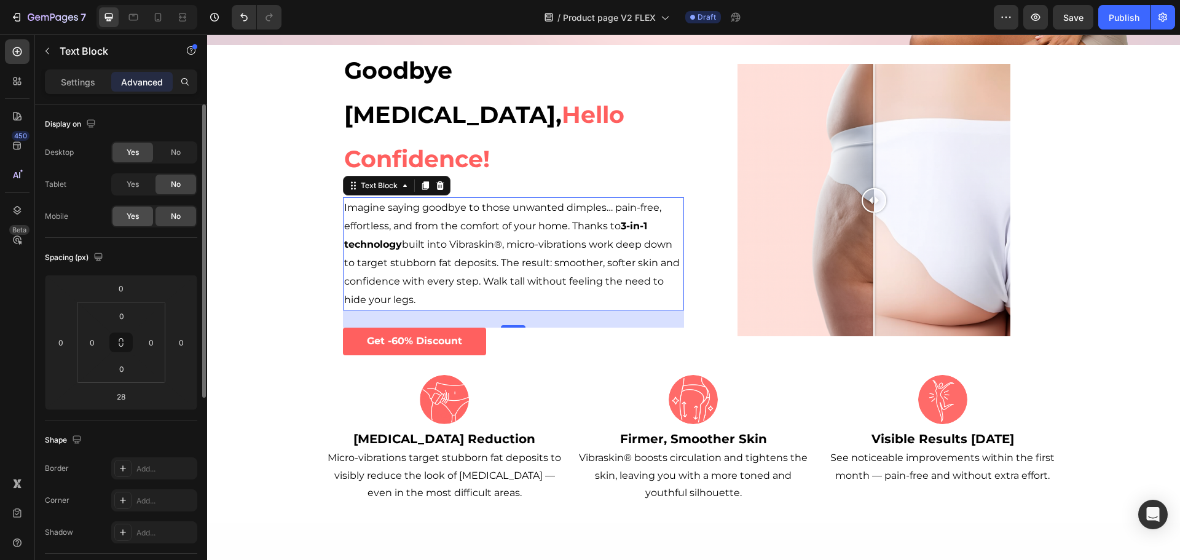
click at [139, 212] on span "Yes" at bounding box center [133, 216] width 12 height 11
click at [174, 154] on span "No" at bounding box center [176, 152] width 10 height 11
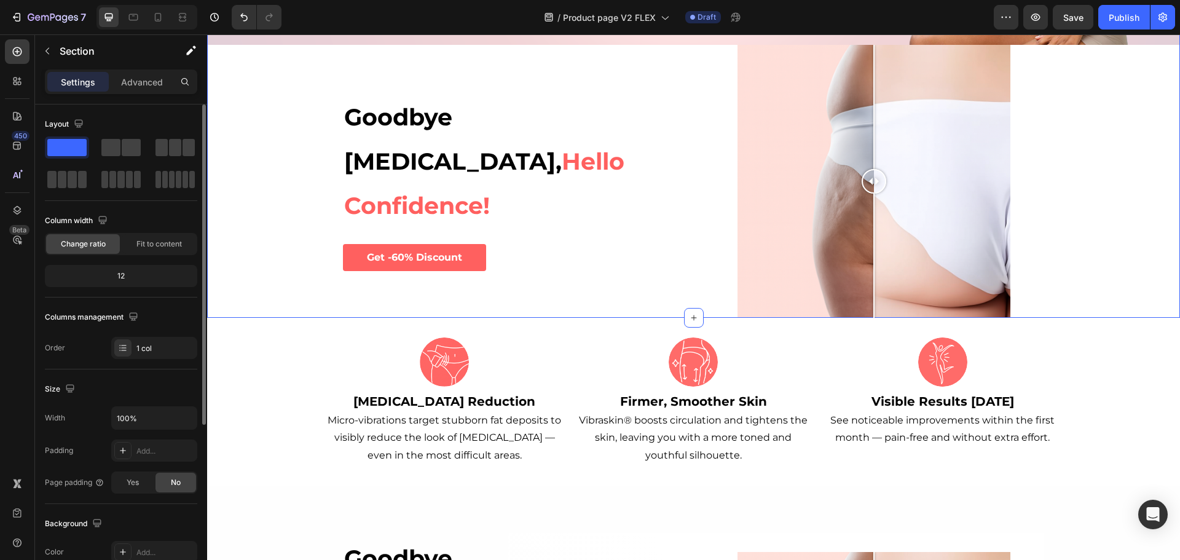
click at [256, 111] on div "Image Goodbye [MEDICAL_DATA], Hello Confidence! Heading Imagine saying goodbye …" at bounding box center [693, 55] width 973 height 526
click at [130, 76] on p "Advanced" at bounding box center [142, 82] width 42 height 13
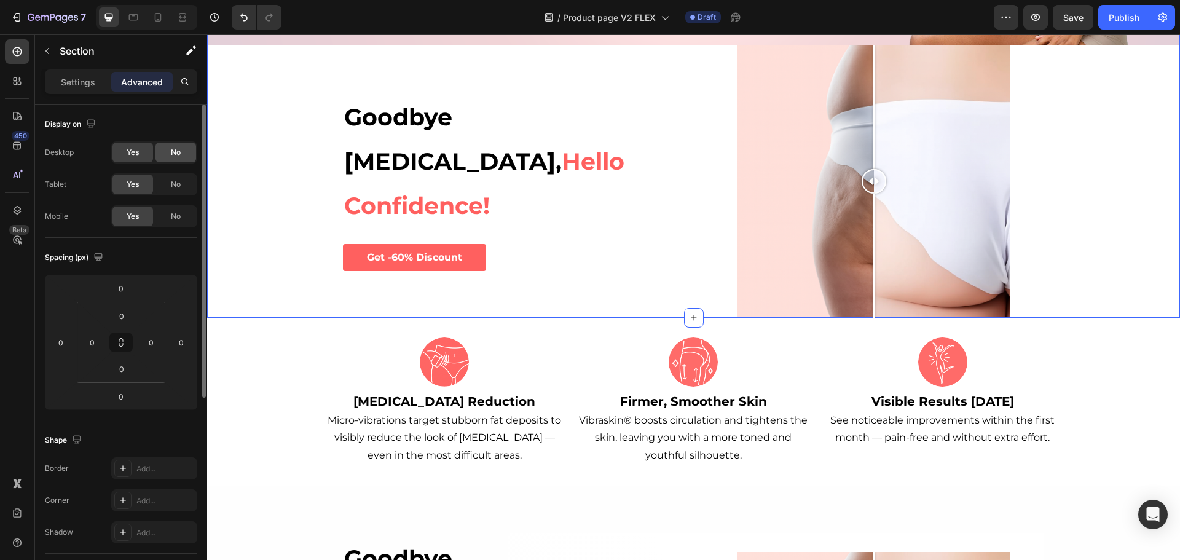
click at [163, 152] on div "No" at bounding box center [175, 153] width 41 height 20
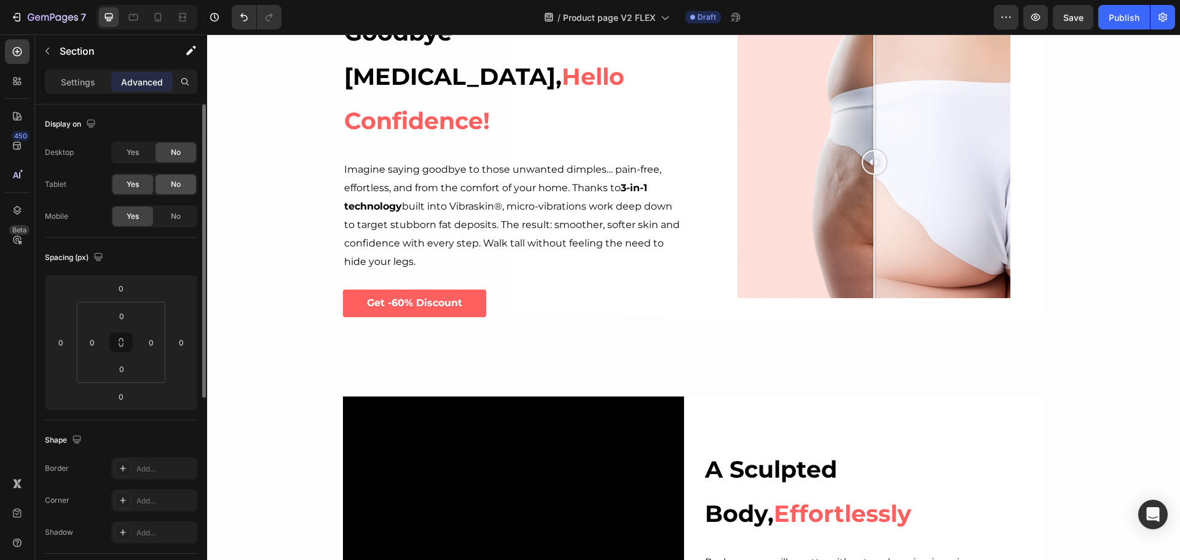
click at [174, 179] on span "No" at bounding box center [176, 184] width 10 height 11
click at [155, 18] on icon at bounding box center [158, 17] width 7 height 9
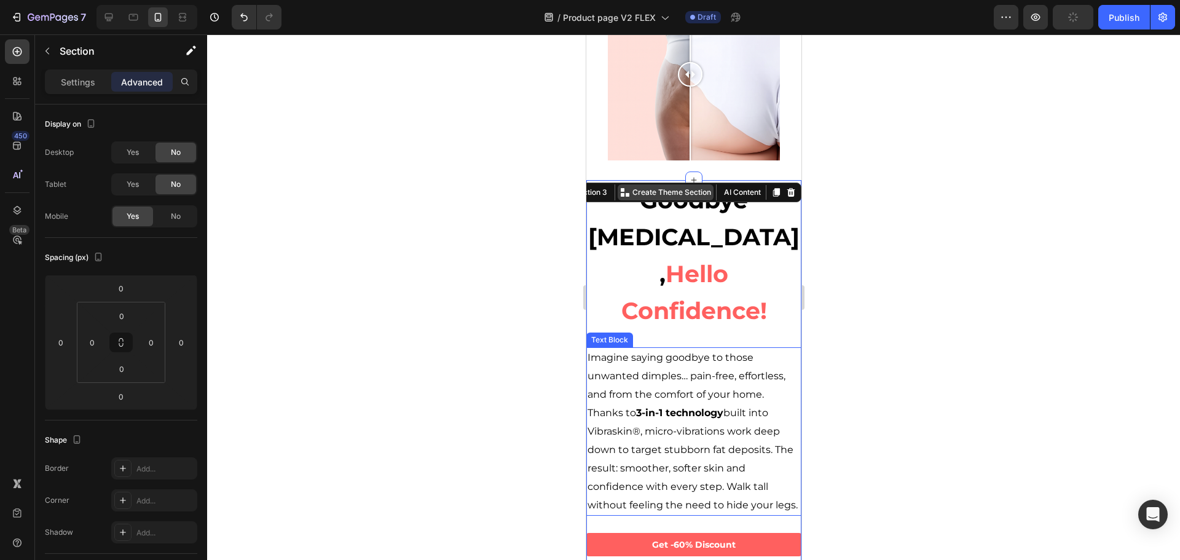
scroll to position [83, 0]
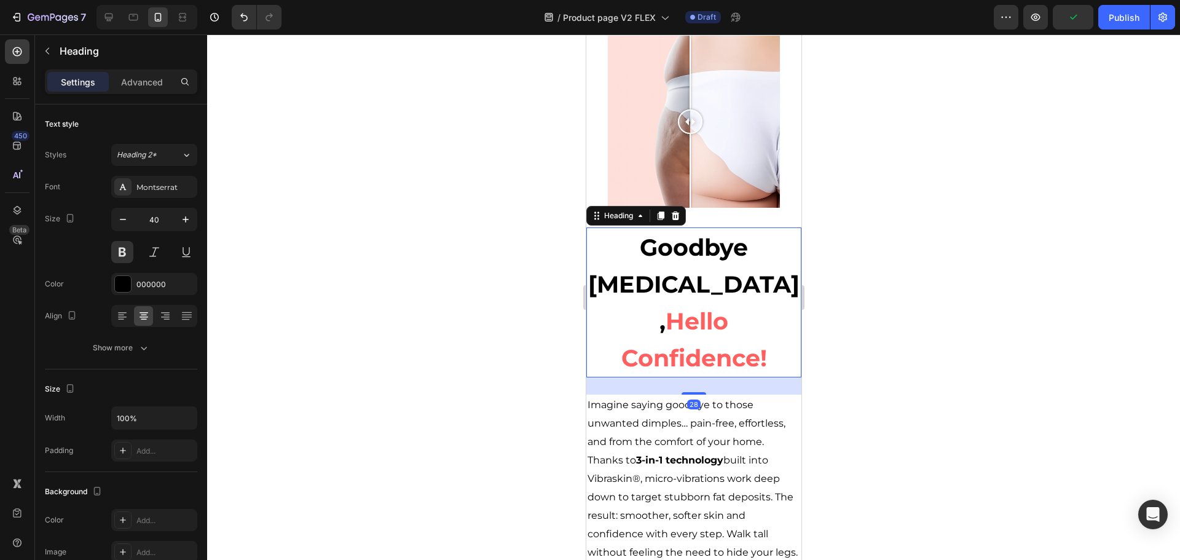
click at [699, 295] on h2 "Goodbye [MEDICAL_DATA], Hello Confidence!" at bounding box center [692, 302] width 215 height 150
click at [722, 156] on div at bounding box center [693, 122] width 172 height 172
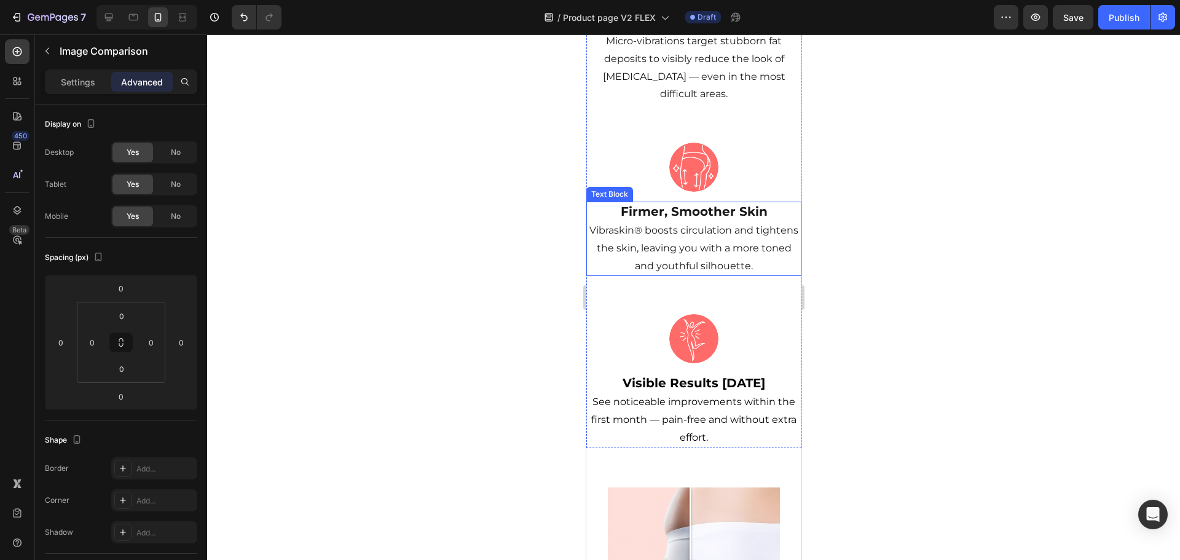
scroll to position [799, 0]
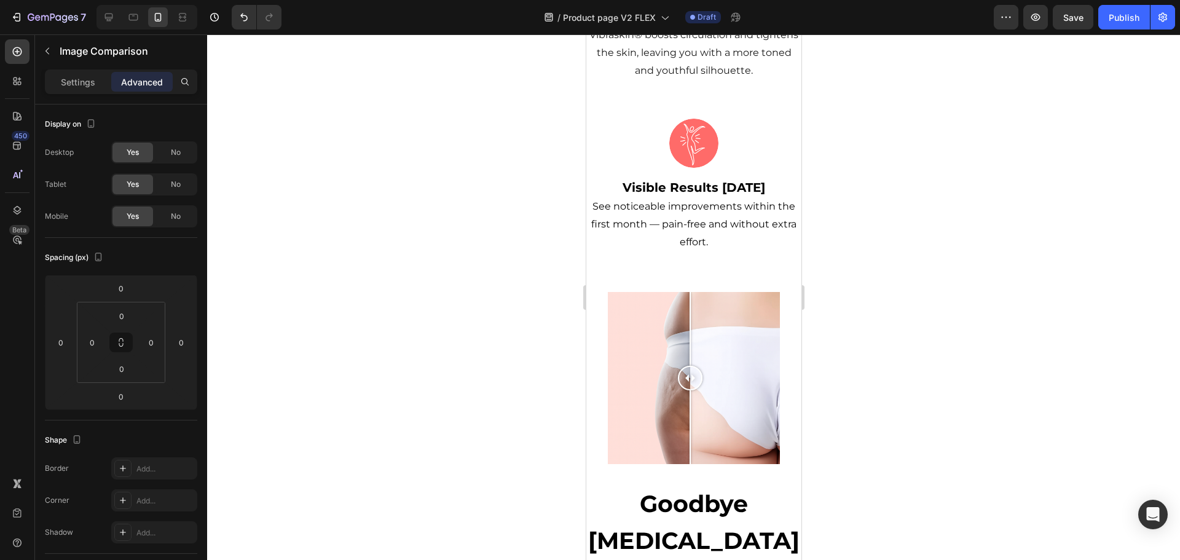
click at [677, 337] on div at bounding box center [689, 378] width 25 height 172
click at [624, 292] on div at bounding box center [693, 378] width 172 height 172
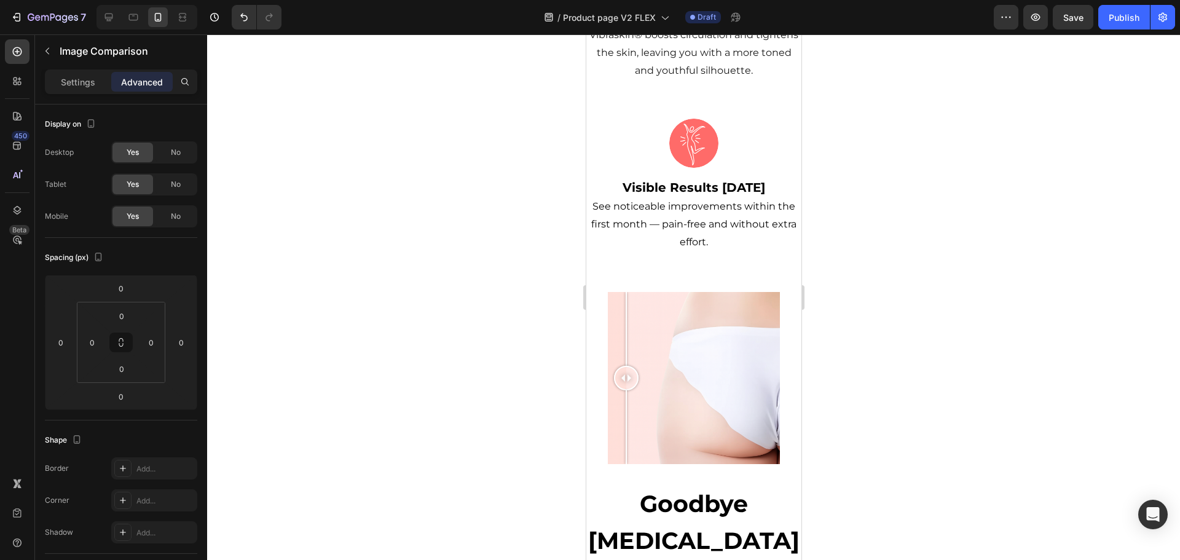
click at [603, 292] on div at bounding box center [692, 378] width 215 height 172
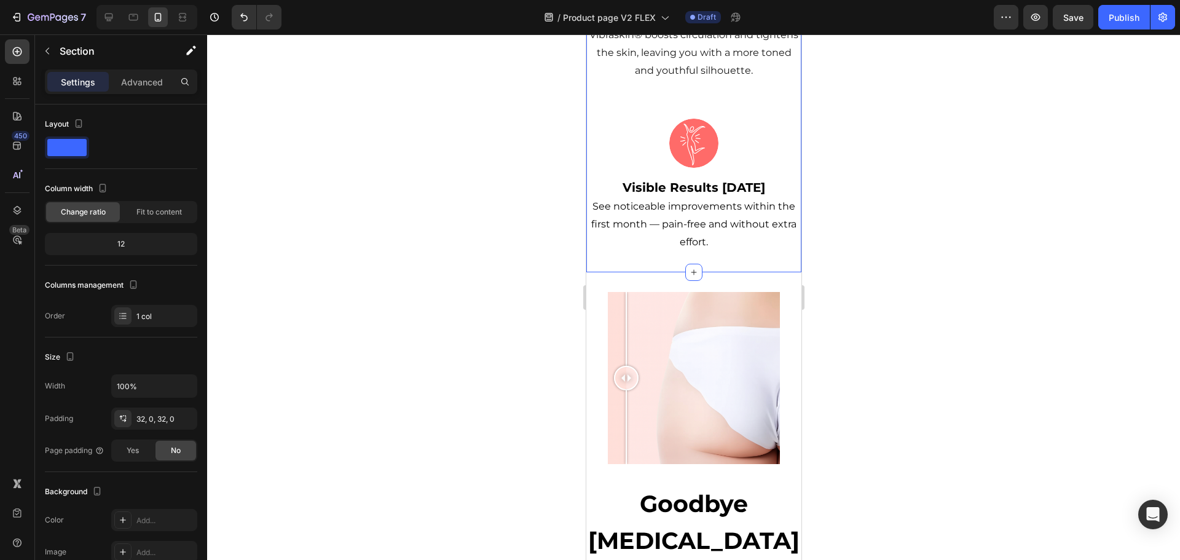
click at [706, 200] on span "See noticeable improvements within the first month — pain-free and without extr…" at bounding box center [692, 223] width 205 height 47
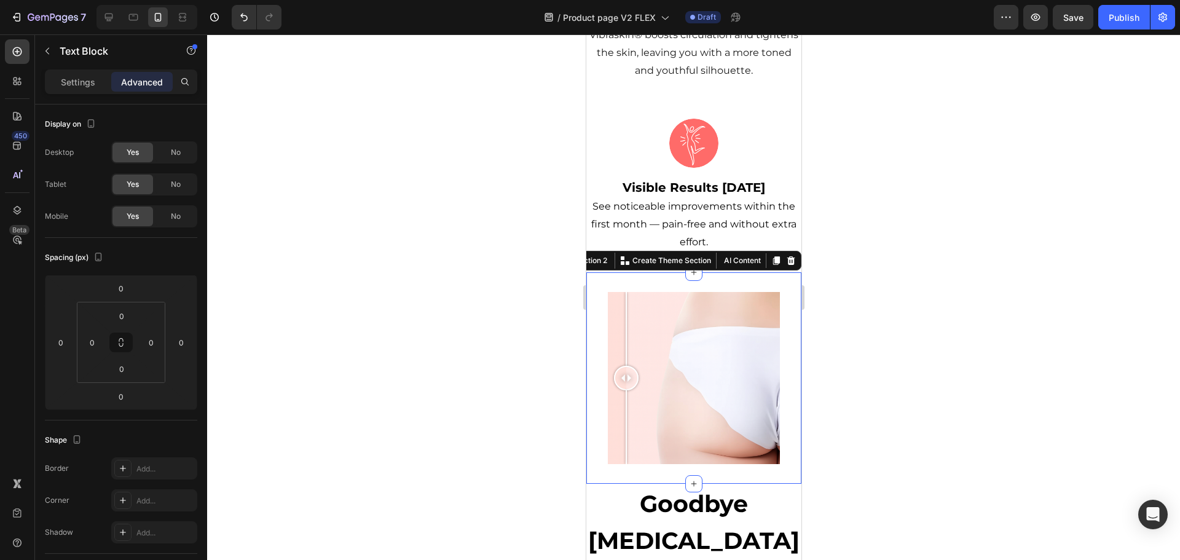
click at [737, 272] on div "Image Comparison Section 2 Create Theme Section AI Content Write with GemAI Wha…" at bounding box center [692, 377] width 215 height 211
click at [786, 256] on icon at bounding box center [790, 260] width 8 height 9
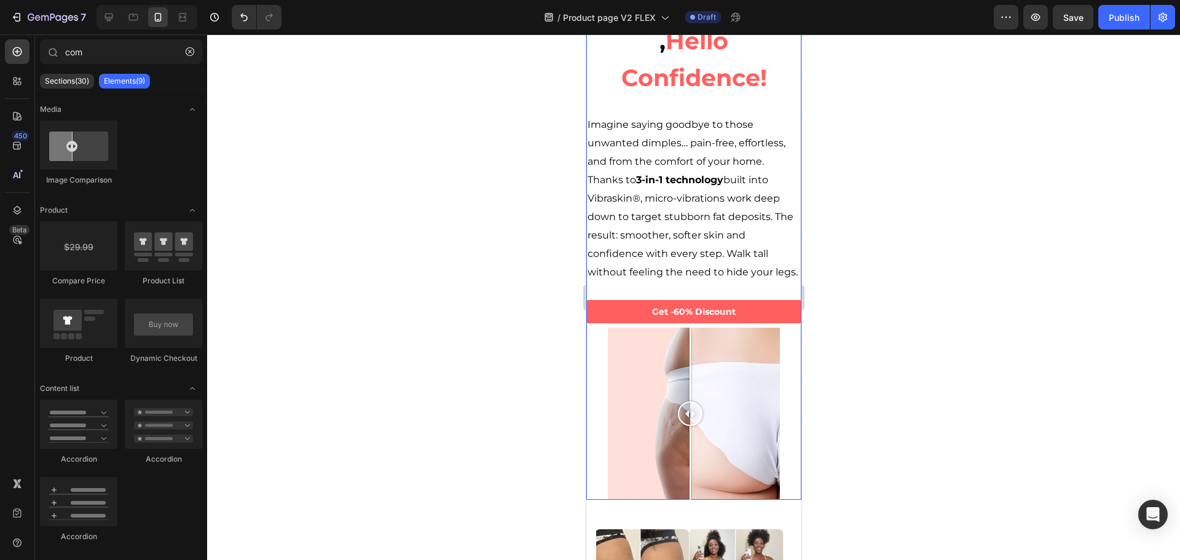
scroll to position [1106, 0]
click at [679, 359] on div at bounding box center [680, 413] width 25 height 172
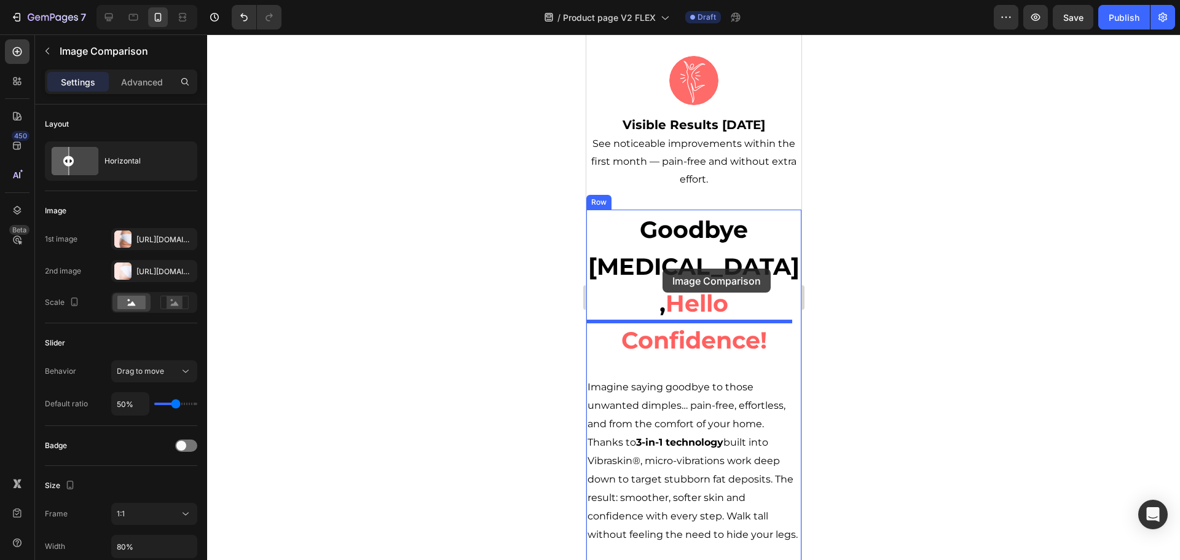
scroll to position [860, 0]
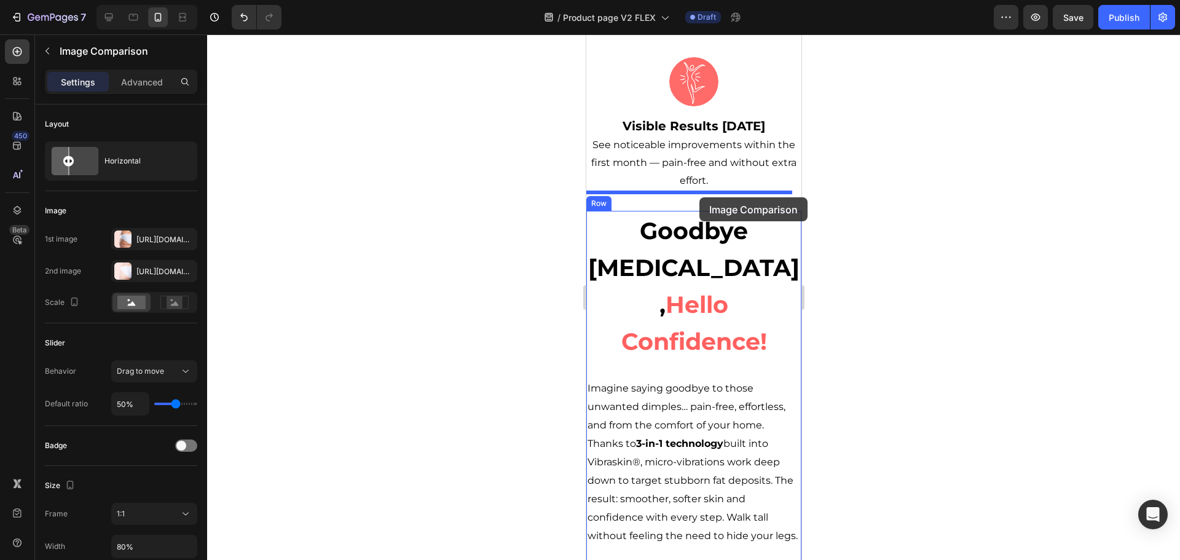
drag, startPoint x: 601, startPoint y: 299, endPoint x: 699, endPoint y: 196, distance: 141.7
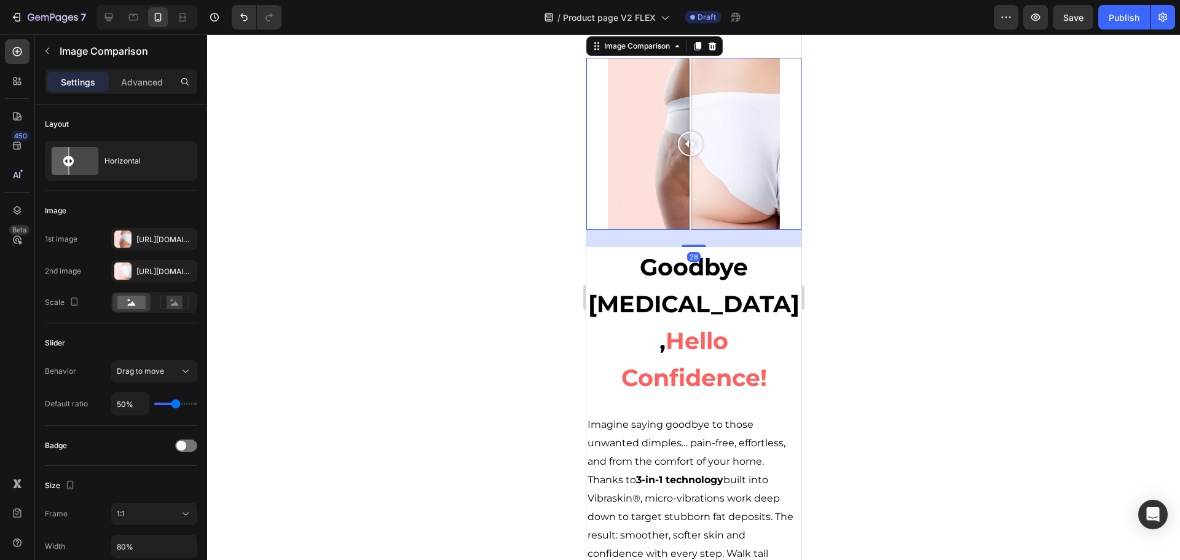
scroll to position [1167, 0]
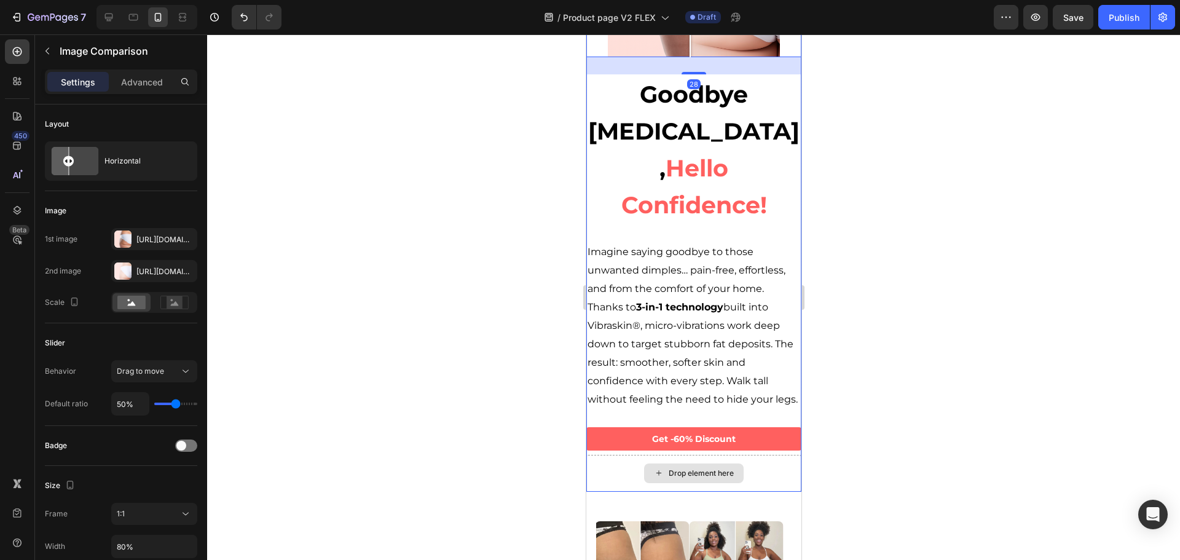
click at [744, 455] on div "Drop element here" at bounding box center [692, 473] width 215 height 37
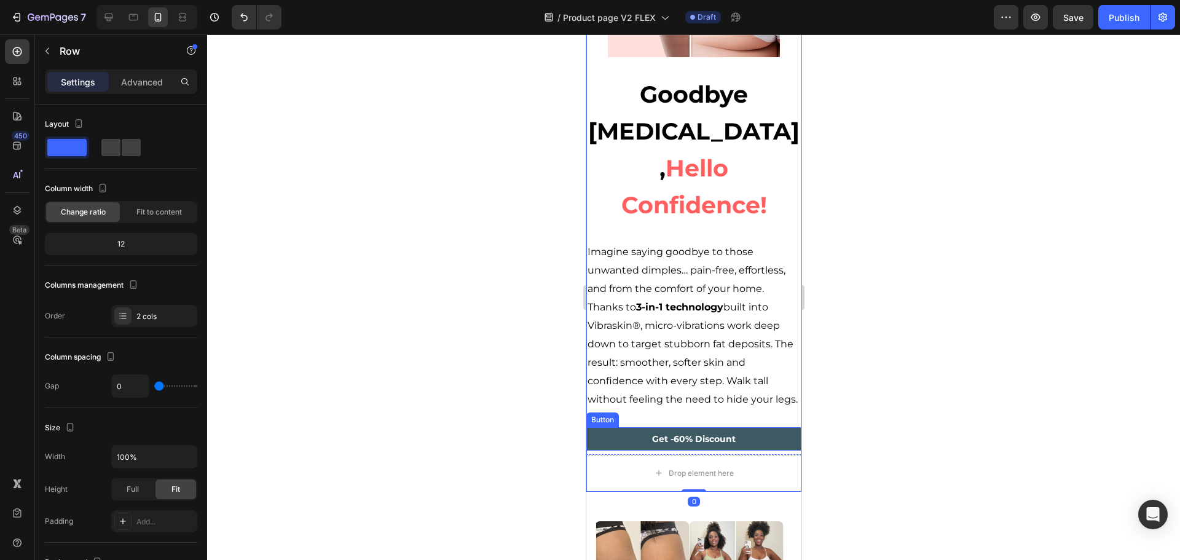
click at [761, 427] on button "Get -60% Discount" at bounding box center [692, 438] width 215 height 23
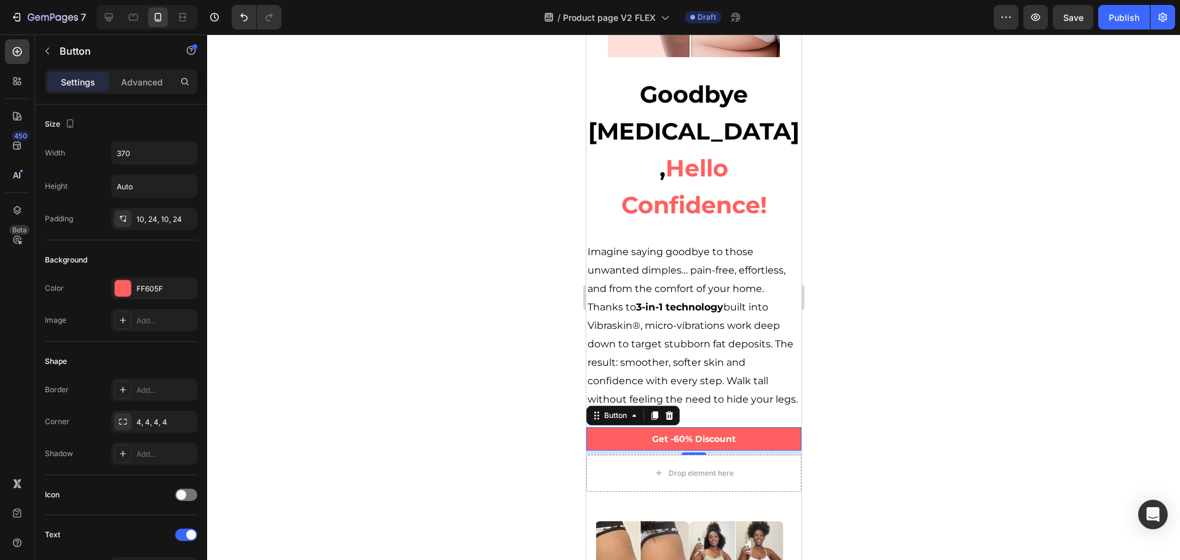
click at [151, 93] on div "Settings Advanced" at bounding box center [121, 81] width 152 height 25
click at [149, 82] on p "Advanced" at bounding box center [142, 82] width 42 height 13
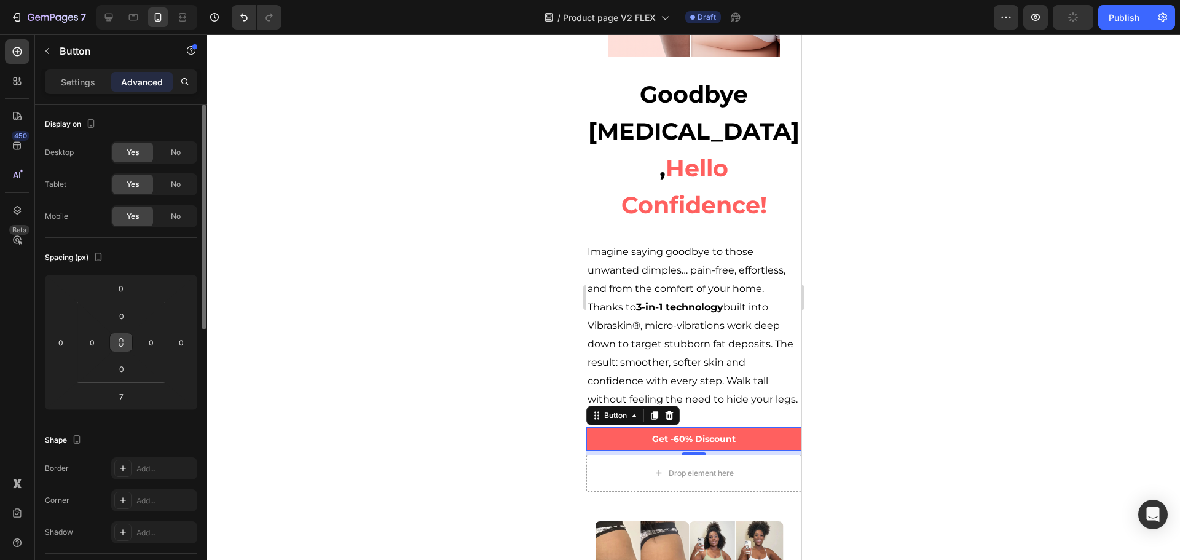
click at [126, 340] on button at bounding box center [120, 342] width 23 height 20
click at [123, 313] on input "0" at bounding box center [121, 316] width 25 height 18
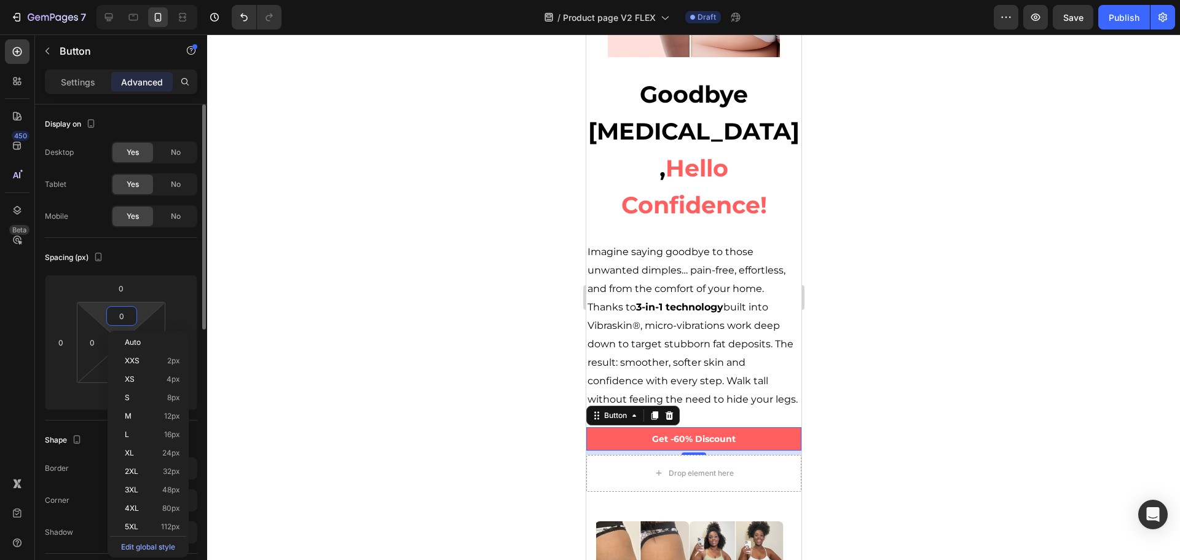
type input "1"
type input "16"
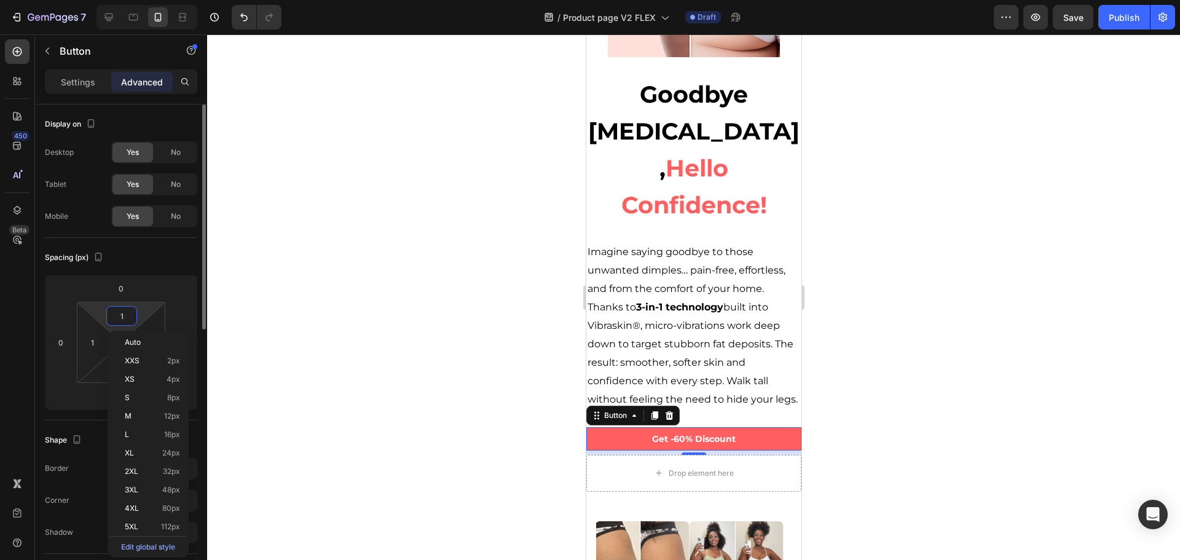
type input "16"
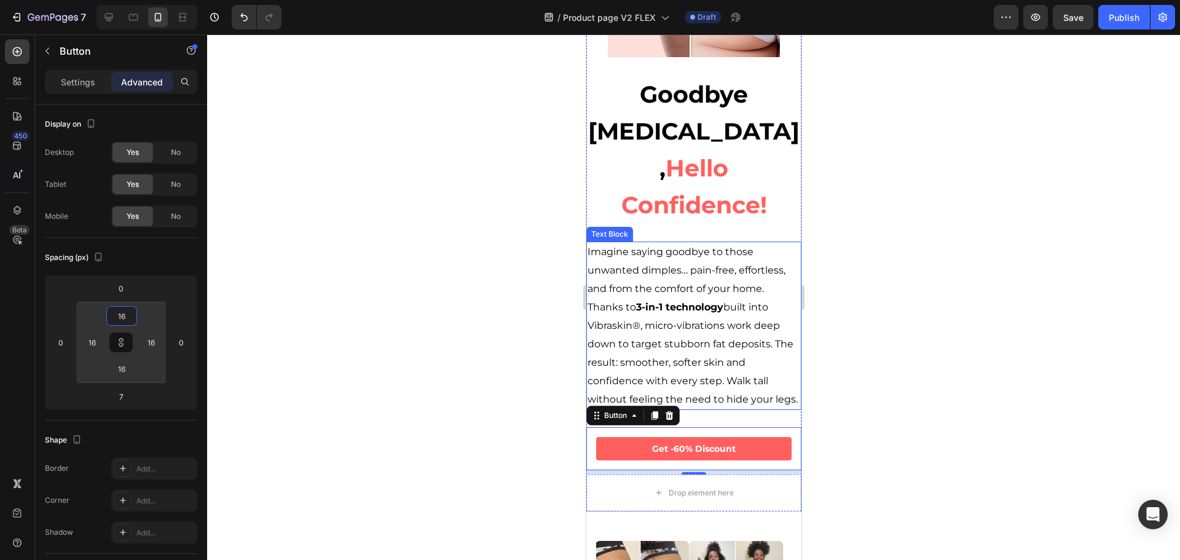
type input "16"
drag, startPoint x: 898, startPoint y: 312, endPoint x: 212, endPoint y: 331, distance: 685.9
click at [898, 312] on div at bounding box center [693, 296] width 973 height 525
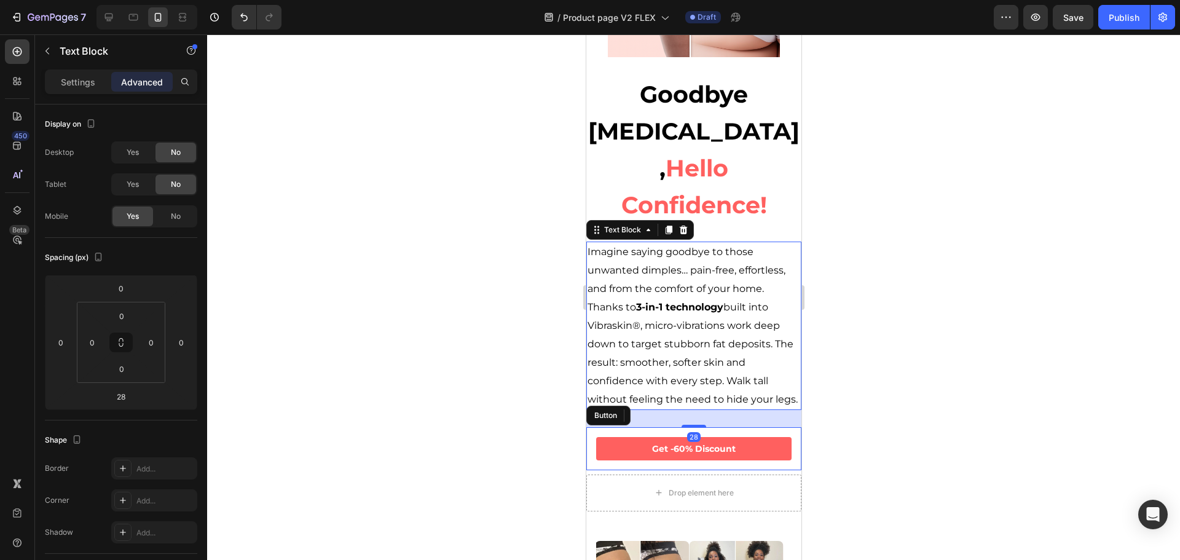
click at [735, 335] on p "Imagine saying goodbye to those unwanted dimples… pain-free, effortless, and fr…" at bounding box center [693, 326] width 213 height 166
drag, startPoint x: 695, startPoint y: 399, endPoint x: 703, endPoint y: 360, distance: 39.5
click at [701, 361] on div "Imagine saying goodbye to those unwanted dimples… pain-free, effortless, and fr…" at bounding box center [692, 325] width 215 height 168
type input "0"
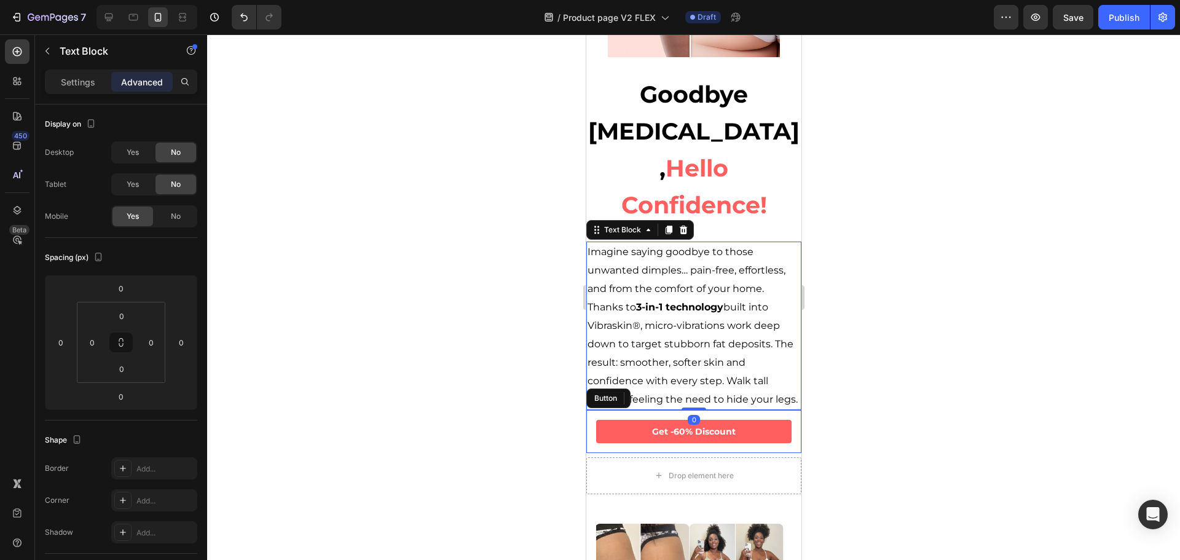
click at [908, 348] on div at bounding box center [693, 296] width 973 height 525
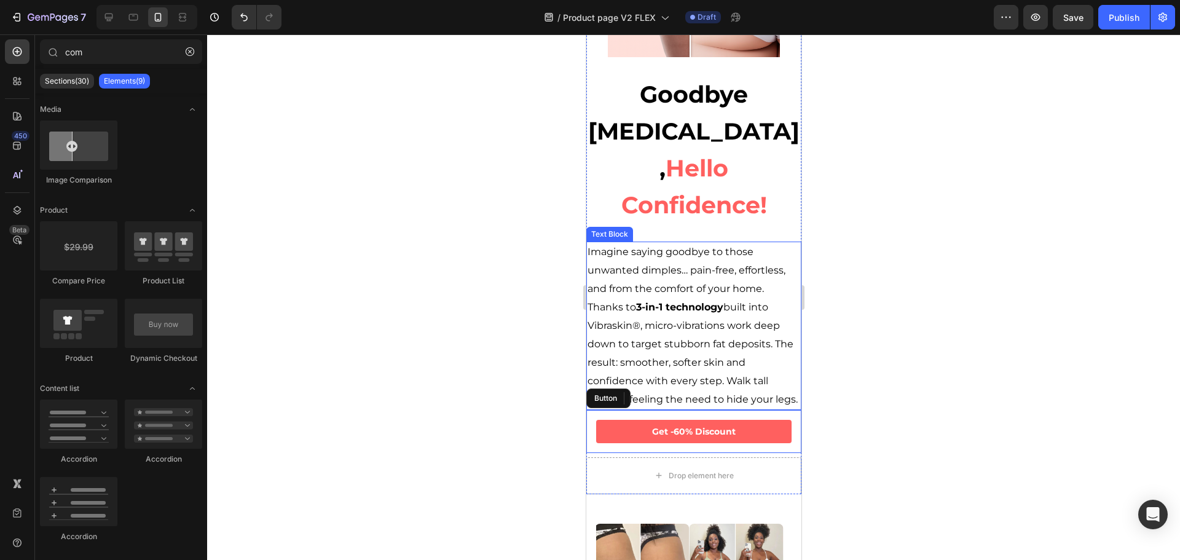
click at [692, 302] on p "Imagine saying goodbye to those unwanted dimples… pain-free, effortless, and fr…" at bounding box center [693, 326] width 213 height 166
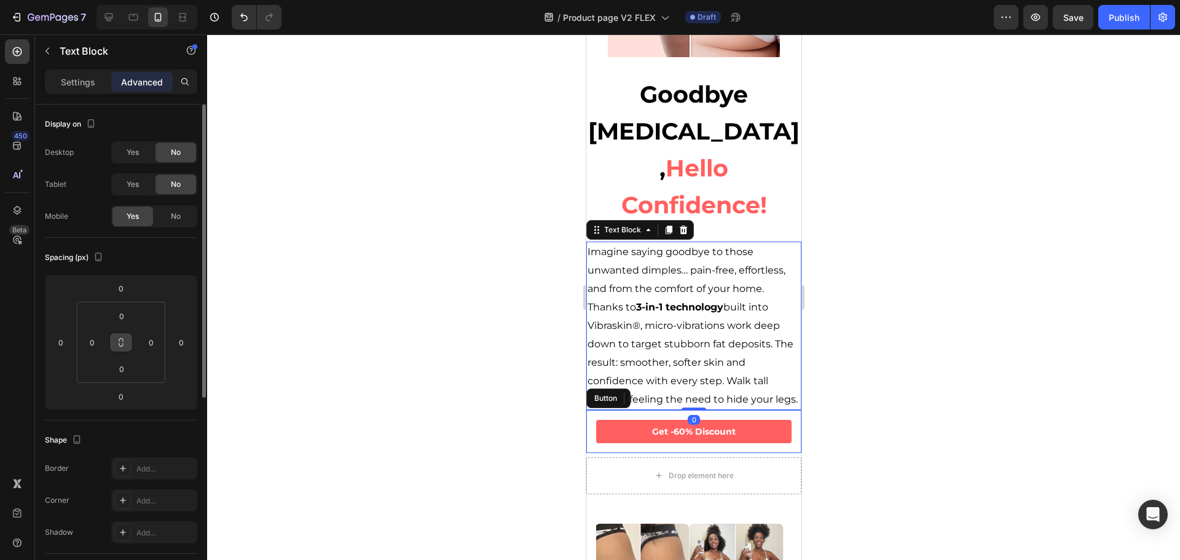
click at [126, 340] on button at bounding box center [120, 342] width 23 height 20
click at [96, 340] on input "0" at bounding box center [92, 342] width 18 height 18
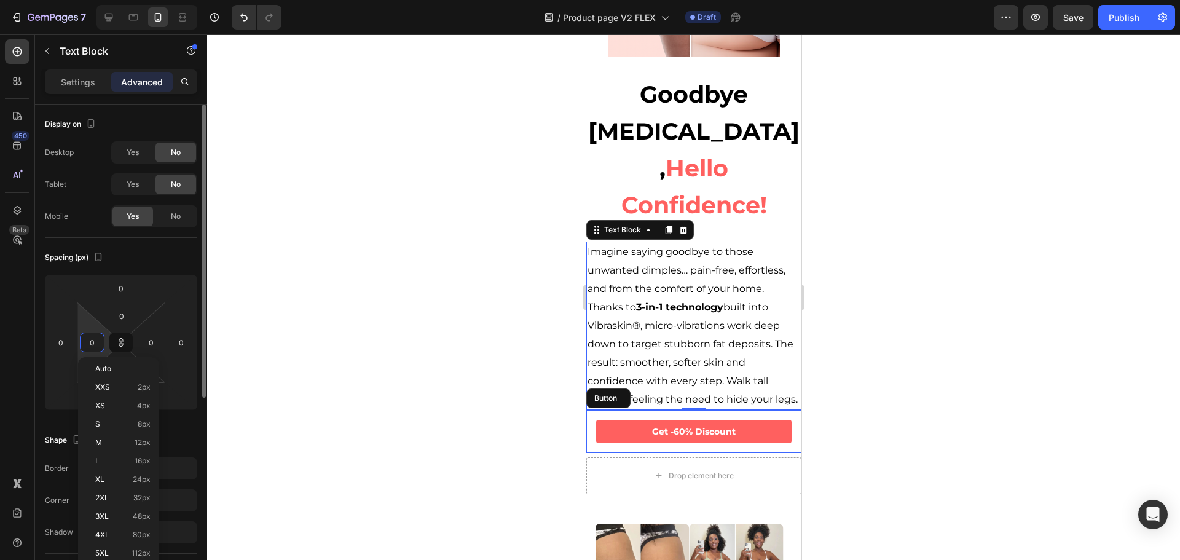
type input "1"
type input "15"
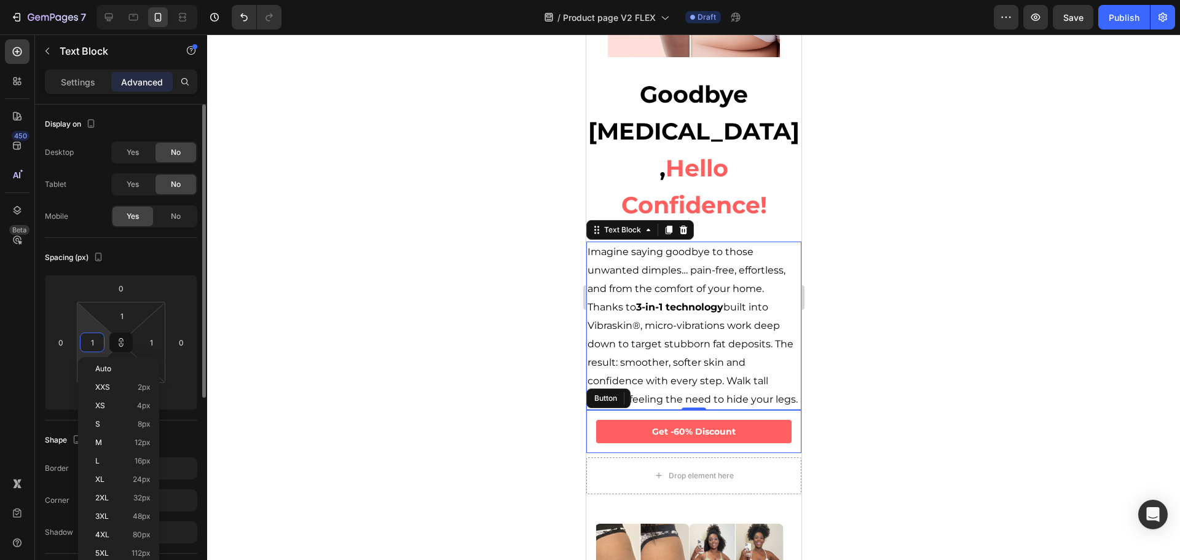
type input "15"
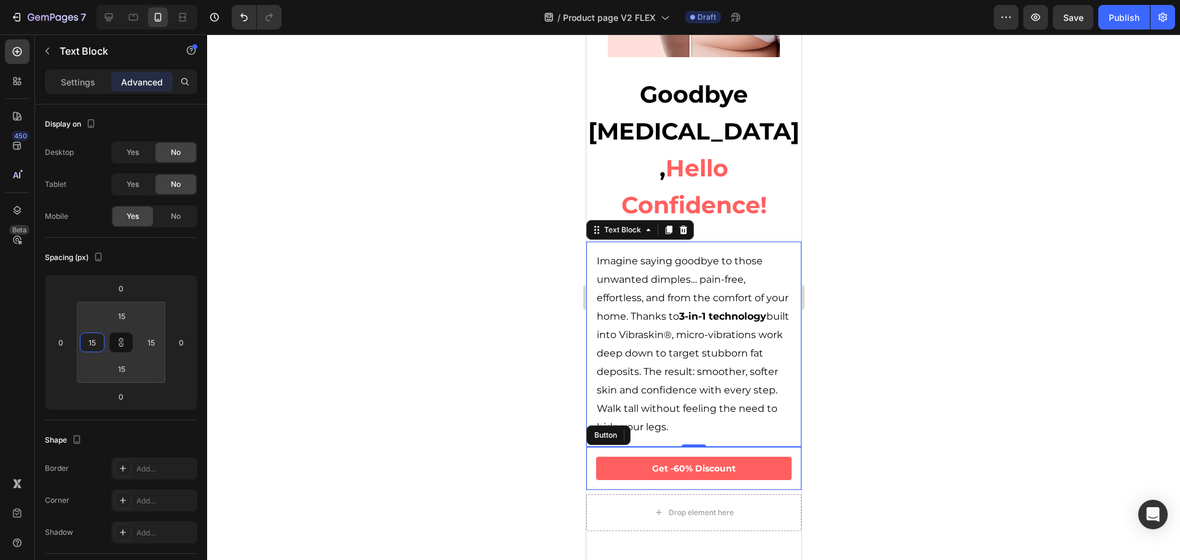
type input "15"
click at [961, 294] on div at bounding box center [693, 296] width 973 height 525
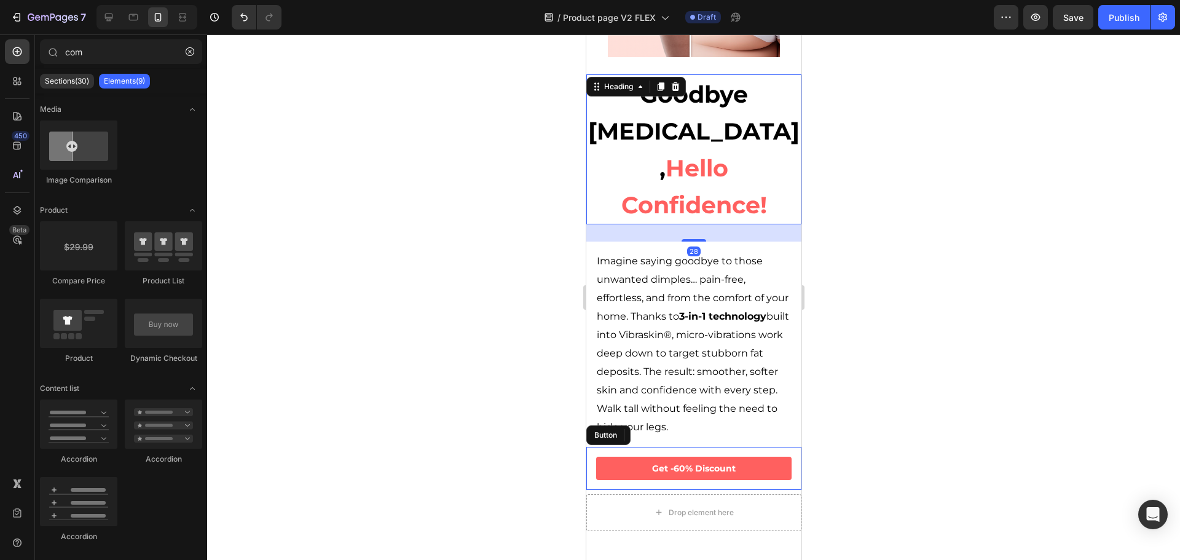
click at [666, 154] on span "Hello Confidence!" at bounding box center [693, 187] width 146 height 66
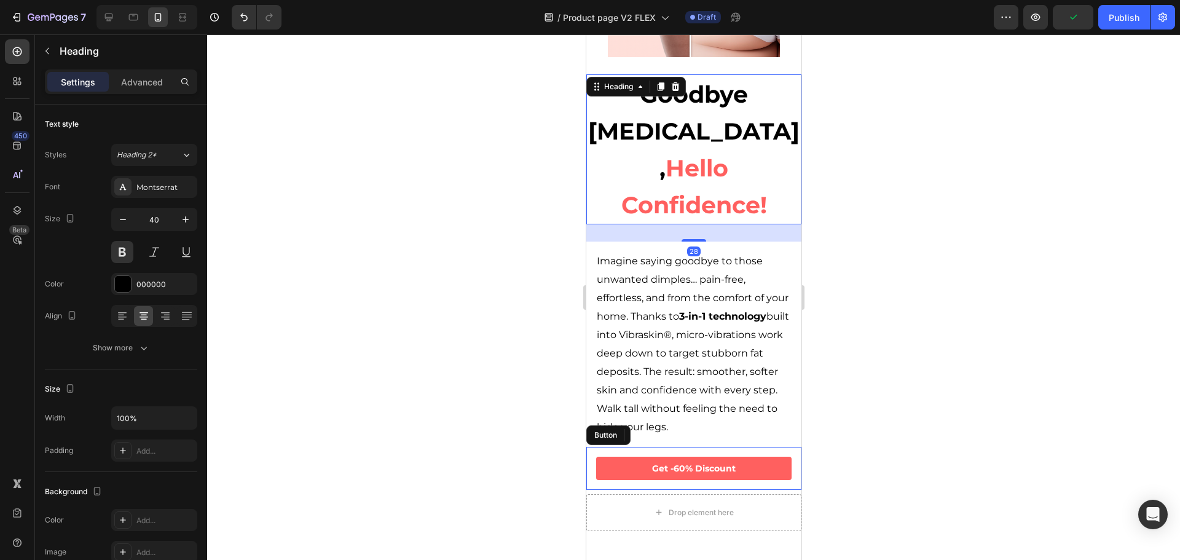
drag, startPoint x: 691, startPoint y: 195, endPoint x: 724, endPoint y: 140, distance: 63.6
click at [700, 154] on div "Goodbye [MEDICAL_DATA], Hello Confidence! Heading 28" at bounding box center [692, 149] width 215 height 150
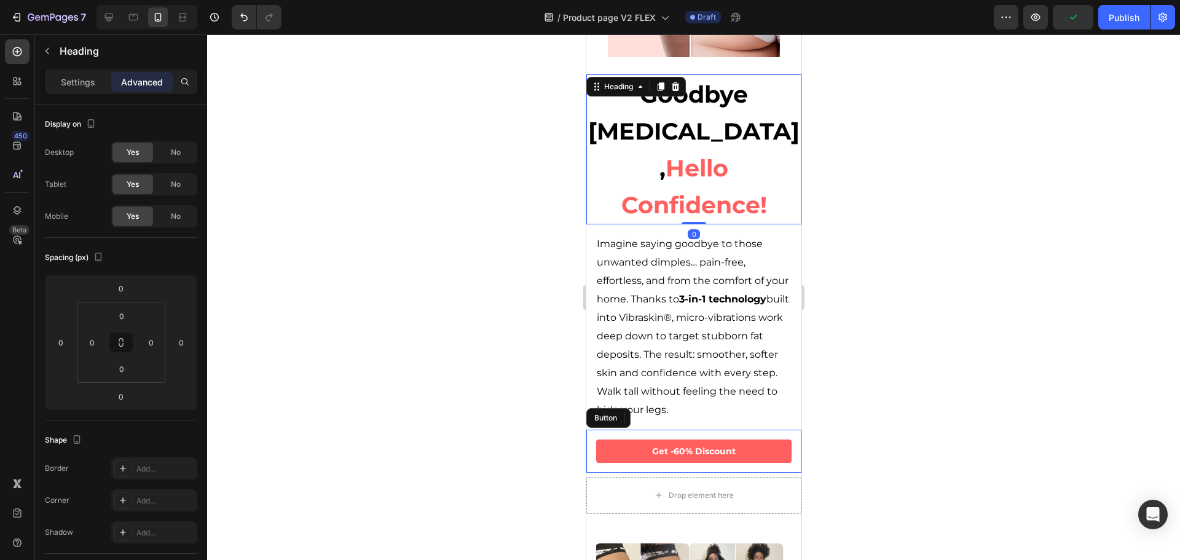
click at [907, 165] on div at bounding box center [693, 296] width 973 height 525
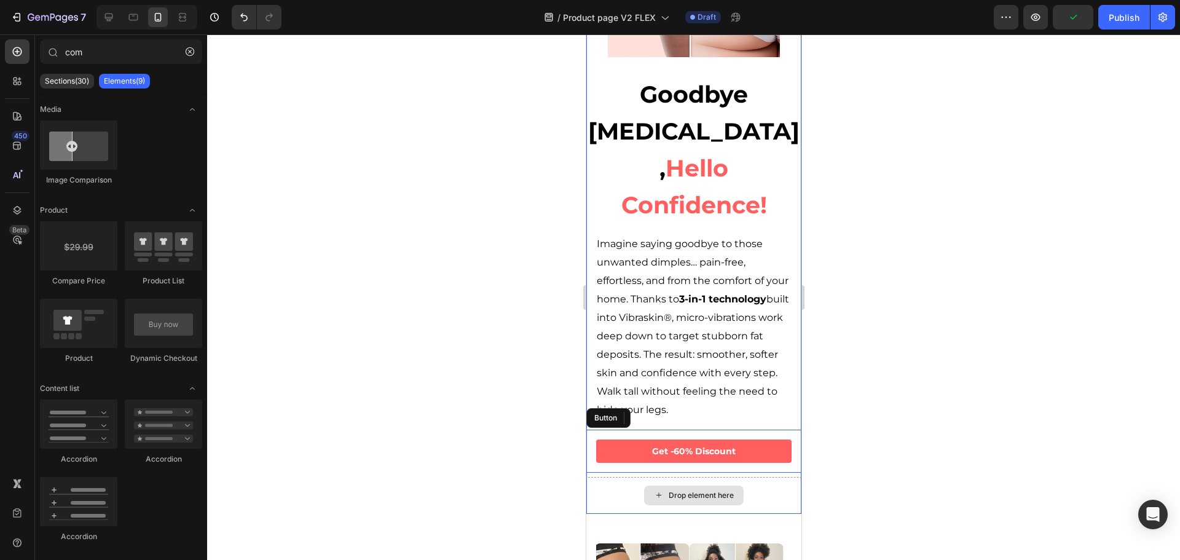
click at [679, 490] on div "Drop element here" at bounding box center [700, 495] width 65 height 10
click at [650, 429] on div "Get -60% Discount Button" at bounding box center [692, 450] width 215 height 43
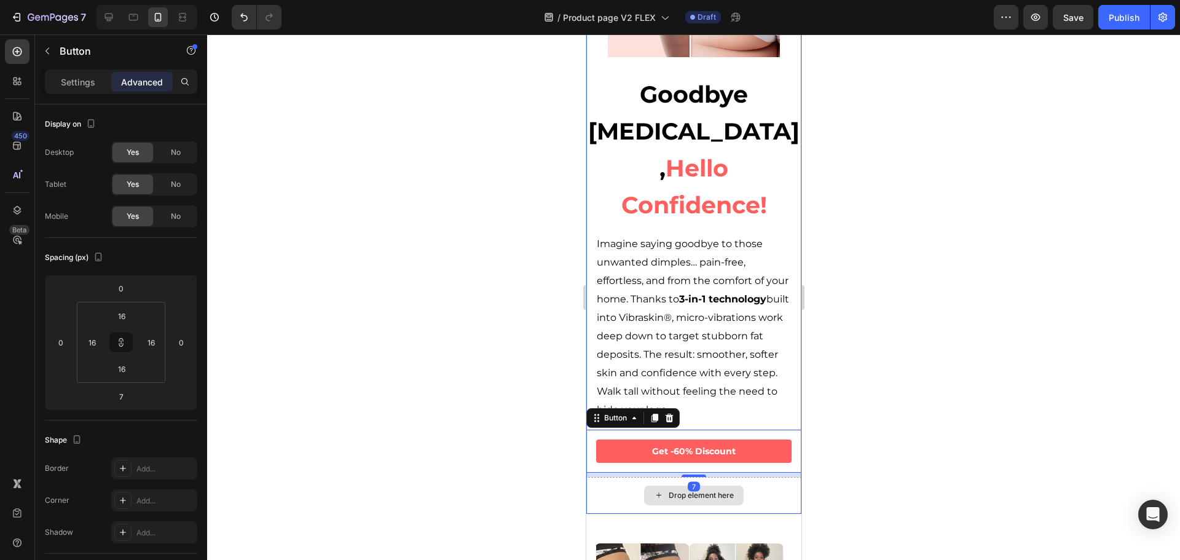
click at [671, 490] on div "Drop element here" at bounding box center [700, 495] width 65 height 10
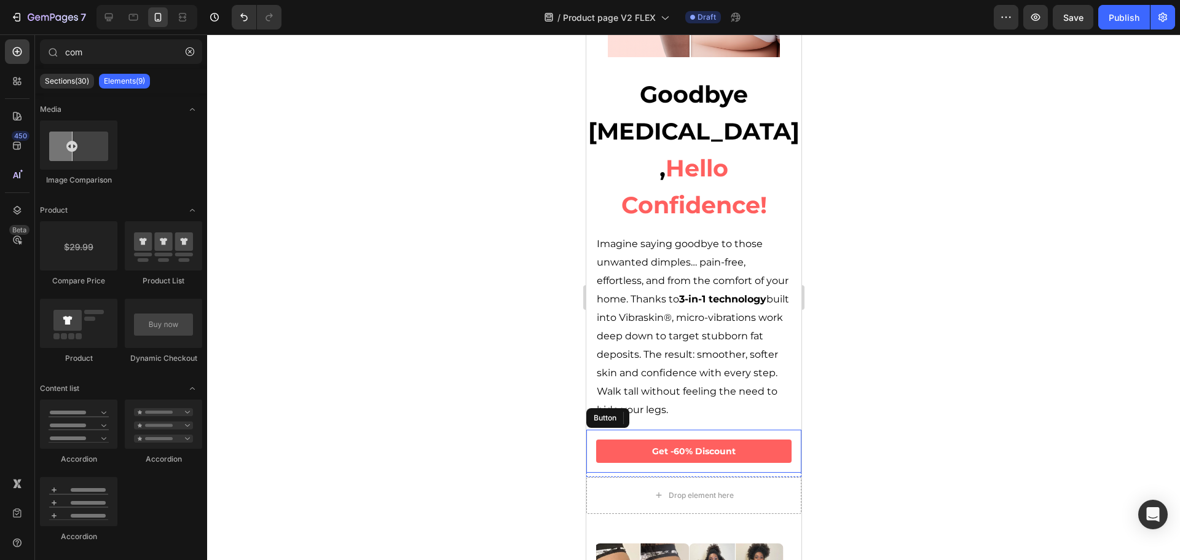
click at [734, 429] on div "Get -60% Discount Button" at bounding box center [692, 450] width 215 height 43
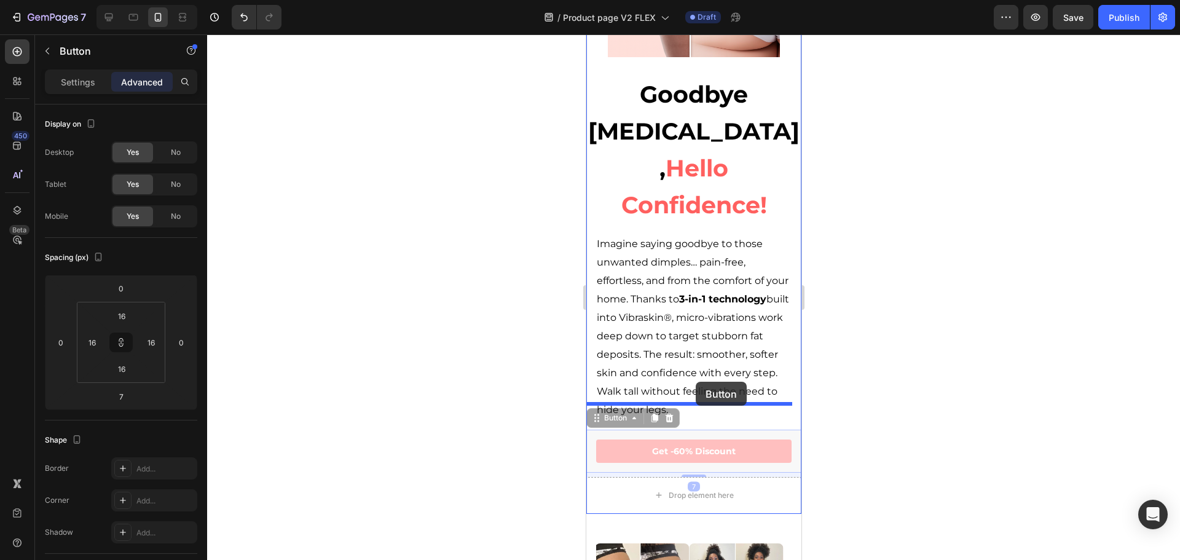
drag, startPoint x: 596, startPoint y: 393, endPoint x: 695, endPoint y: 382, distance: 99.5
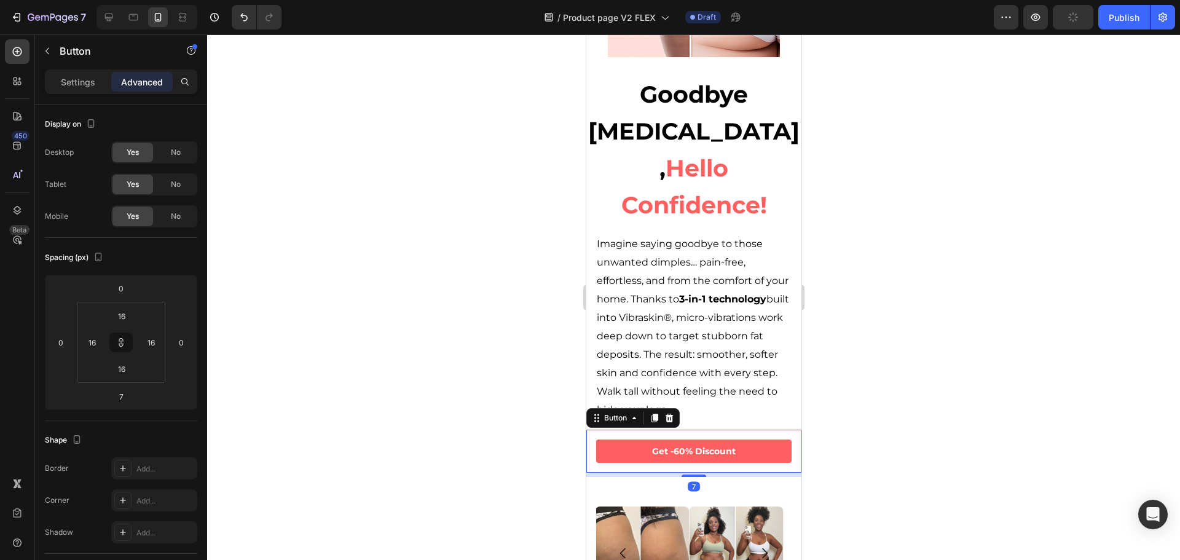
click at [865, 361] on div at bounding box center [693, 296] width 973 height 525
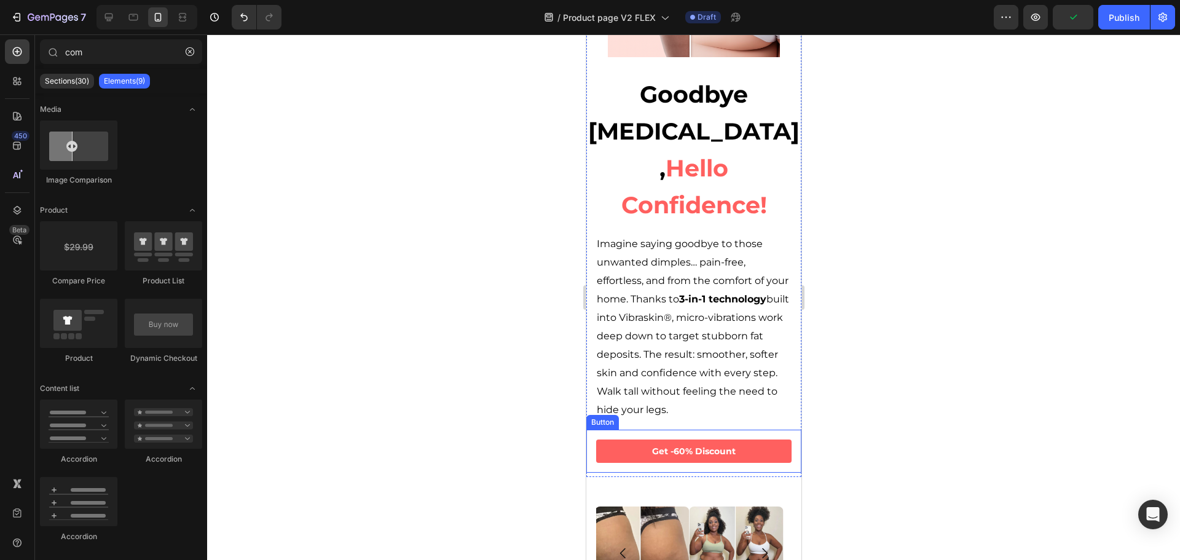
click at [652, 429] on div "Get -60% Discount Button" at bounding box center [692, 450] width 215 height 43
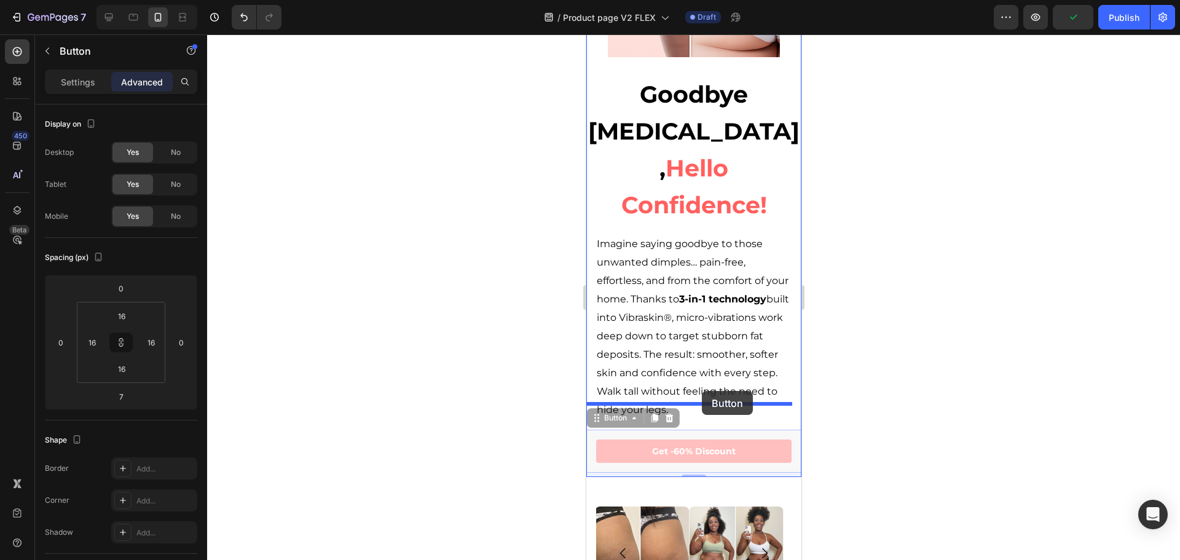
drag, startPoint x: 595, startPoint y: 391, endPoint x: 701, endPoint y: 391, distance: 106.3
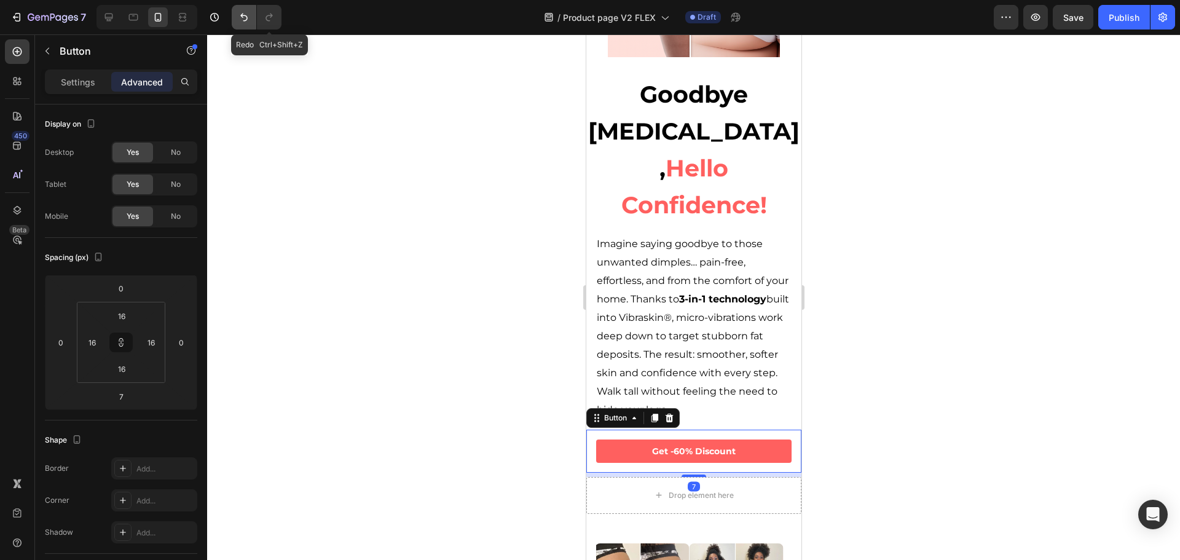
click at [251, 16] on button "Undo/Redo" at bounding box center [244, 17] width 25 height 25
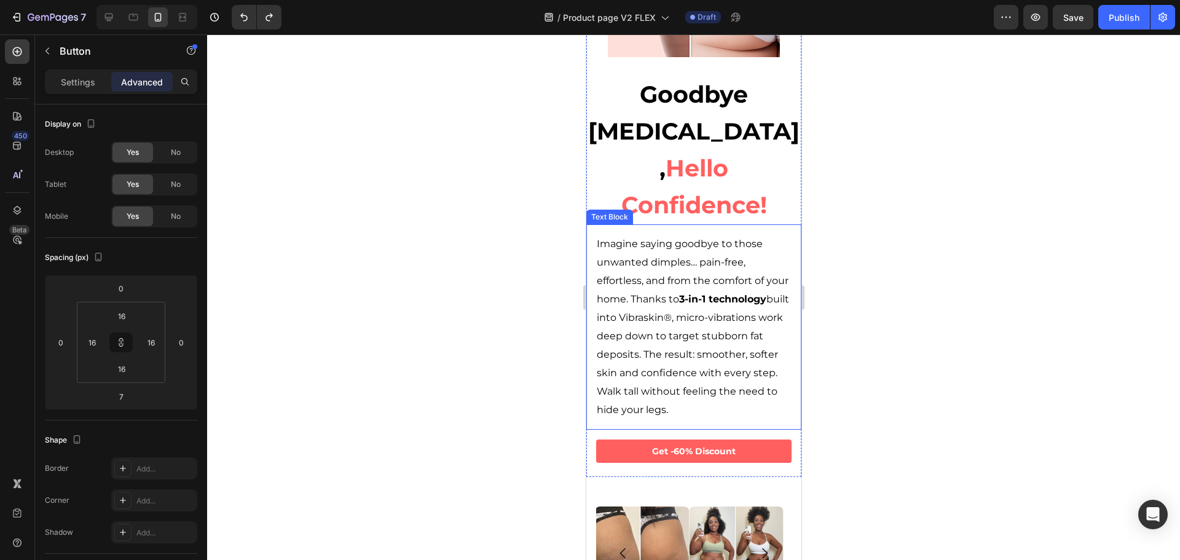
click at [638, 381] on p "Imagine saying goodbye to those unwanted dimples… pain-free, effortless, and fr…" at bounding box center [693, 327] width 194 height 184
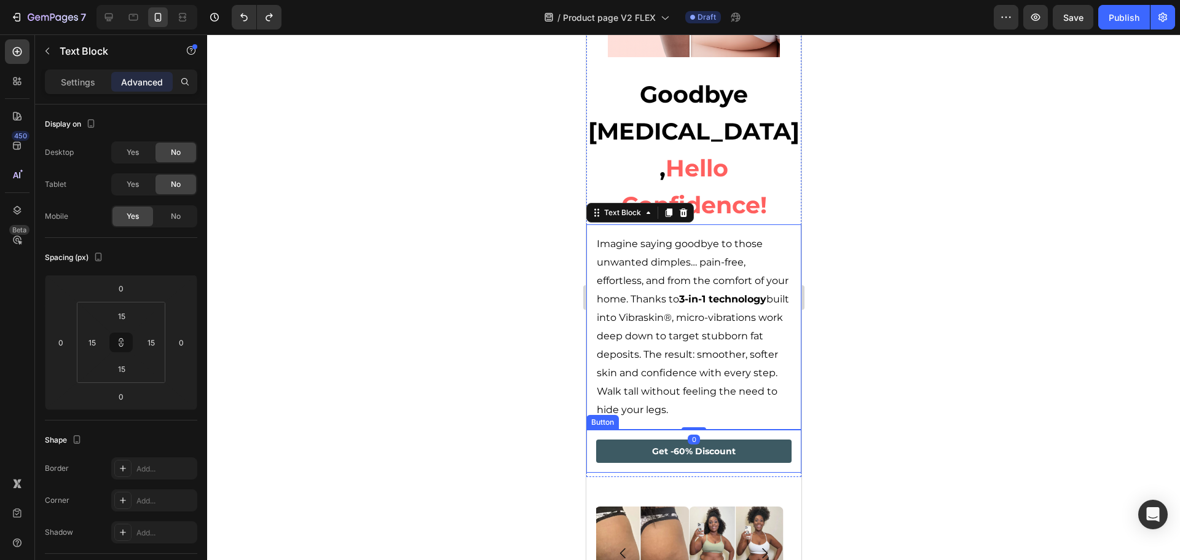
click at [642, 439] on button "Get -60% Discount" at bounding box center [692, 450] width 195 height 23
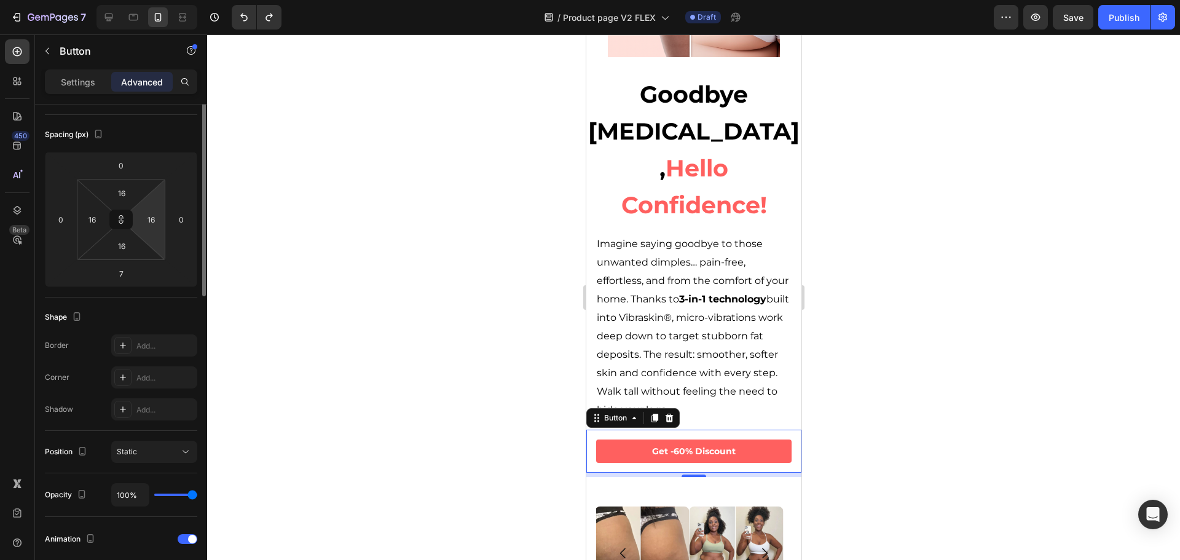
scroll to position [0, 0]
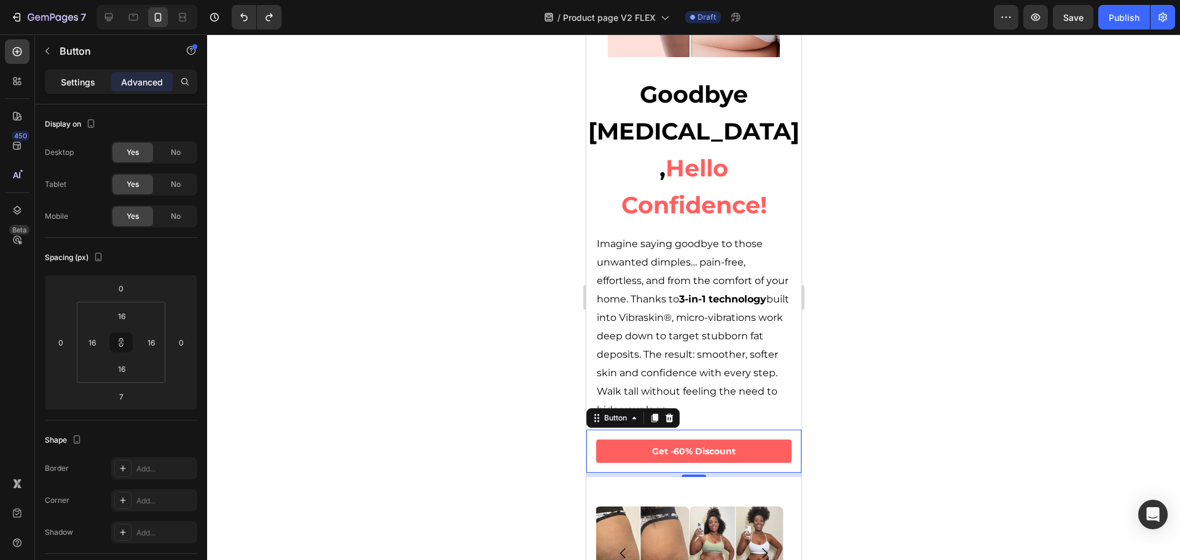
click at [76, 77] on p "Settings" at bounding box center [78, 82] width 34 height 13
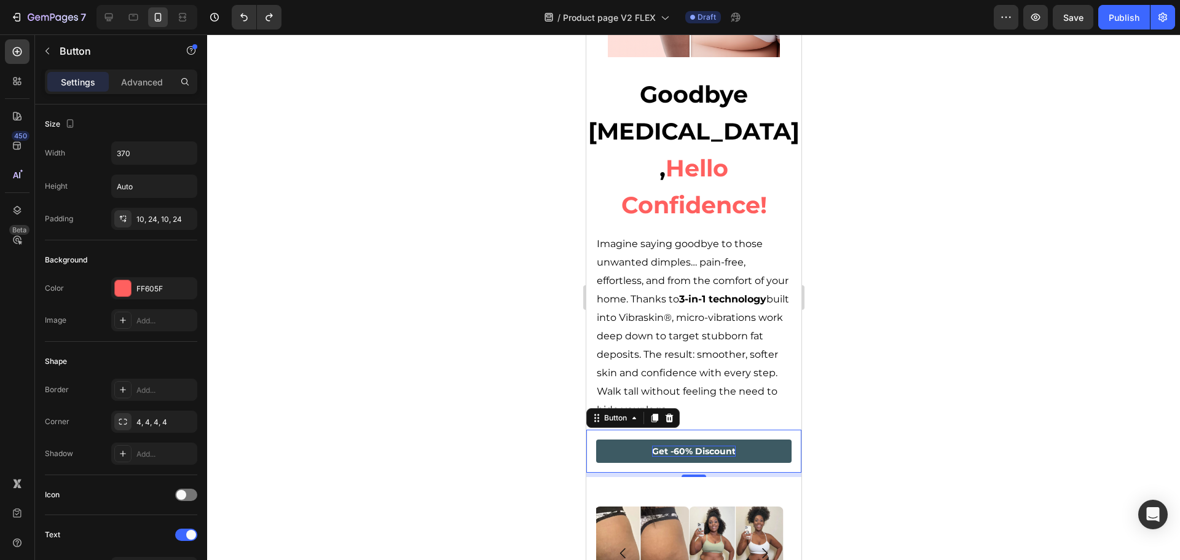
click at [701, 445] on strong "Get -60% Discount" at bounding box center [693, 450] width 84 height 11
click at [611, 439] on button "Get -60% Discount" at bounding box center [692, 450] width 195 height 23
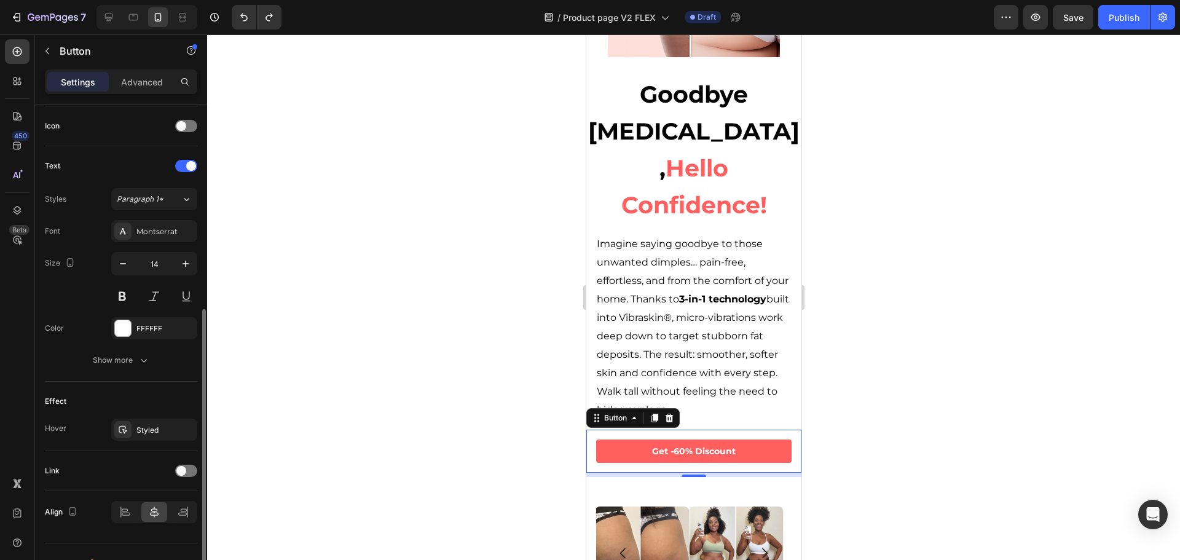
scroll to position [391, 0]
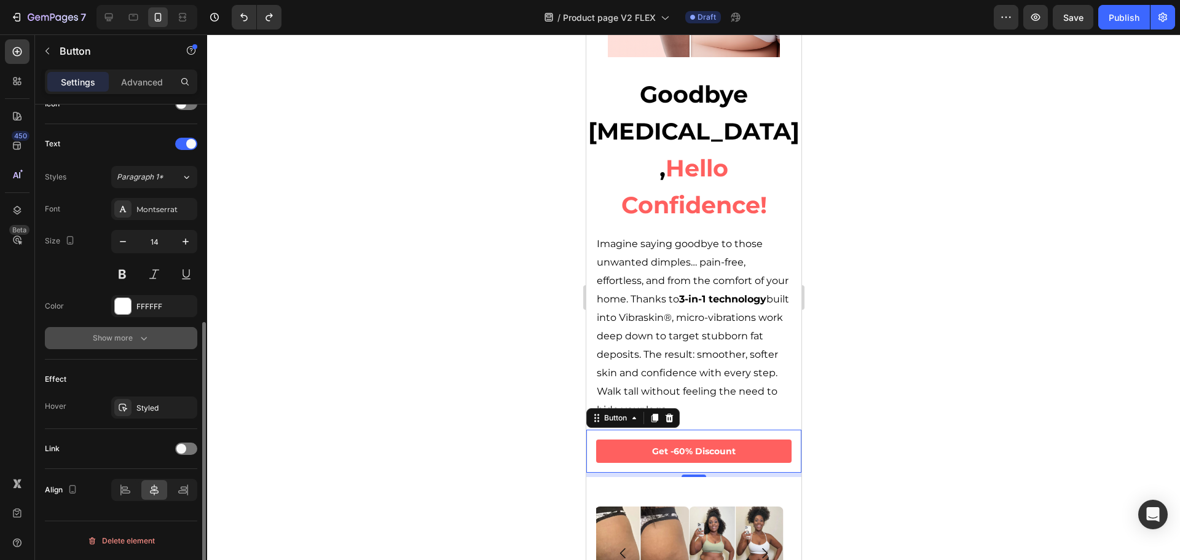
click at [135, 339] on div "Show more" at bounding box center [121, 338] width 57 height 12
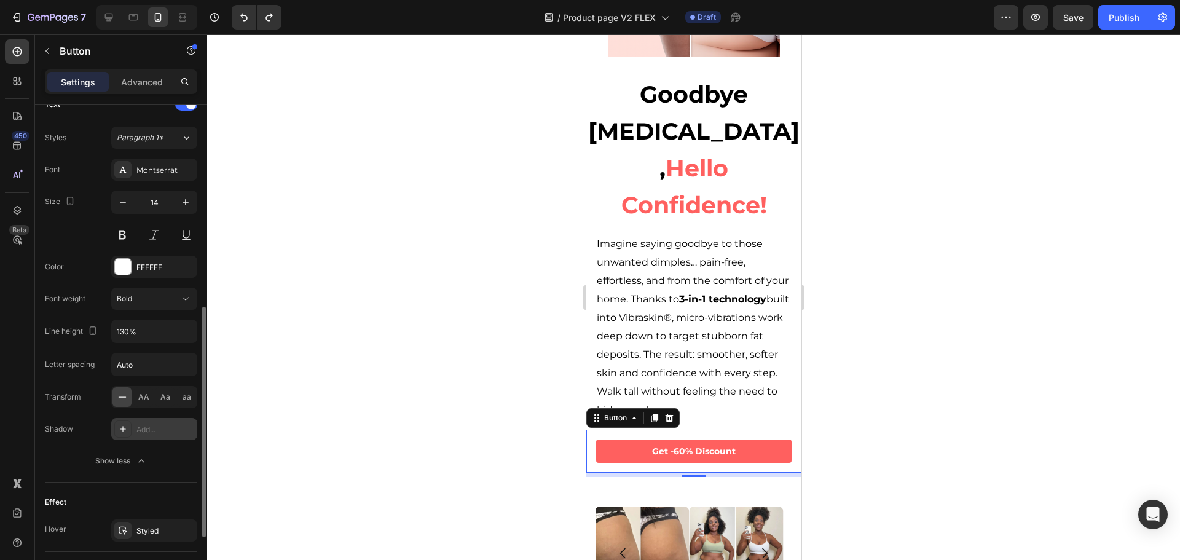
scroll to position [553, 0]
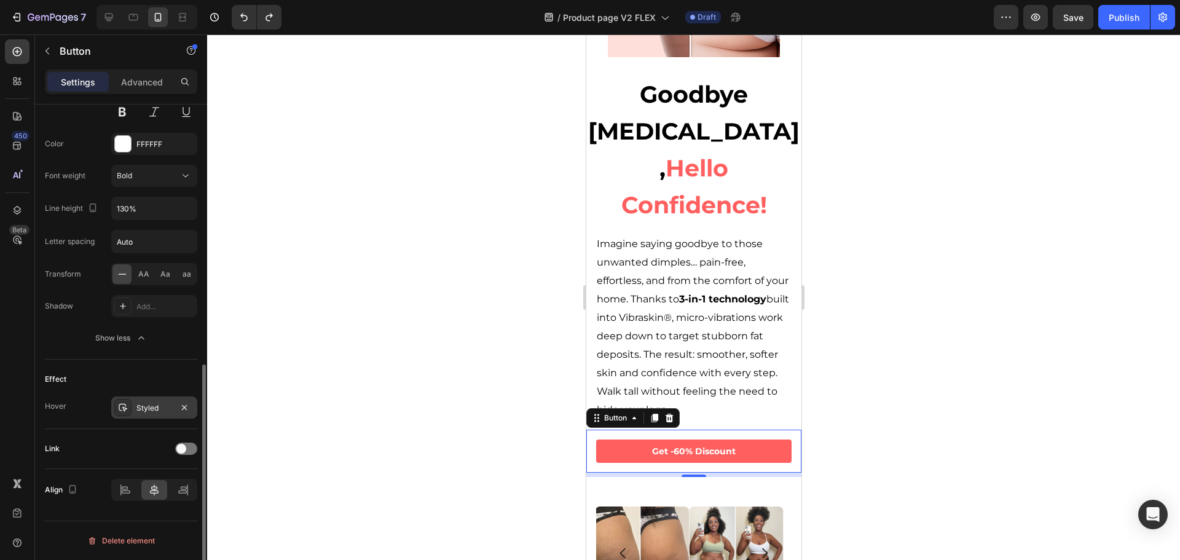
click at [157, 407] on div "Styled" at bounding box center [154, 407] width 36 height 11
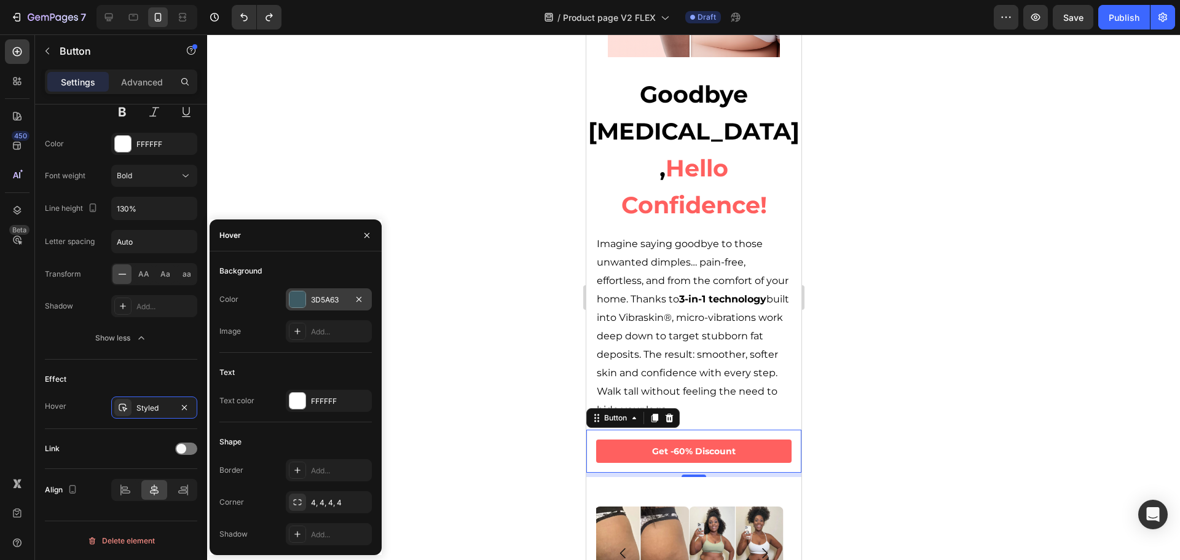
click at [317, 303] on div "3D5A63" at bounding box center [329, 299] width 36 height 11
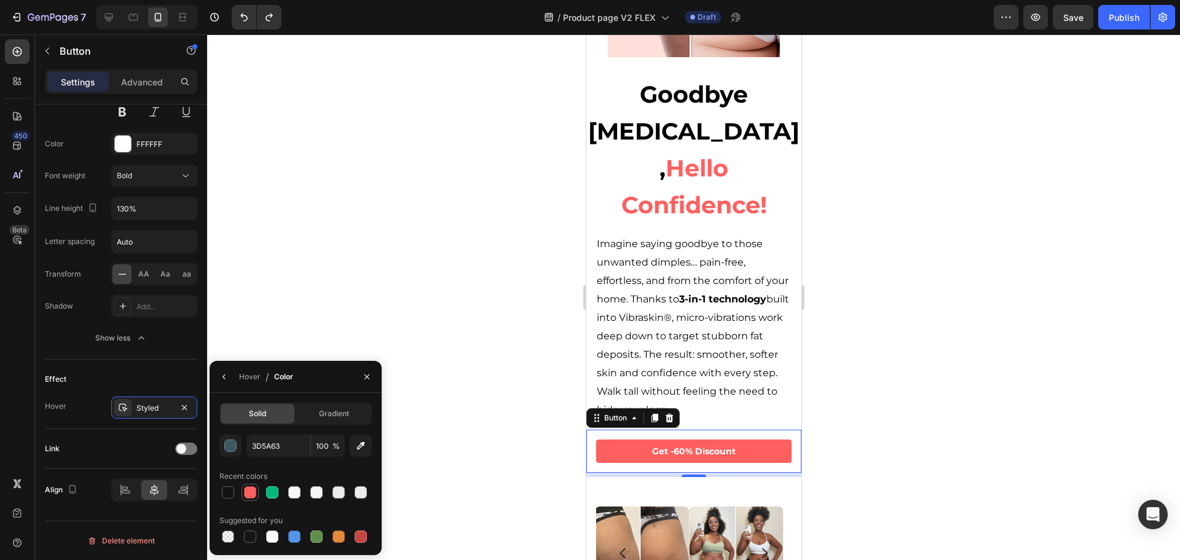
click at [247, 496] on div at bounding box center [250, 492] width 12 height 12
click at [235, 451] on div "button" at bounding box center [230, 445] width 12 height 12
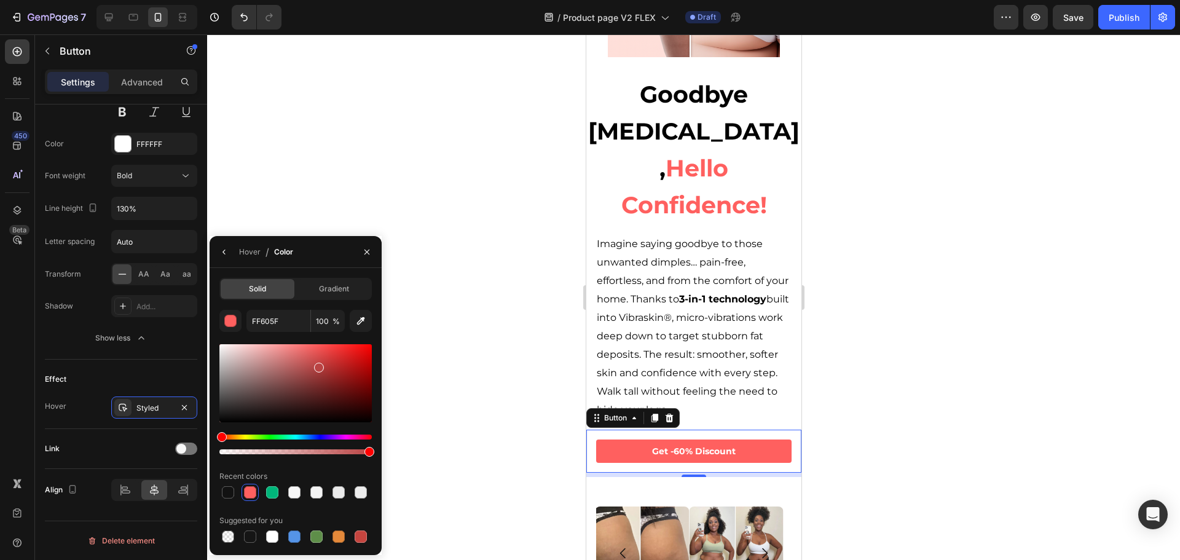
drag, startPoint x: 318, startPoint y: 348, endPoint x: 317, endPoint y: 365, distance: 17.2
click at [317, 365] on div at bounding box center [319, 367] width 10 height 10
type input "BA4343"
click at [969, 384] on div at bounding box center [693, 296] width 973 height 525
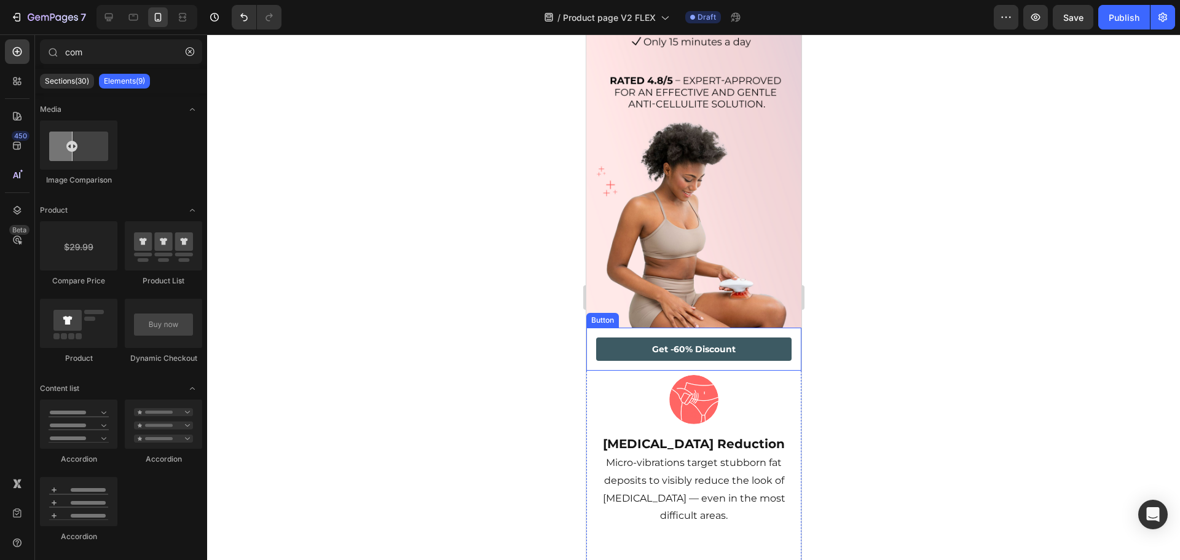
scroll to position [184, 0]
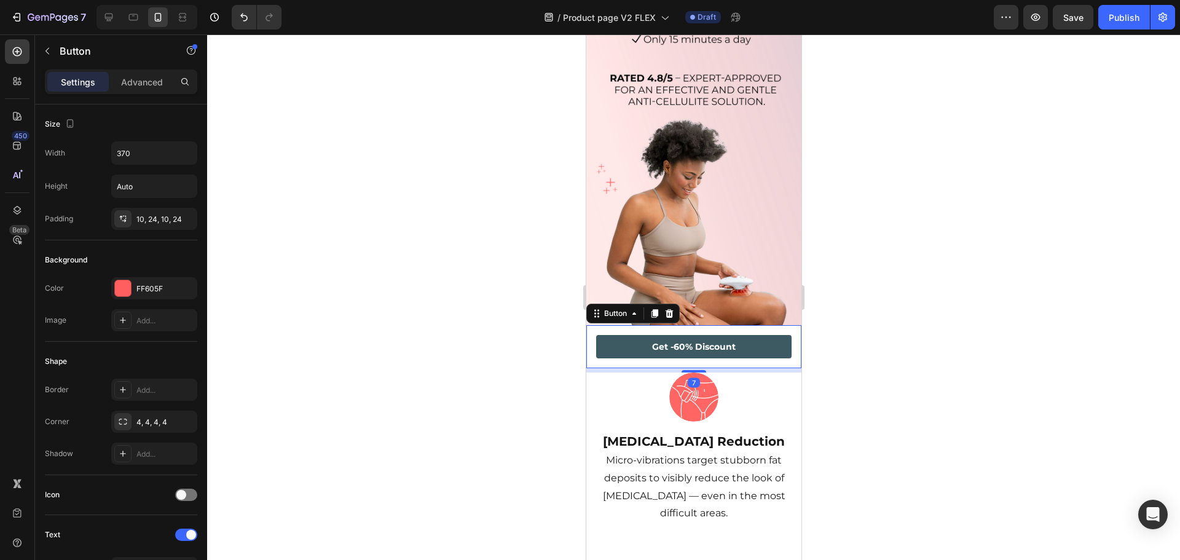
click at [747, 335] on button "Get -60% Discount" at bounding box center [692, 346] width 195 height 23
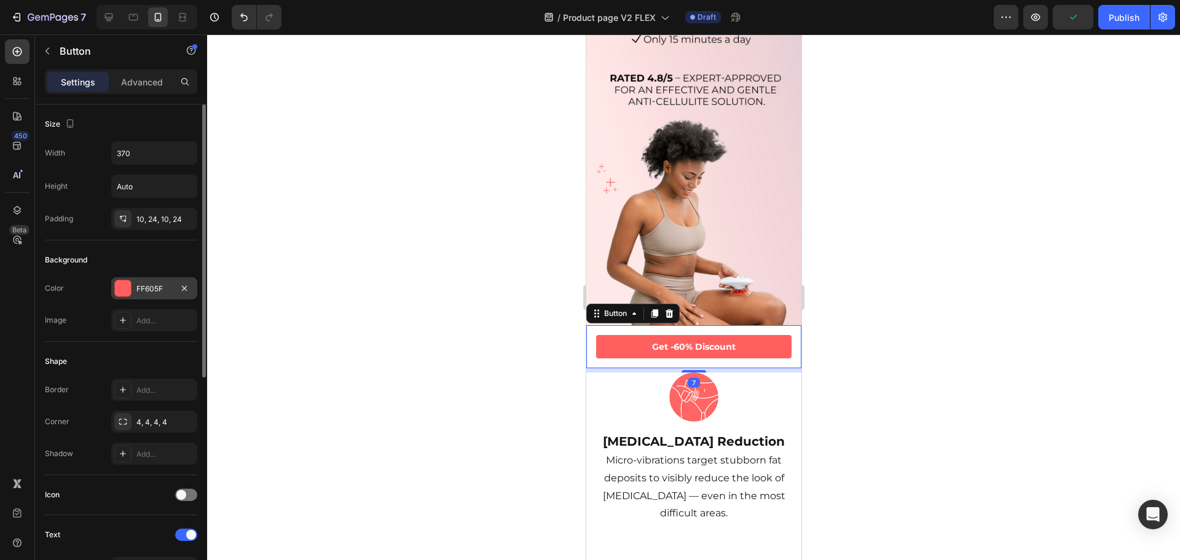
click at [138, 280] on div "FF605F" at bounding box center [154, 288] width 86 height 22
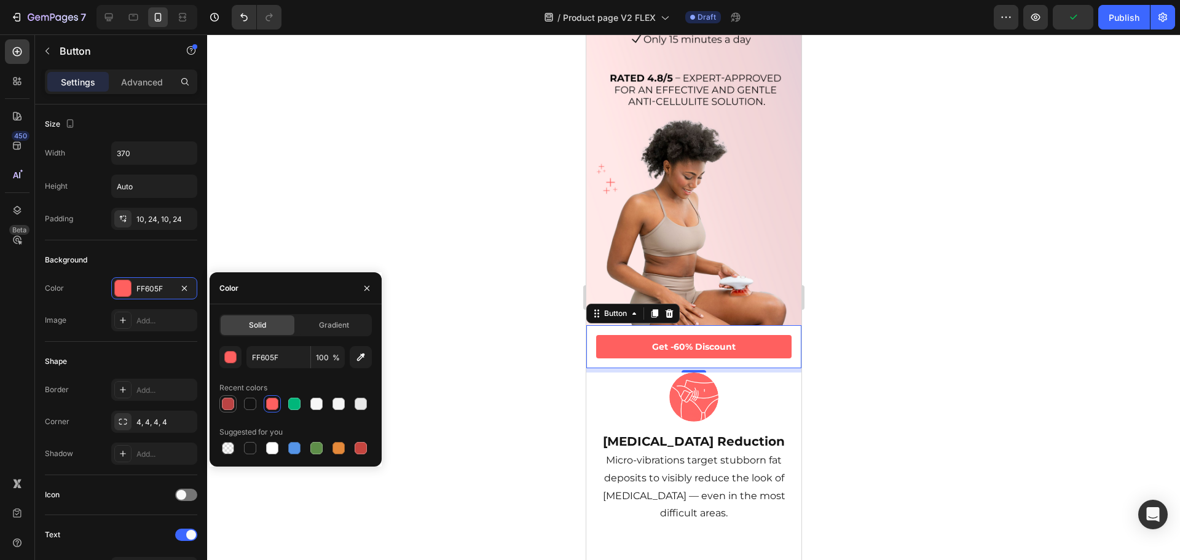
click at [230, 403] on div at bounding box center [228, 403] width 12 height 12
type input "BA4343"
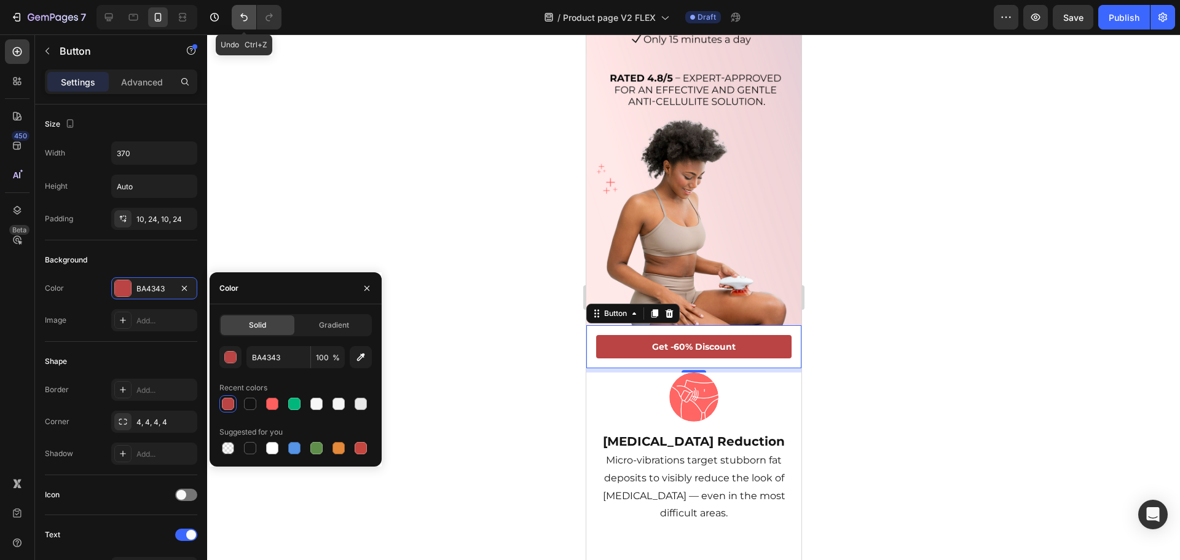
click at [243, 14] on icon "Undo/Redo" at bounding box center [243, 18] width 7 height 8
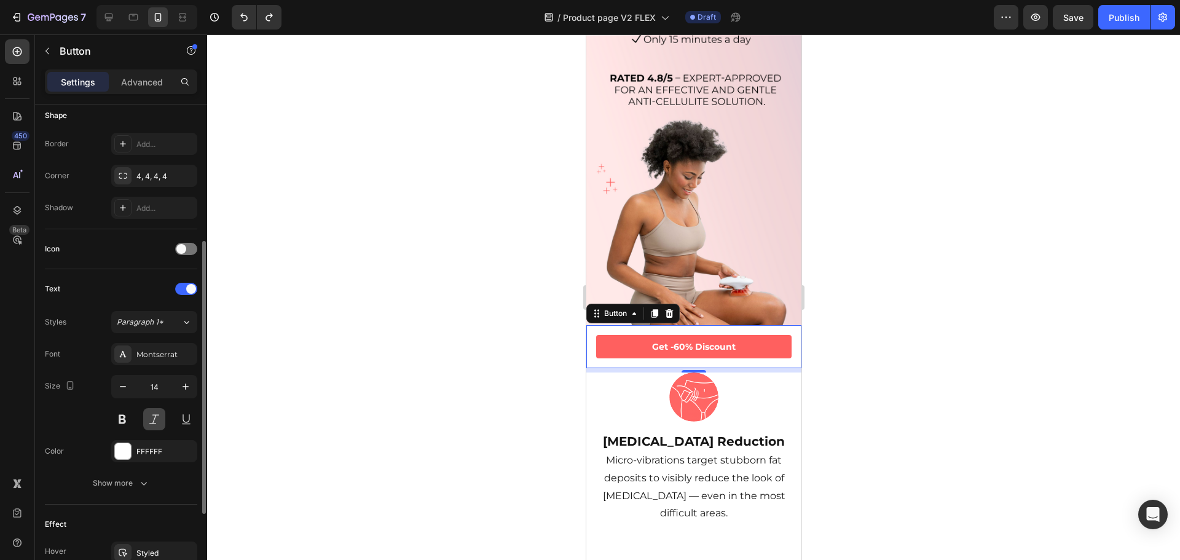
scroll to position [391, 0]
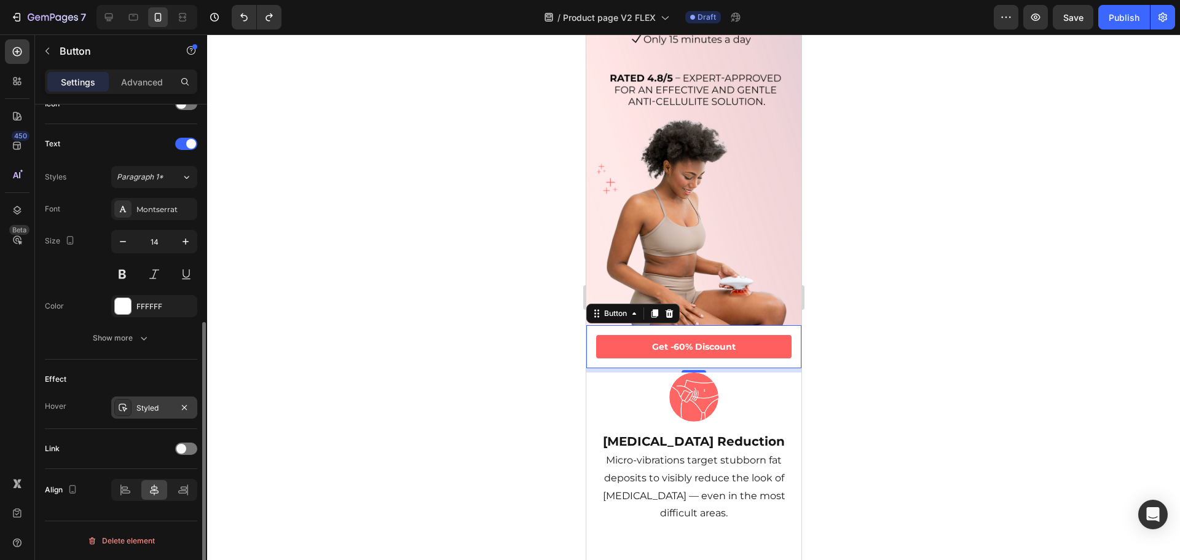
click at [143, 402] on div "Styled" at bounding box center [154, 407] width 36 height 11
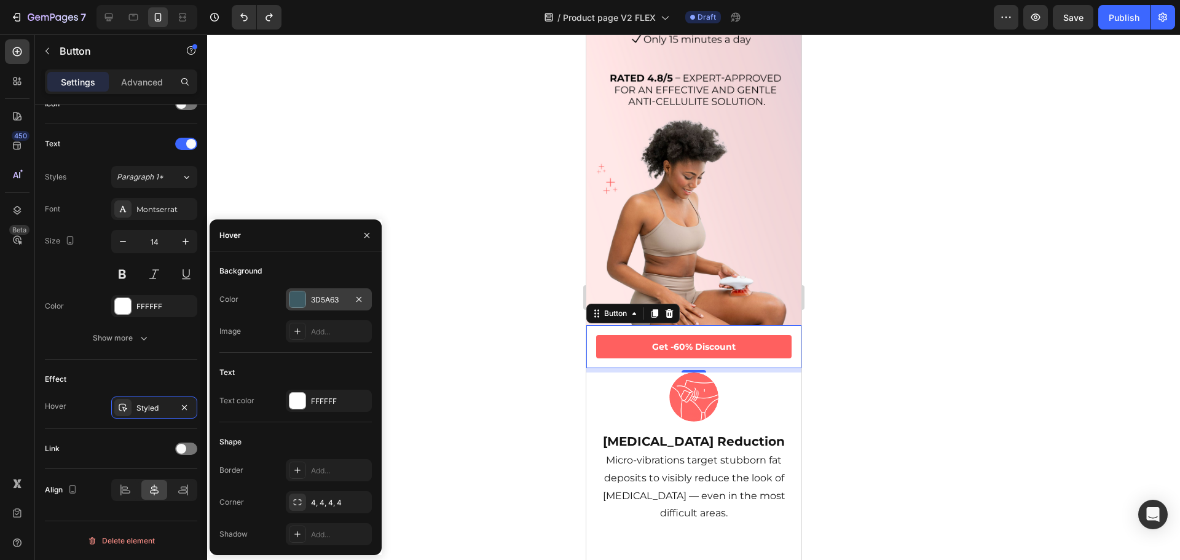
click at [311, 299] on div "3D5A63" at bounding box center [329, 299] width 36 height 11
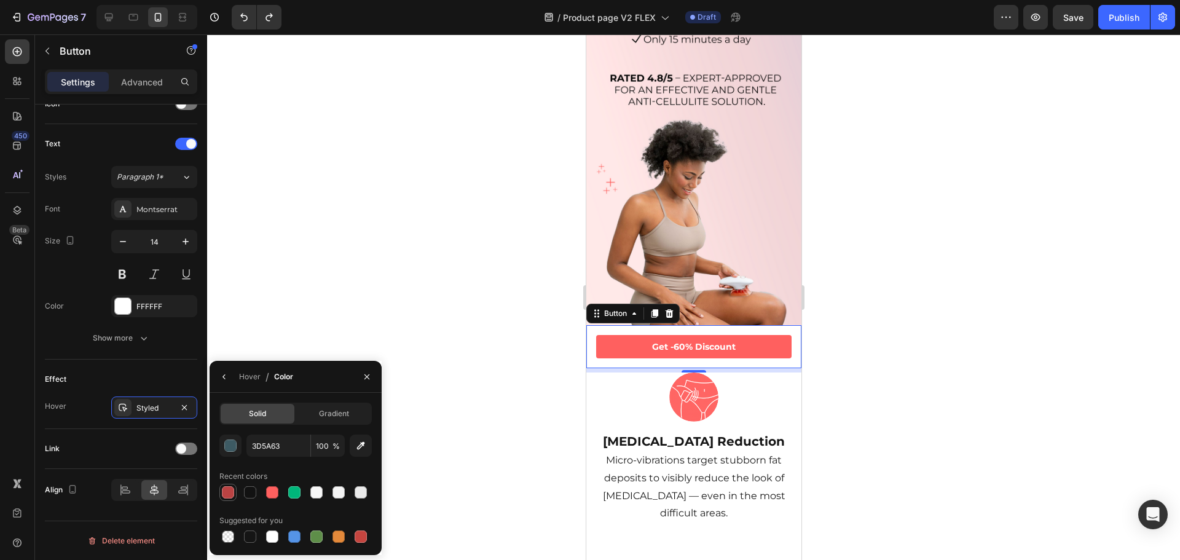
click at [227, 488] on div at bounding box center [228, 492] width 12 height 12
type input "BA4343"
drag, startPoint x: 964, startPoint y: 349, endPoint x: 209, endPoint y: 305, distance: 755.7
click at [964, 349] on div at bounding box center [693, 296] width 973 height 525
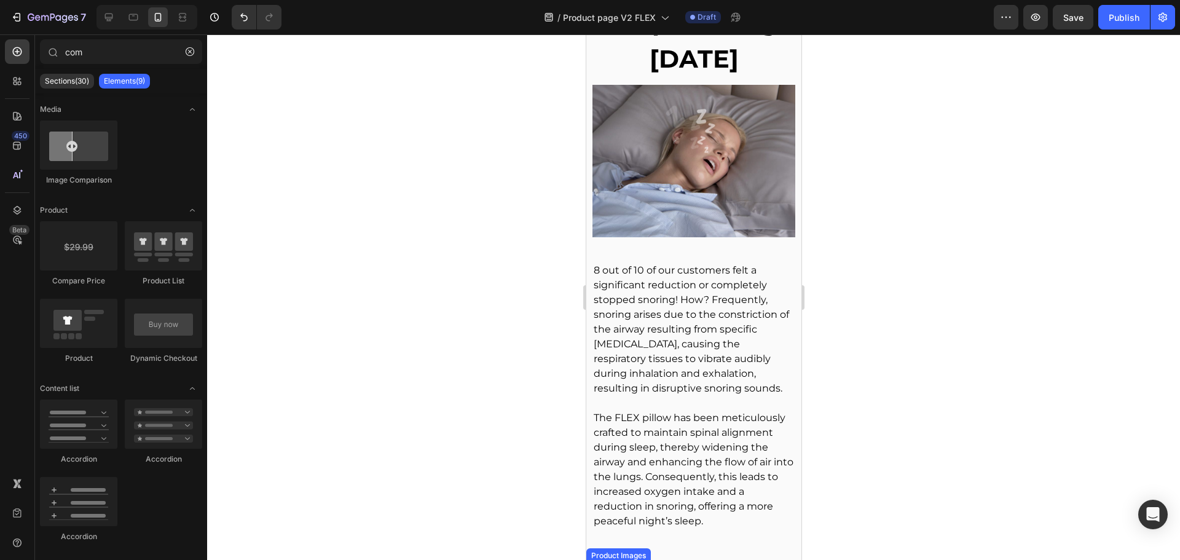
scroll to position [3010, 0]
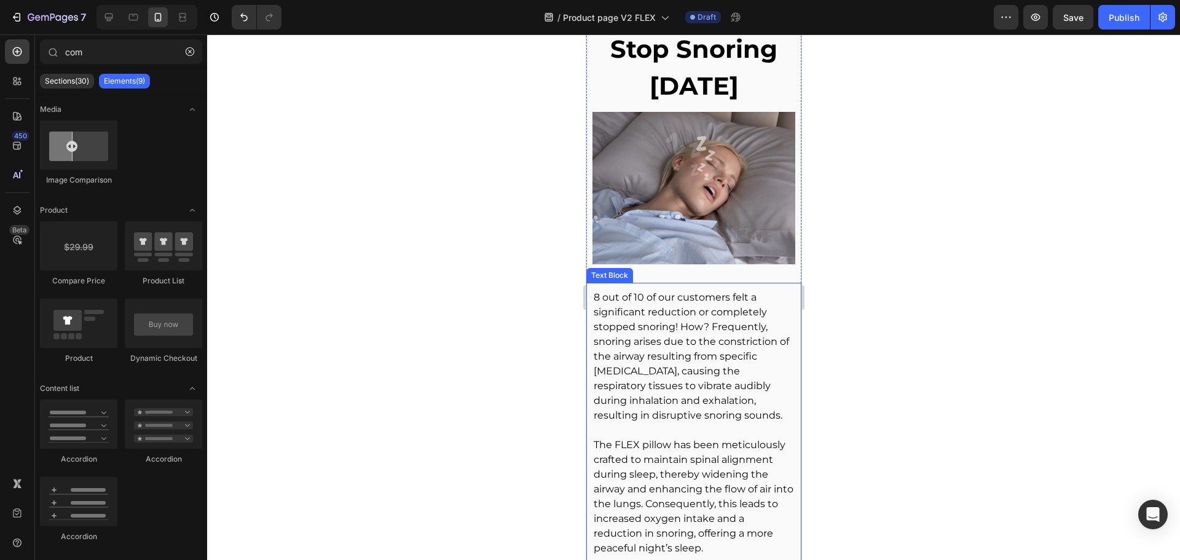
click at [728, 337] on p "8 out of 10 of our customers felt a significant reduction or completely stopped…" at bounding box center [693, 356] width 200 height 133
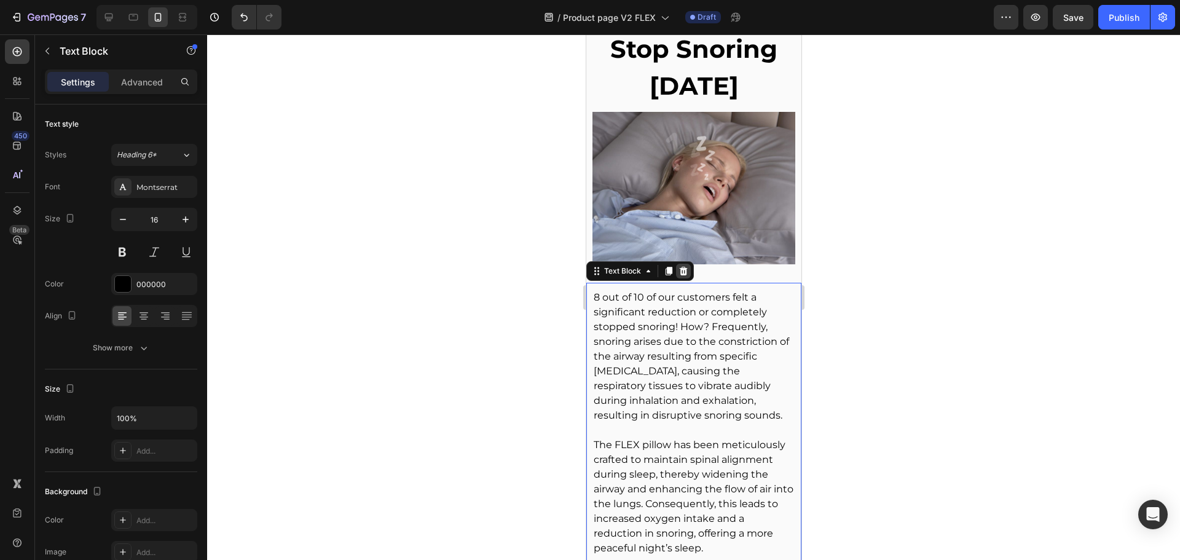
click at [686, 267] on icon at bounding box center [683, 271] width 10 height 10
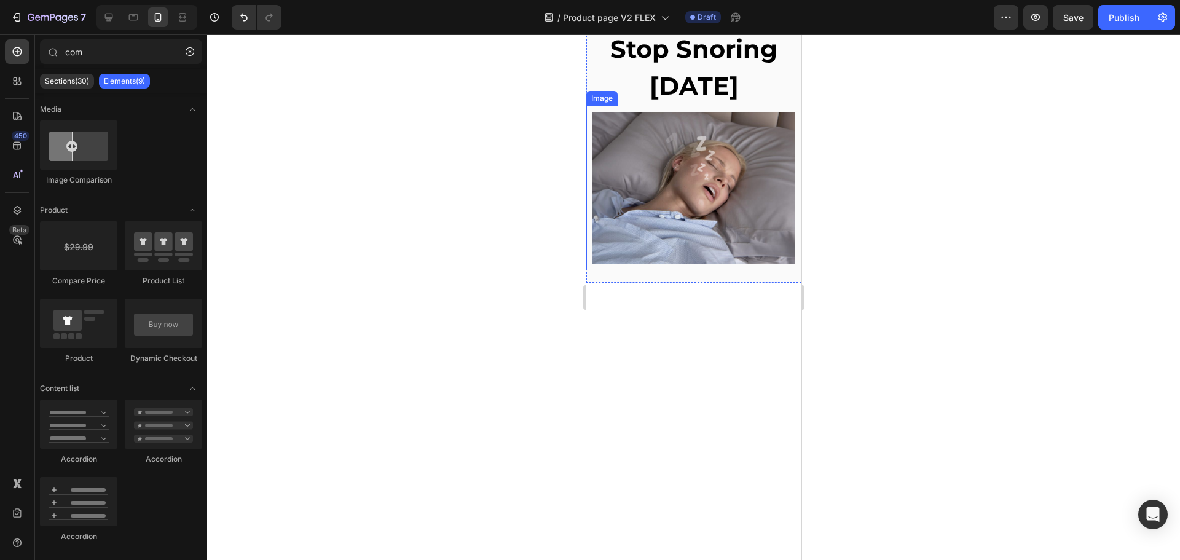
click at [713, 225] on img at bounding box center [693, 188] width 203 height 152
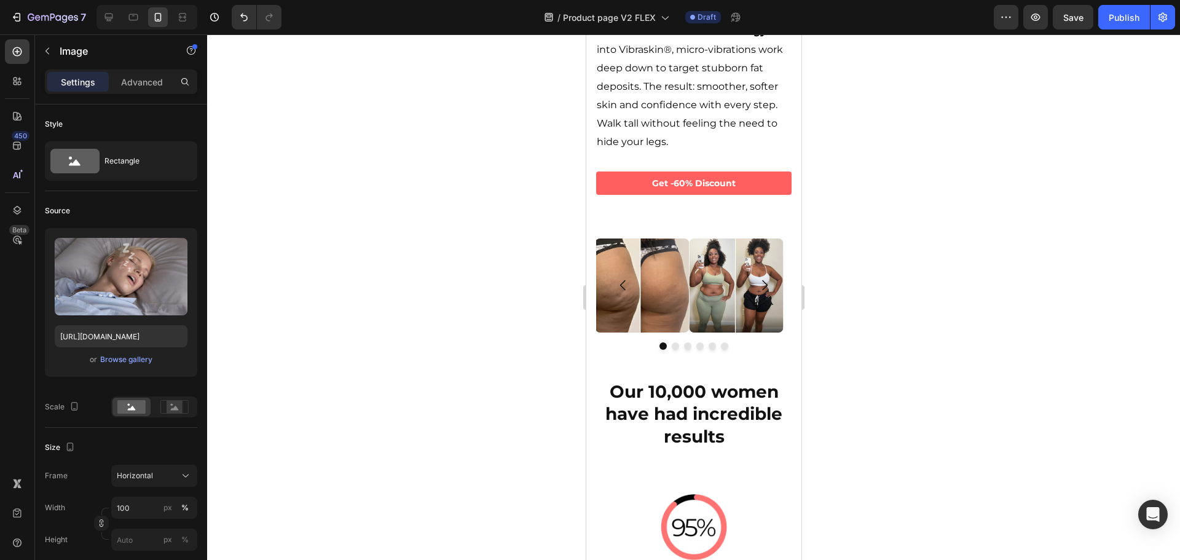
scroll to position [1464, 0]
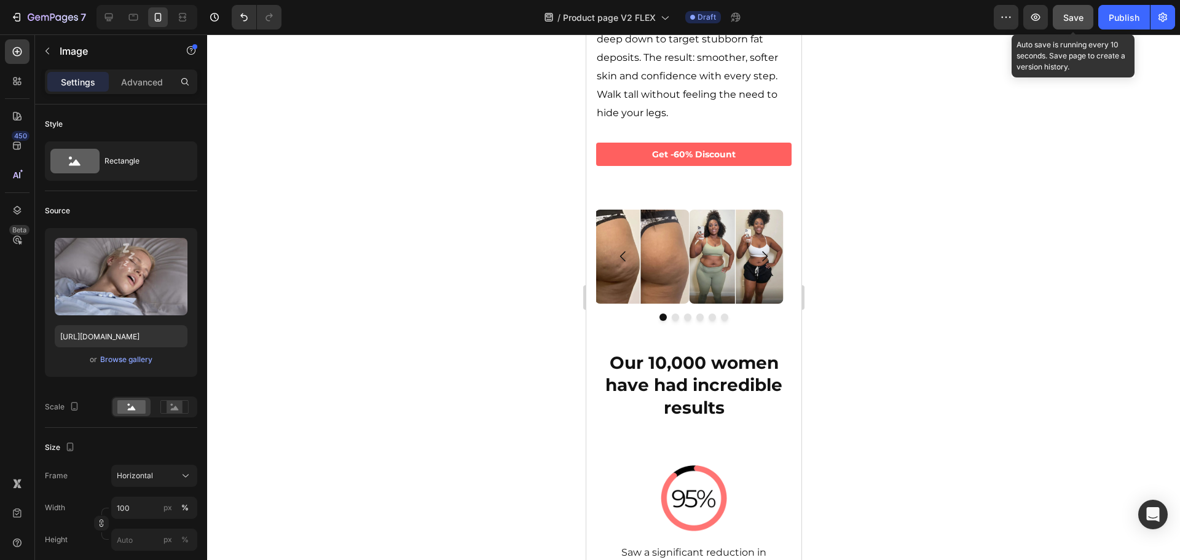
click at [1073, 24] on button "Save" at bounding box center [1072, 17] width 41 height 25
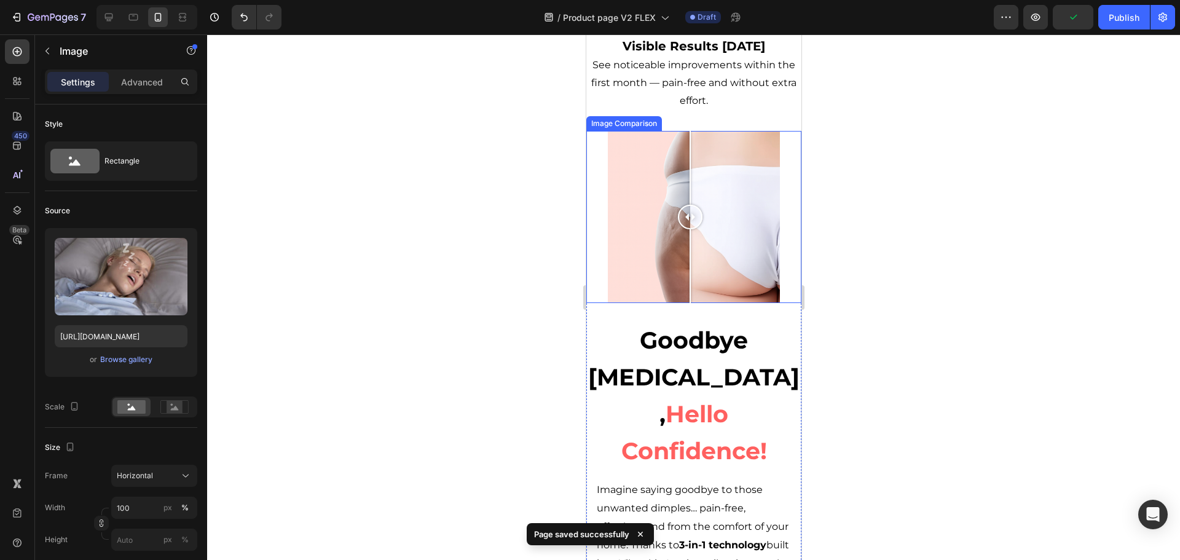
scroll to position [973, 0]
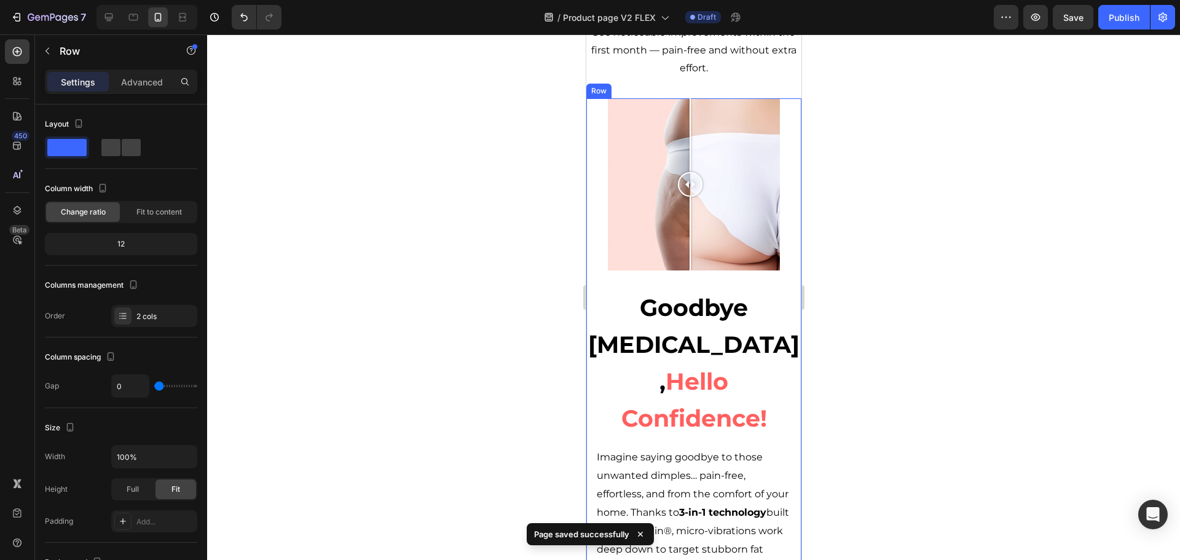
click at [773, 254] on div "Image Comparison Goodbye [MEDICAL_DATA], Hello Confidence! Heading Imagine sayi…" at bounding box center [692, 370] width 215 height 544
click at [648, 82] on icon at bounding box center [646, 86] width 7 height 9
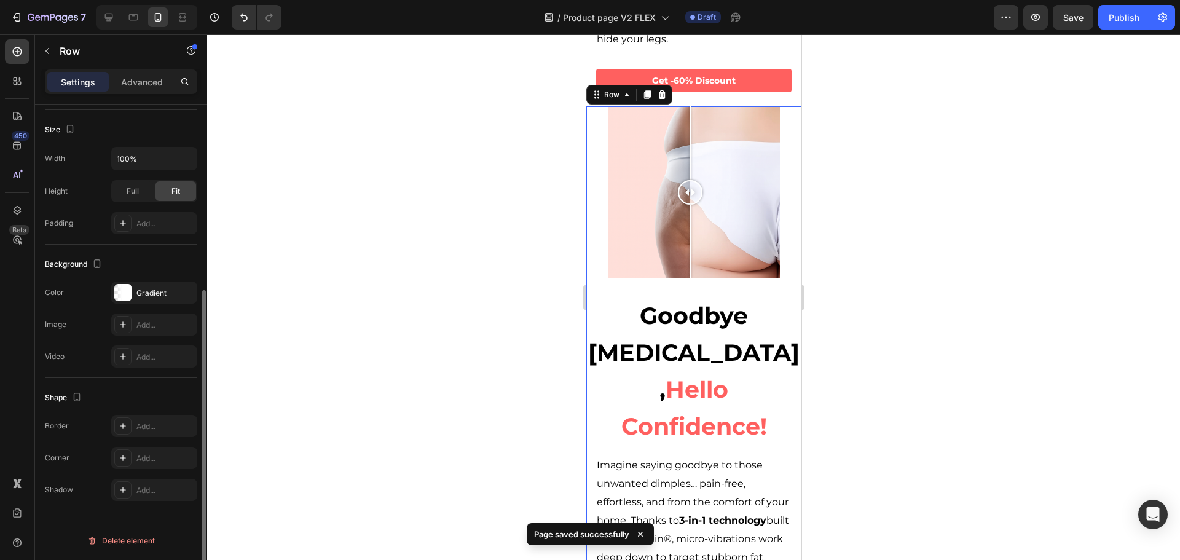
scroll to position [1541, 0]
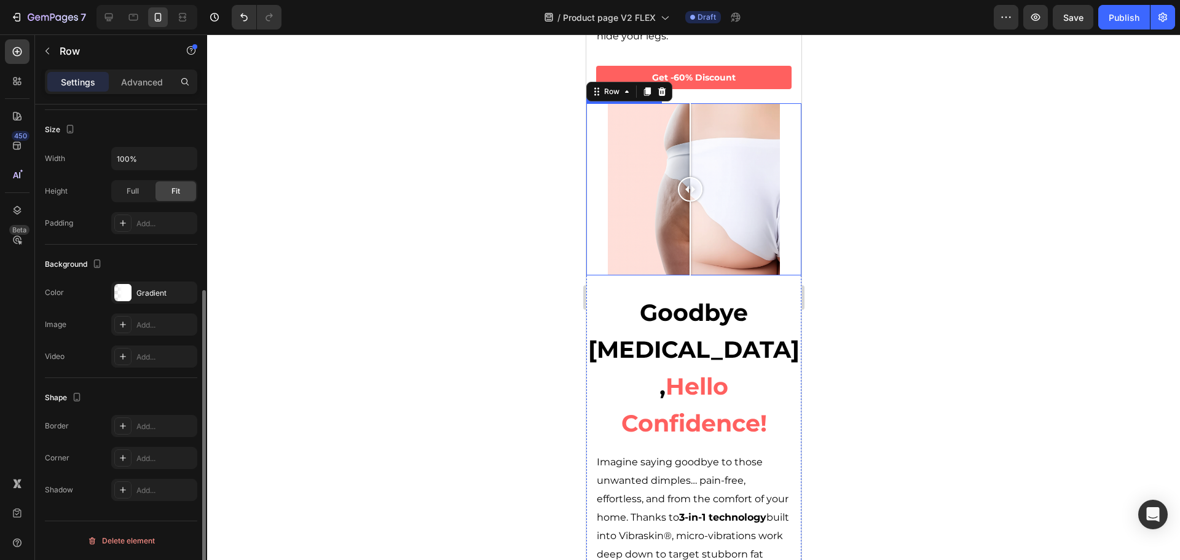
click at [660, 124] on div at bounding box center [693, 189] width 172 height 172
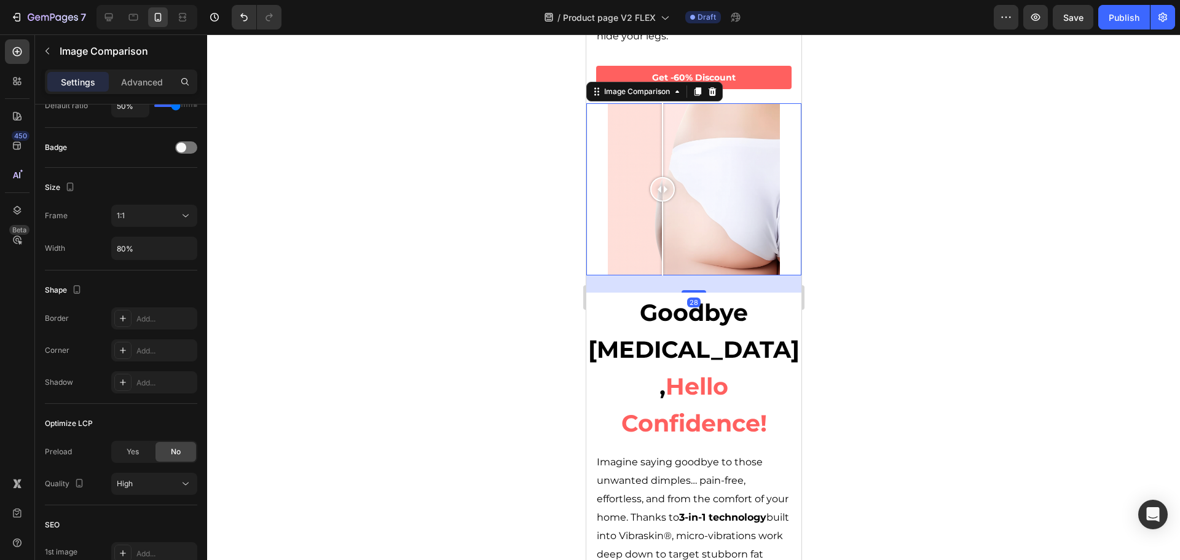
scroll to position [0, 0]
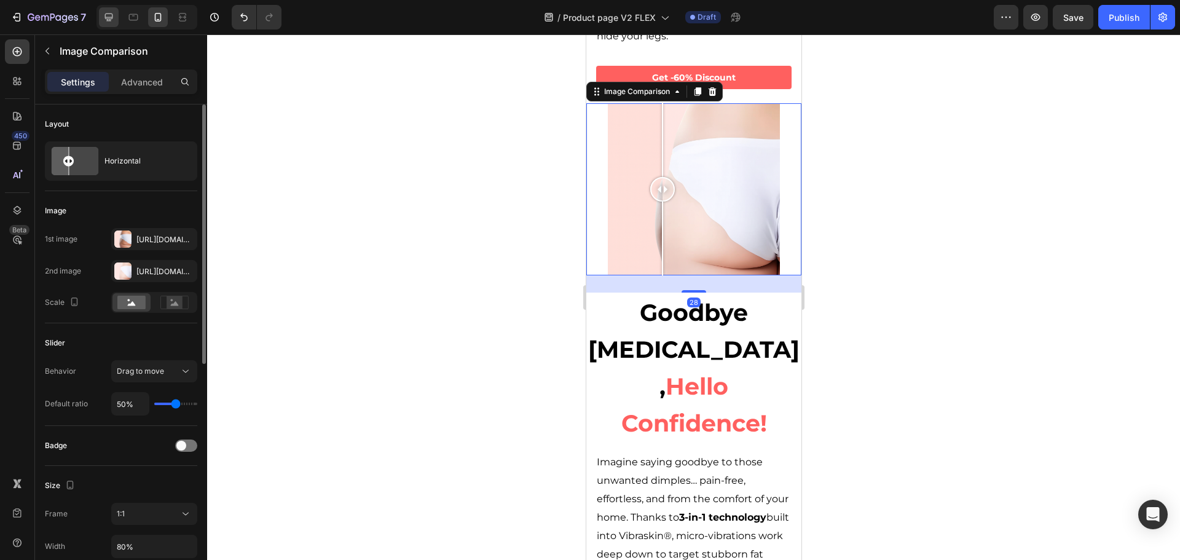
click at [116, 15] on div at bounding box center [109, 17] width 20 height 20
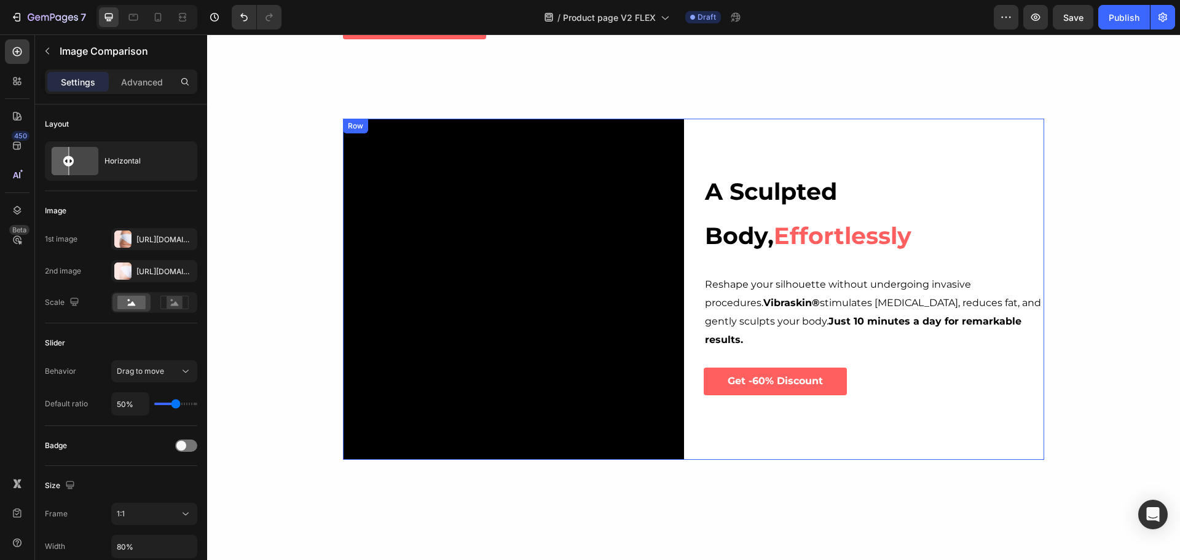
scroll to position [614, 0]
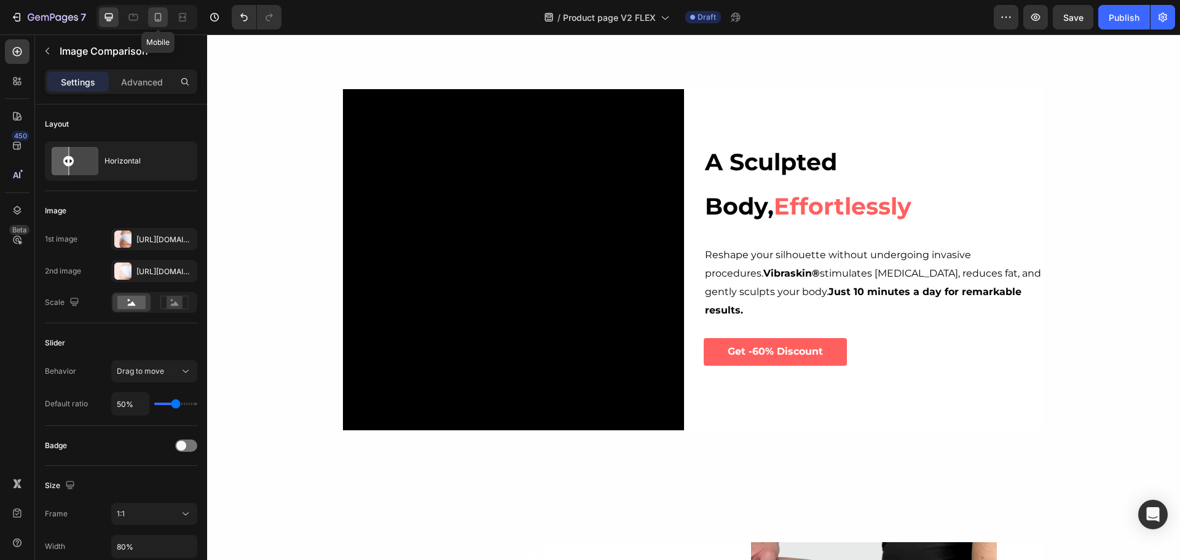
click at [160, 20] on icon at bounding box center [158, 17] width 7 height 9
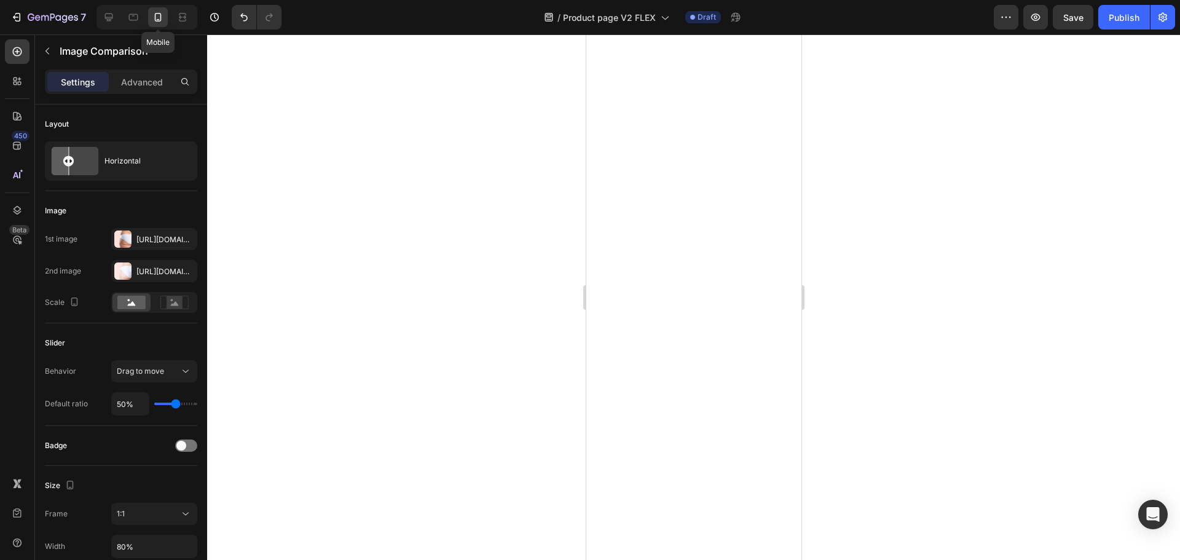
scroll to position [1324, 0]
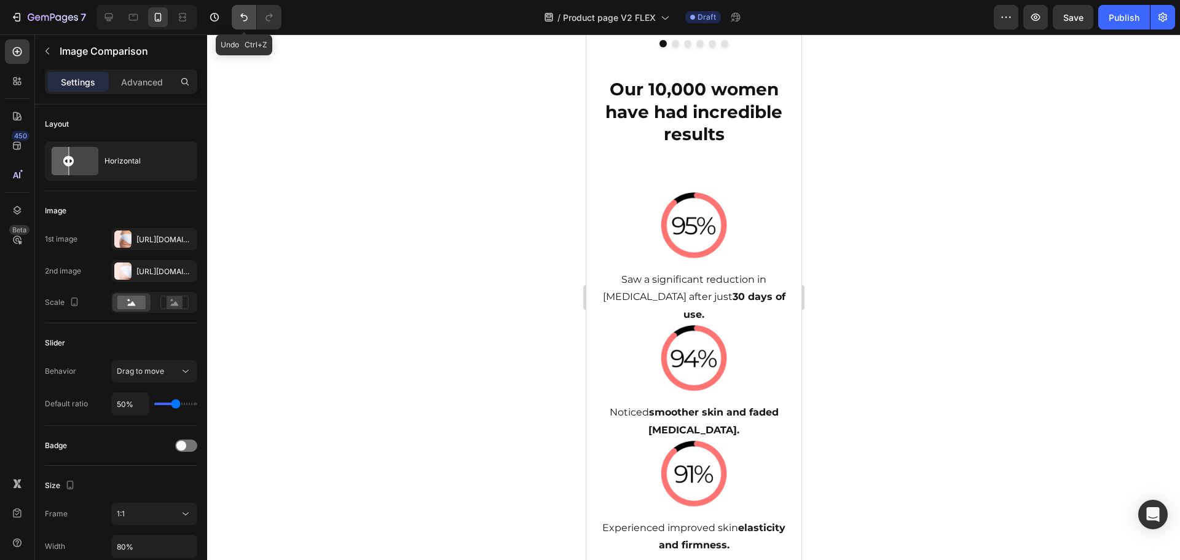
click at [247, 18] on icon "Undo/Redo" at bounding box center [243, 18] width 7 height 8
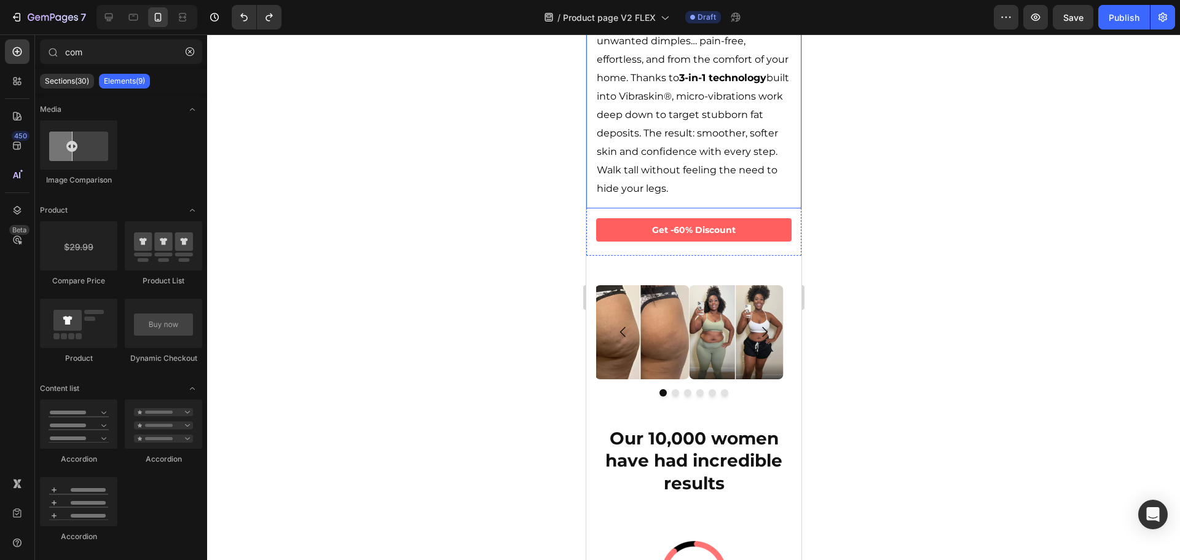
scroll to position [1413, 0]
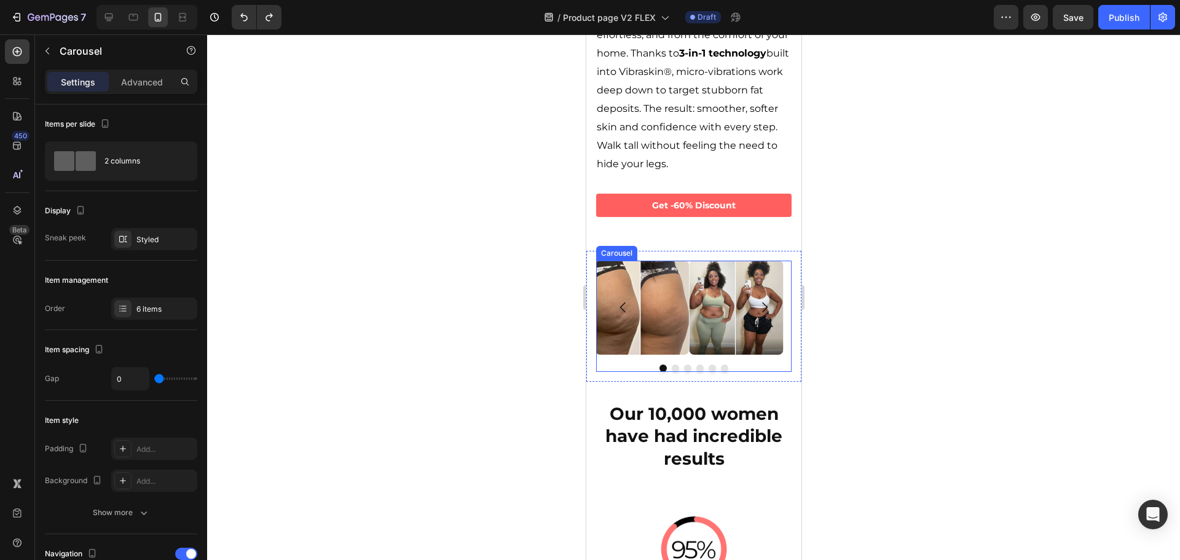
click at [756, 300] on icon "Carousel Next Arrow" at bounding box center [763, 307] width 15 height 15
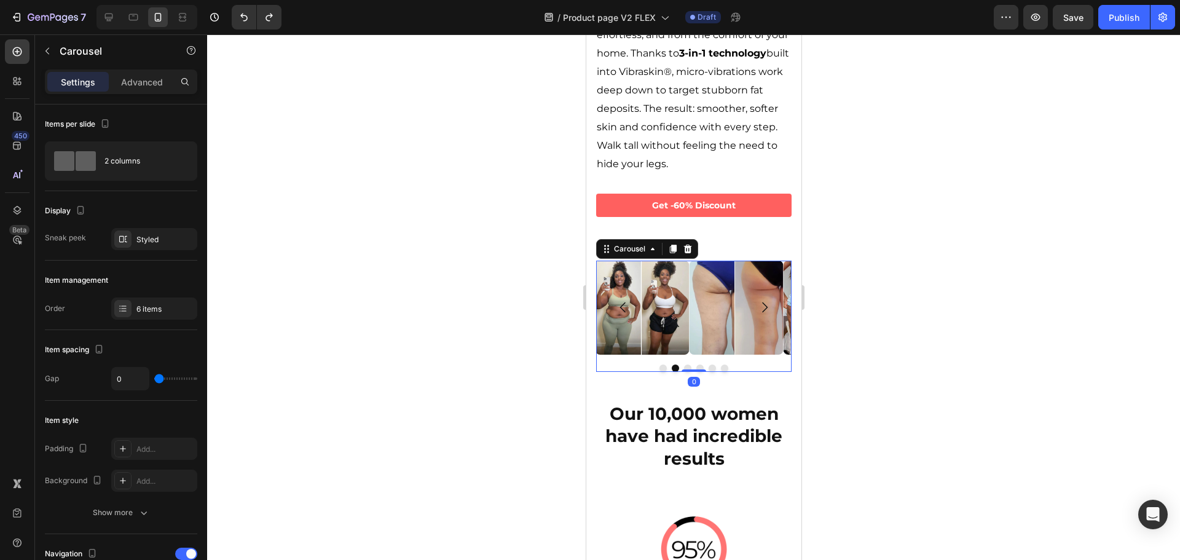
click at [756, 300] on icon "Carousel Next Arrow" at bounding box center [763, 307] width 15 height 15
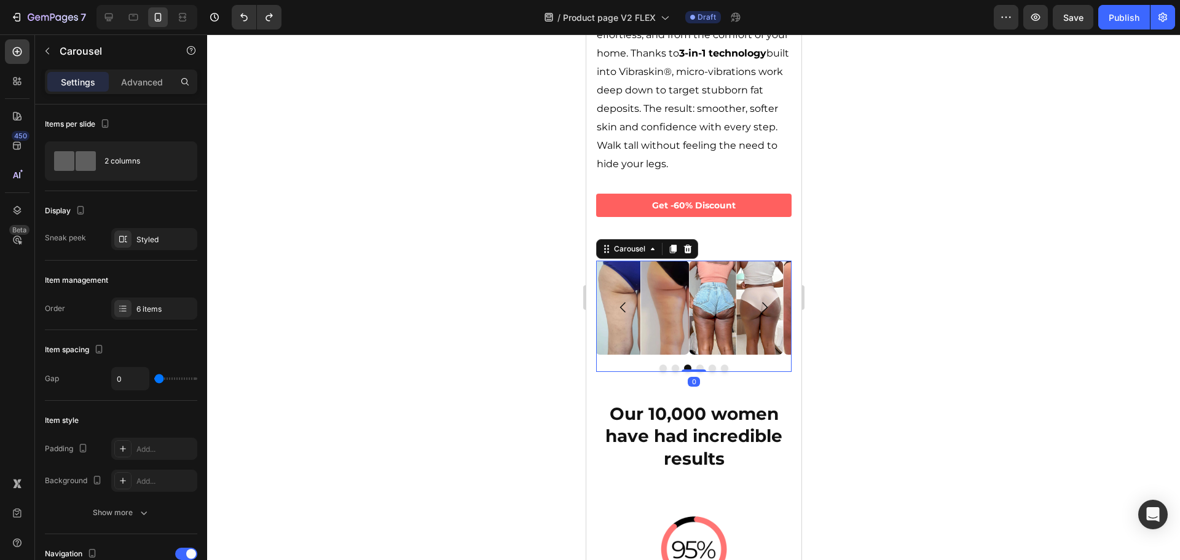
click at [756, 300] on icon "Carousel Next Arrow" at bounding box center [763, 307] width 15 height 15
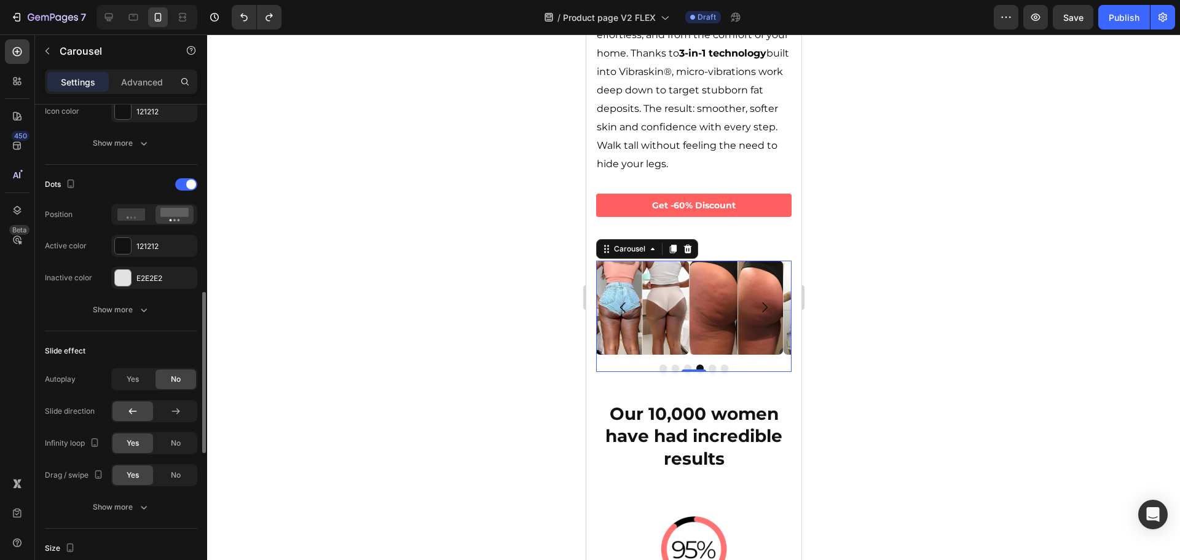
scroll to position [446, 0]
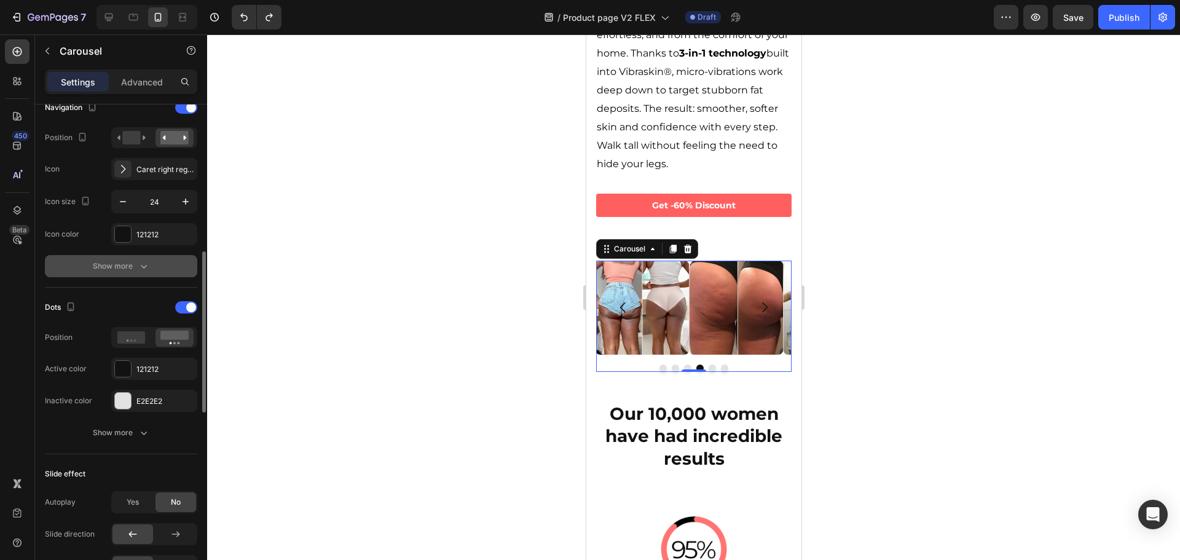
click at [139, 260] on icon "button" at bounding box center [144, 266] width 12 height 12
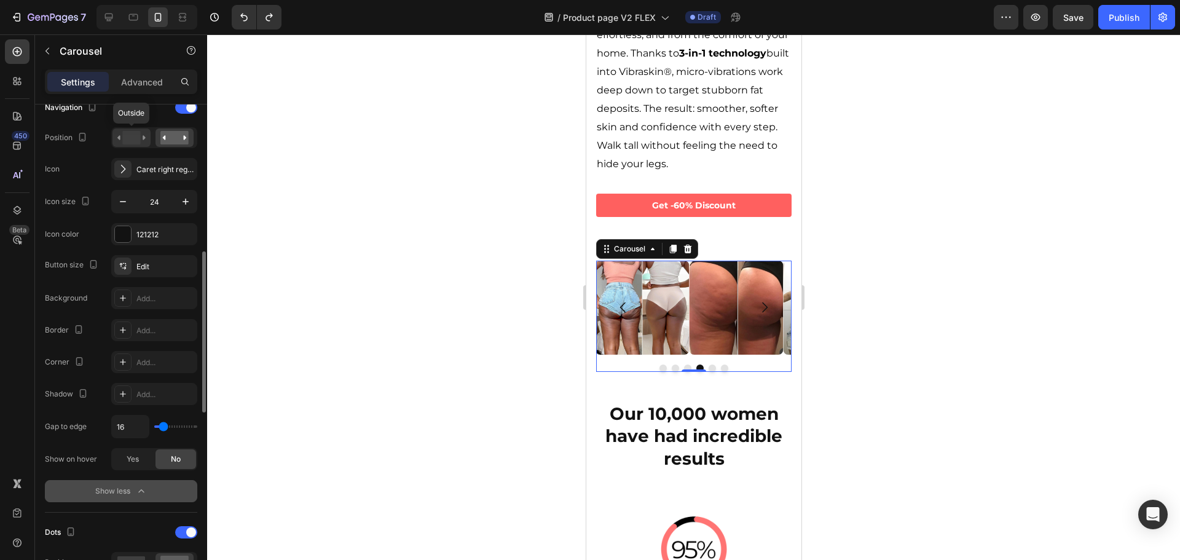
click at [136, 137] on rect at bounding box center [131, 138] width 18 height 14
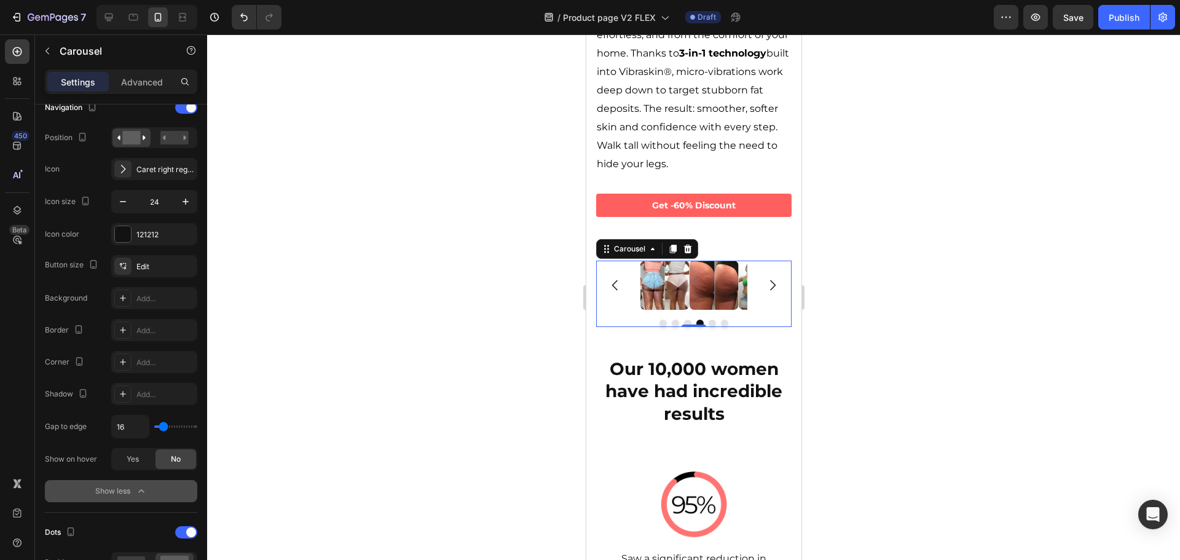
click at [980, 377] on div at bounding box center [693, 296] width 973 height 525
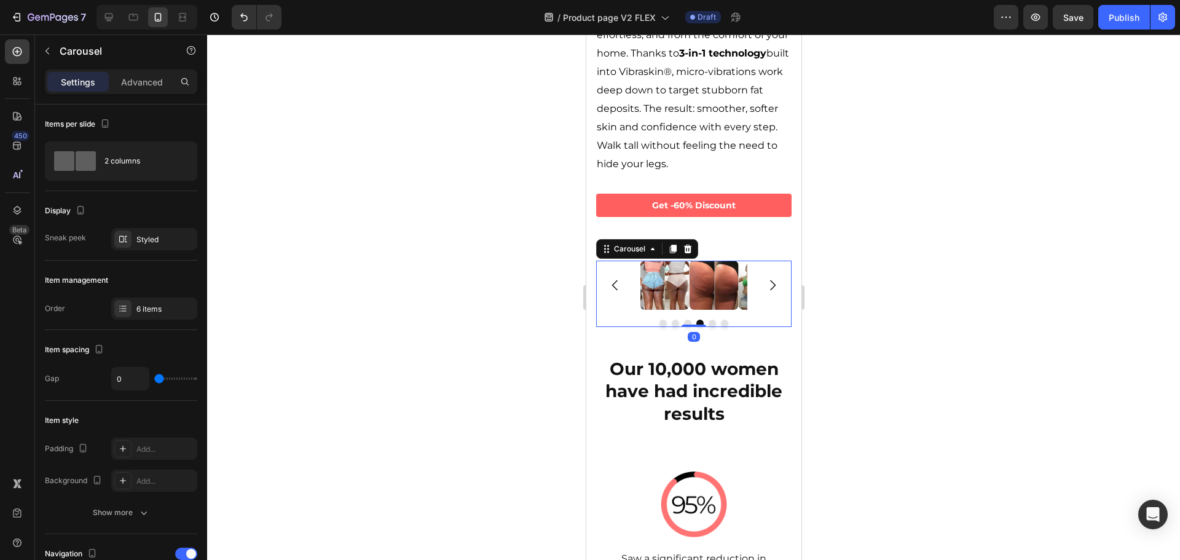
click at [762, 268] on button "Carousel Next Arrow" at bounding box center [771, 285] width 34 height 34
click at [718, 260] on img at bounding box center [712, 284] width 49 height 49
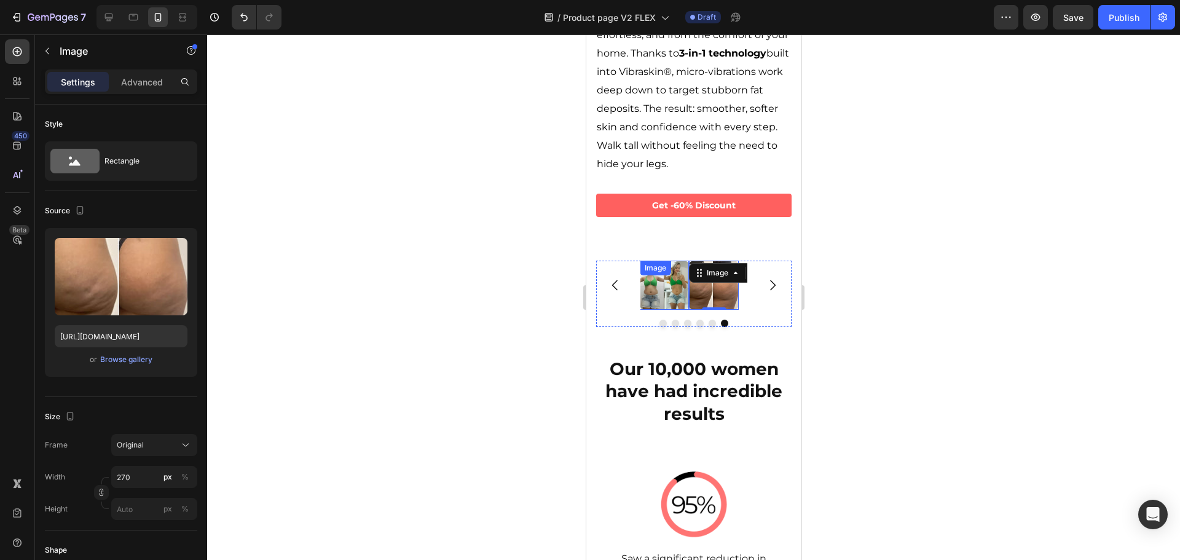
click at [671, 268] on img at bounding box center [663, 284] width 49 height 49
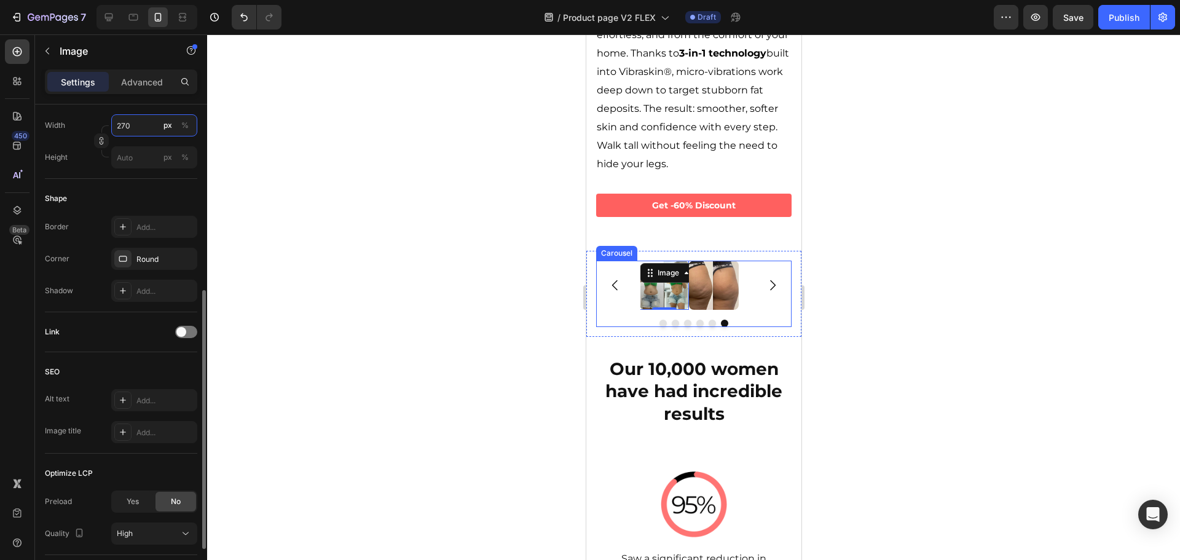
click at [139, 126] on input "270" at bounding box center [154, 125] width 86 height 22
type input "5"
type input "270"
click at [126, 194] on div "Shape" at bounding box center [121, 199] width 152 height 20
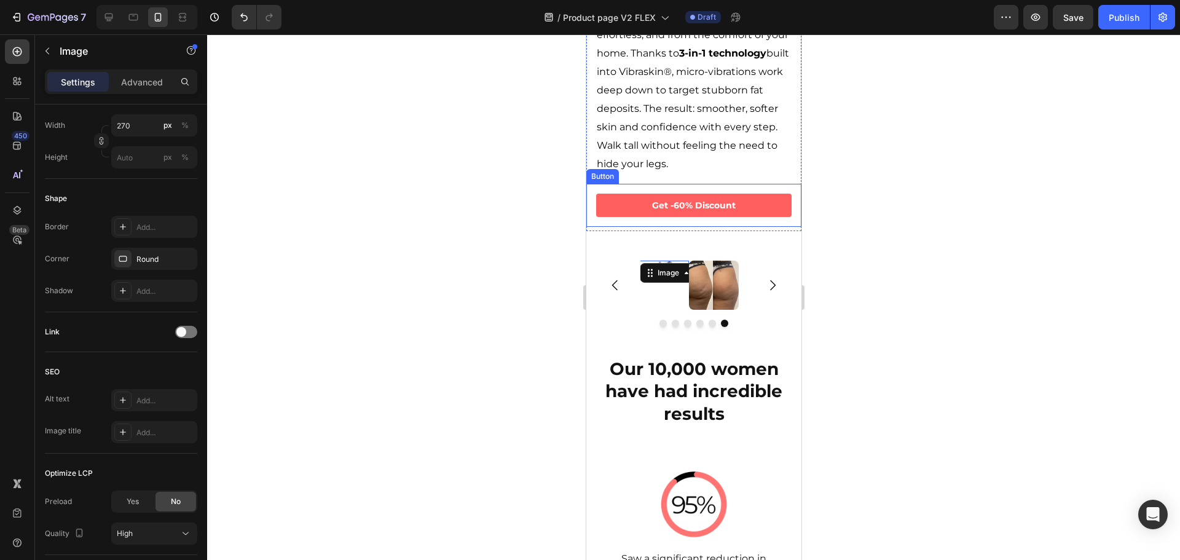
drag, startPoint x: 361, startPoint y: 130, endPoint x: 342, endPoint y: 93, distance: 40.9
click at [361, 130] on div at bounding box center [693, 296] width 973 height 525
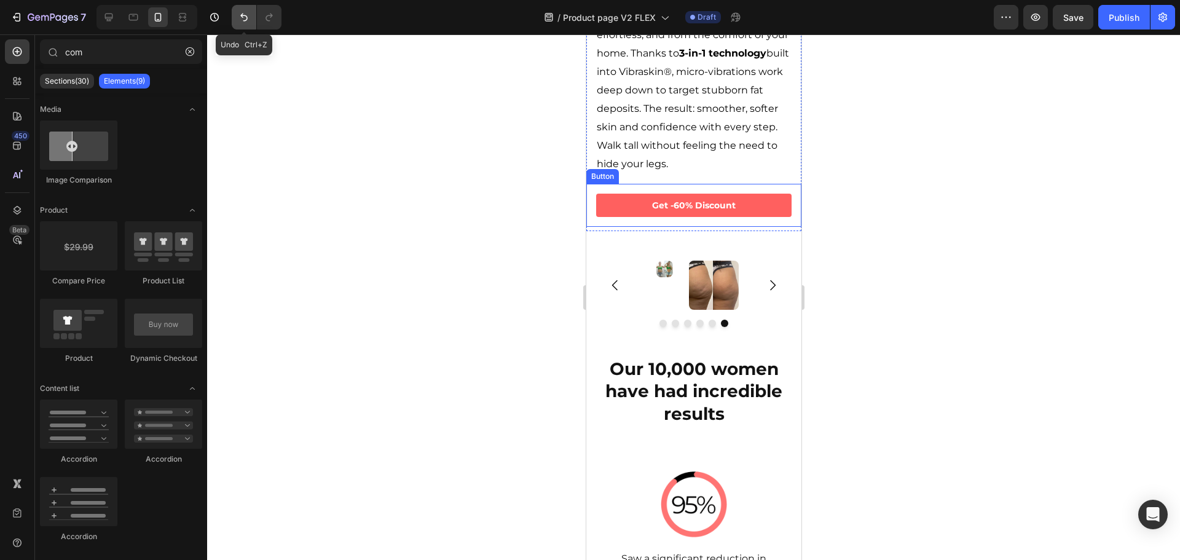
click at [250, 20] on icon "Undo/Redo" at bounding box center [244, 17] width 12 height 12
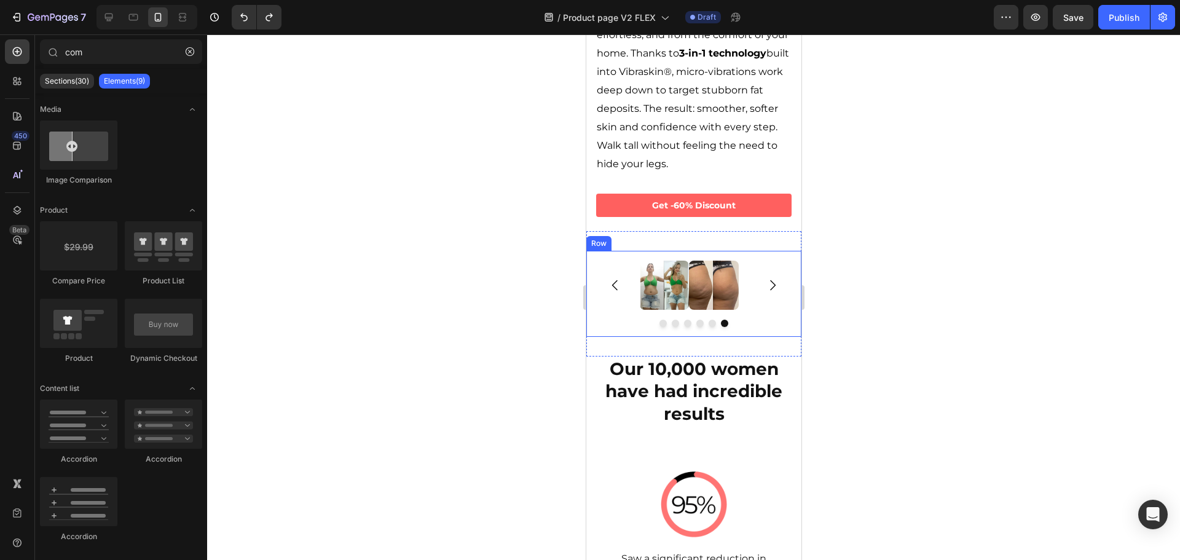
click at [783, 266] on div "Image Image Image Image Image Image [GEOGRAPHIC_DATA]" at bounding box center [692, 294] width 215 height 86
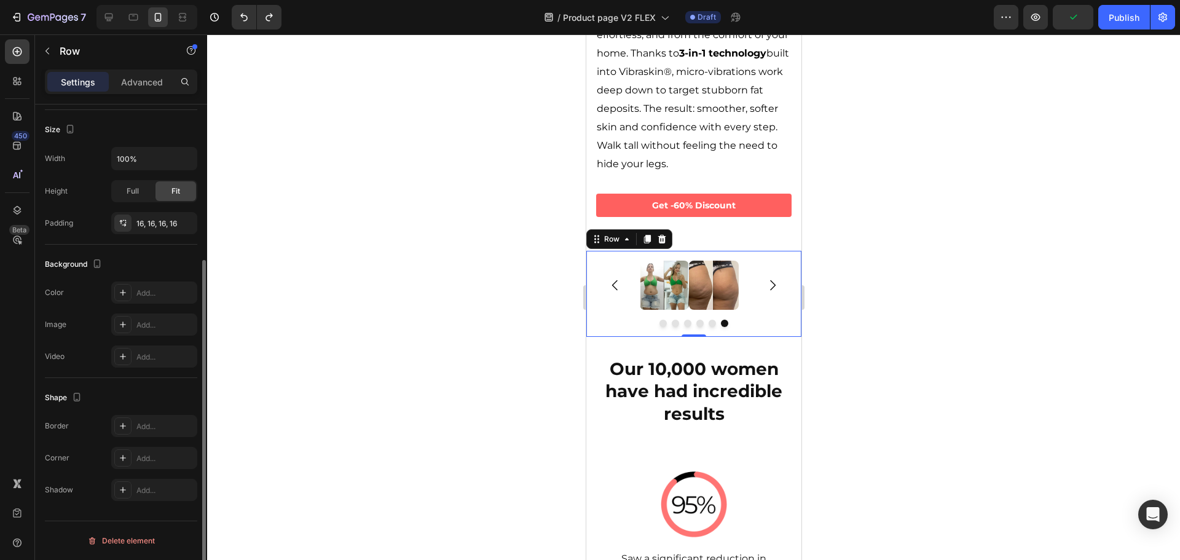
scroll to position [0, 0]
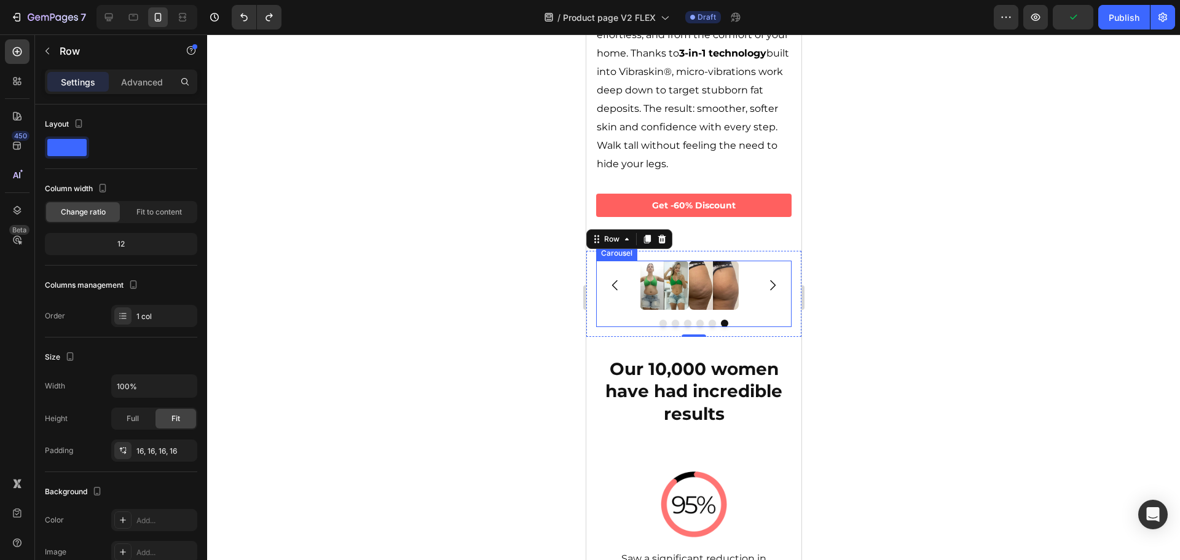
click at [754, 268] on button "Carousel Next Arrow" at bounding box center [771, 285] width 34 height 34
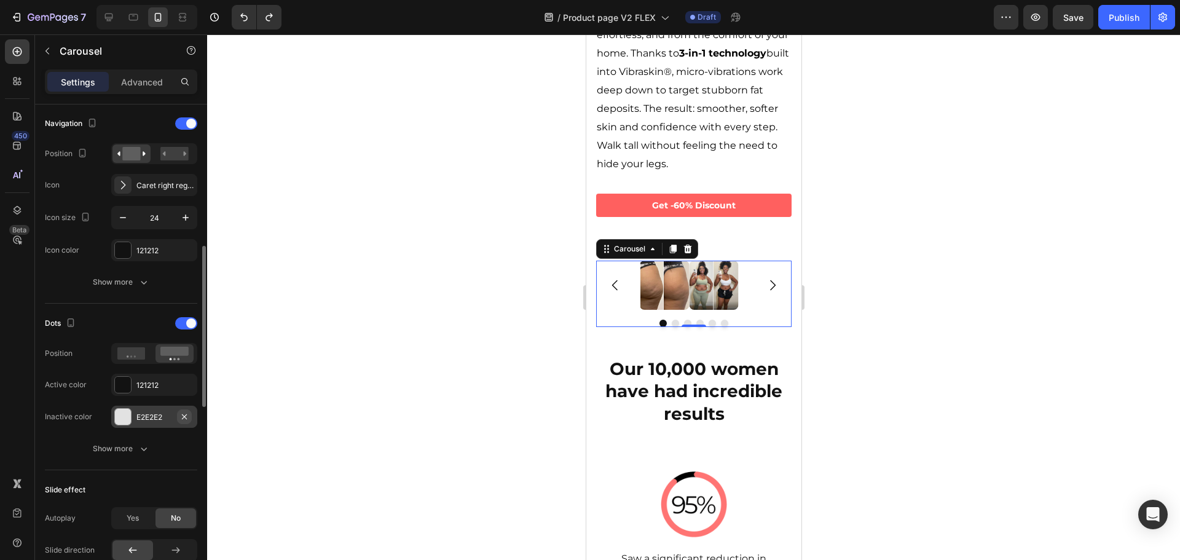
scroll to position [491, 0]
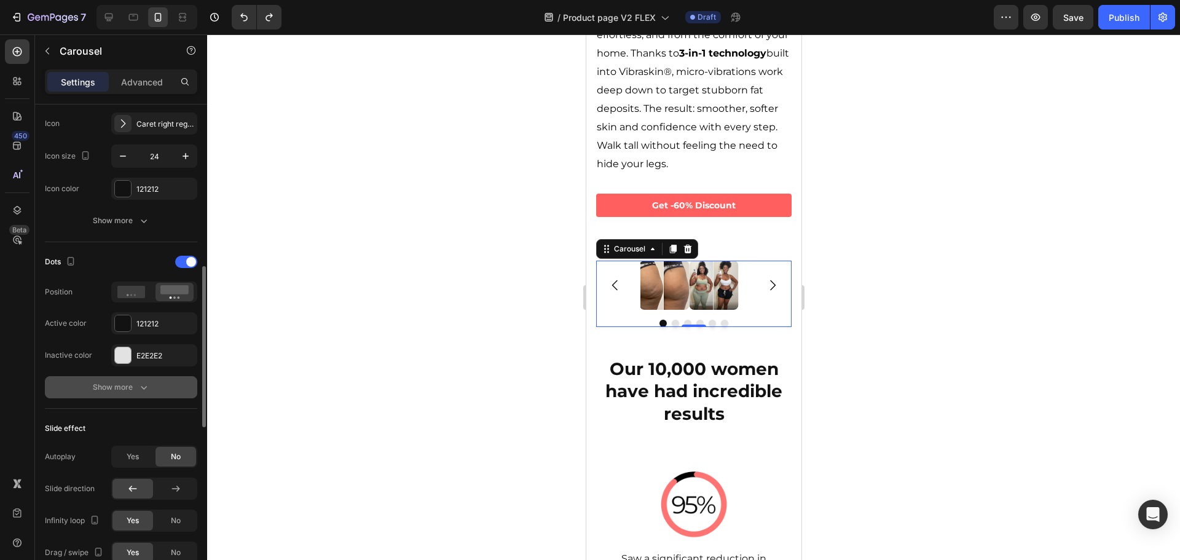
click at [134, 389] on div "Show more" at bounding box center [121, 387] width 57 height 12
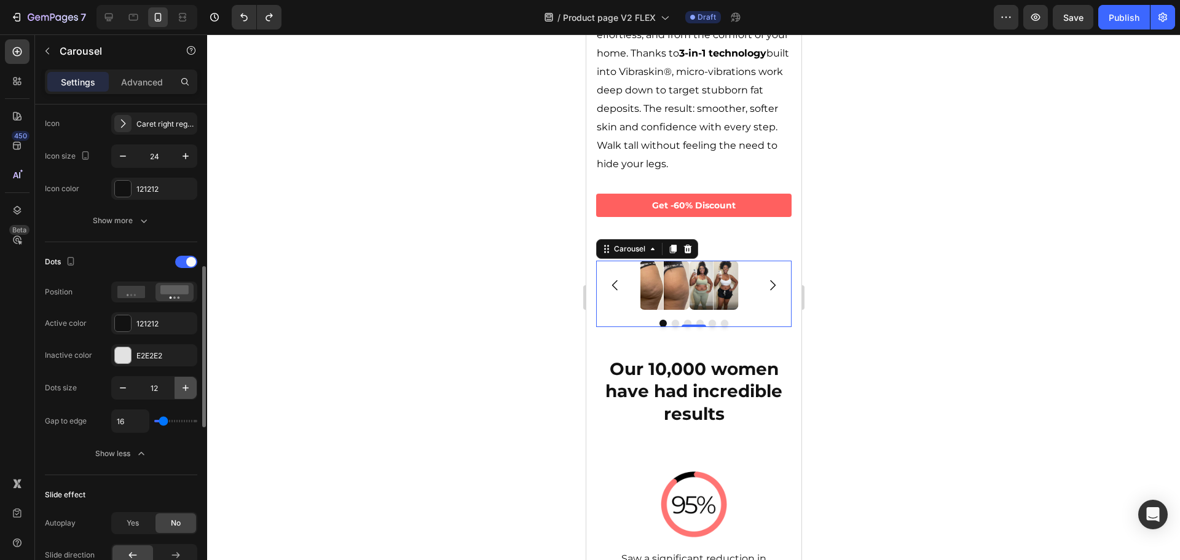
click at [176, 385] on button "button" at bounding box center [185, 388] width 22 height 22
drag, startPoint x: 106, startPoint y: 385, endPoint x: 114, endPoint y: 389, distance: 9.1
click at [112, 388] on div "Dots size 14" at bounding box center [121, 387] width 152 height 23
click at [114, 389] on button "button" at bounding box center [123, 388] width 22 height 22
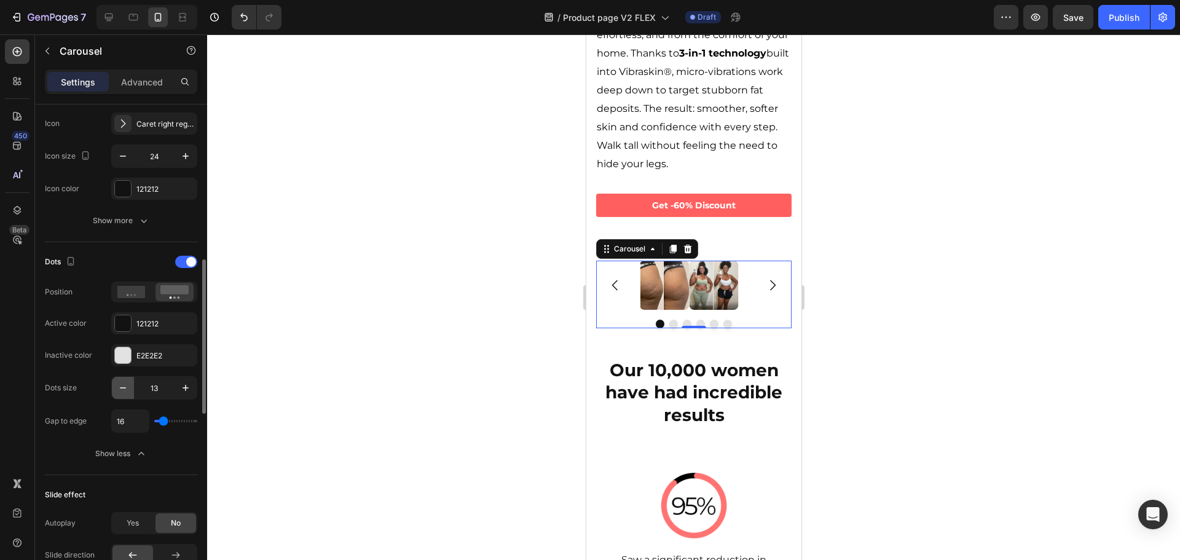
click at [114, 389] on button "button" at bounding box center [123, 388] width 22 height 22
type input "12"
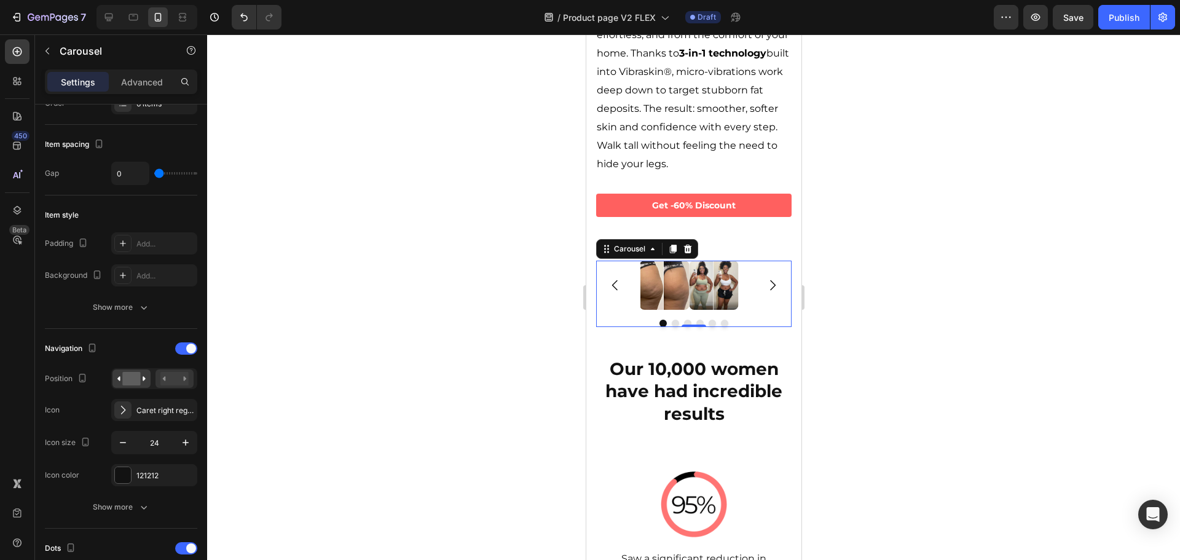
scroll to position [0, 0]
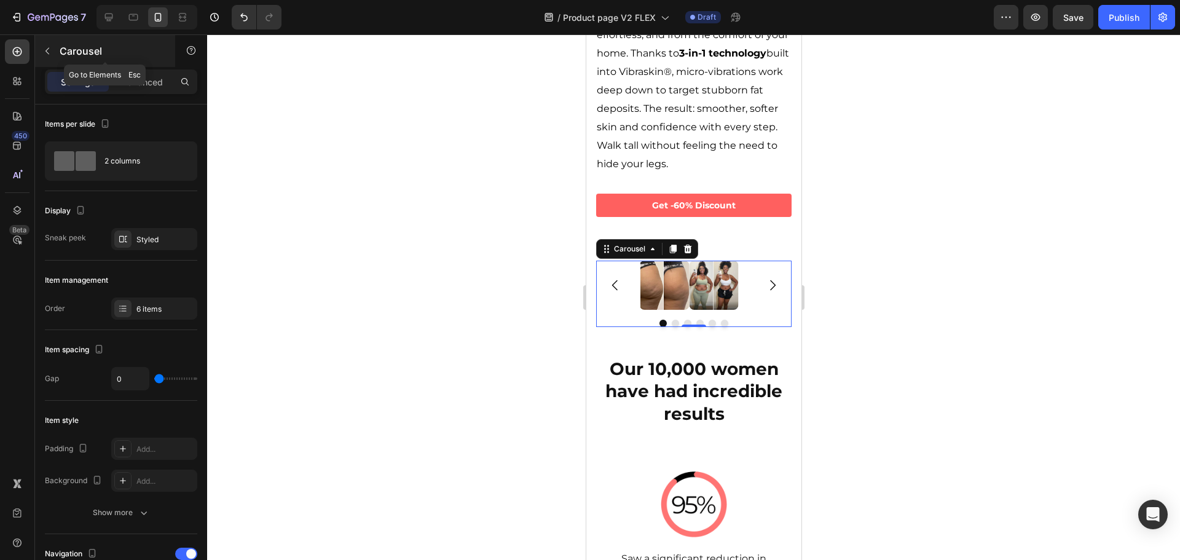
click at [53, 54] on button "button" at bounding box center [47, 51] width 20 height 20
